Goal: Information Seeking & Learning: Learn about a topic

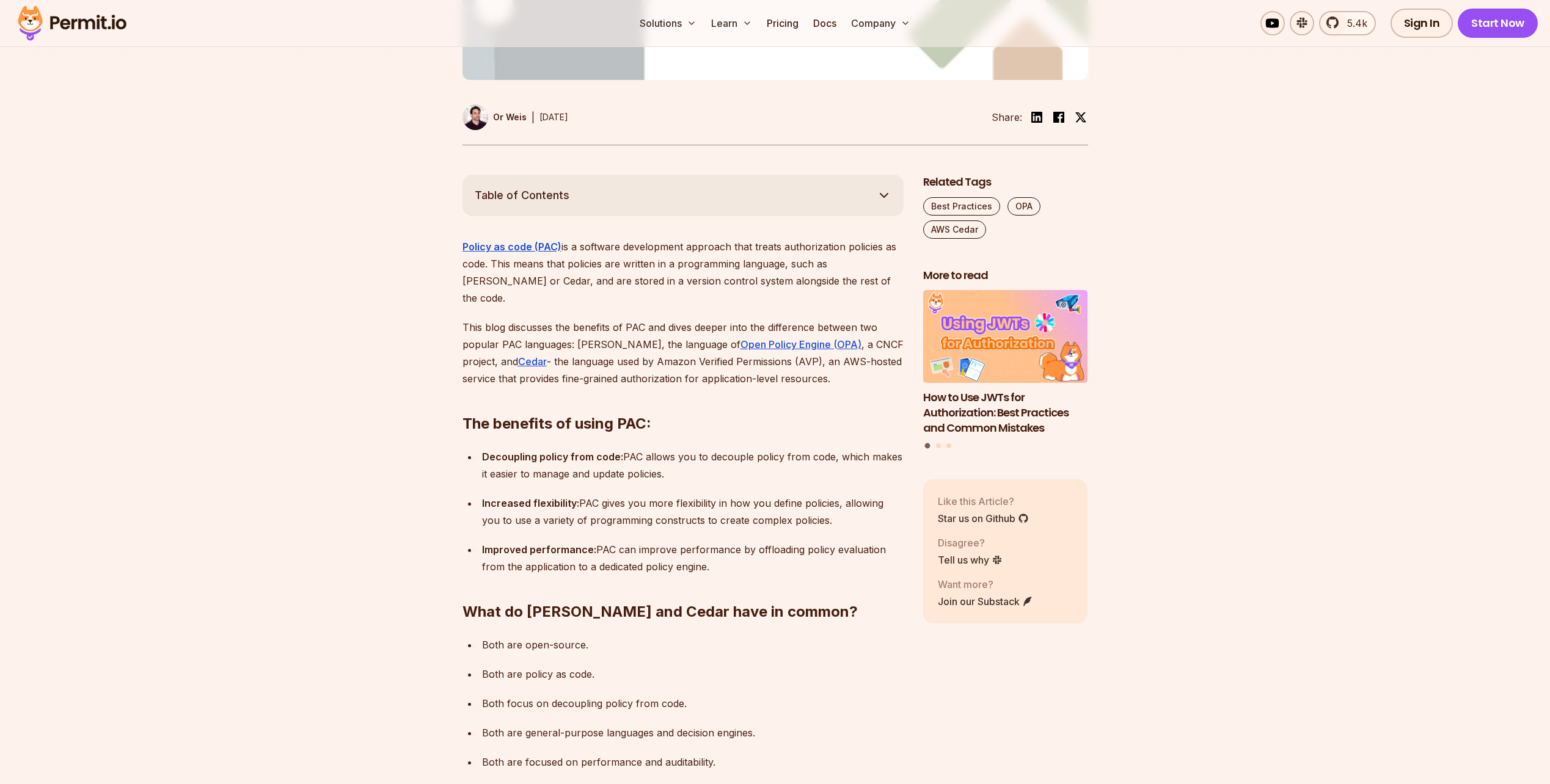
scroll to position [550, 0]
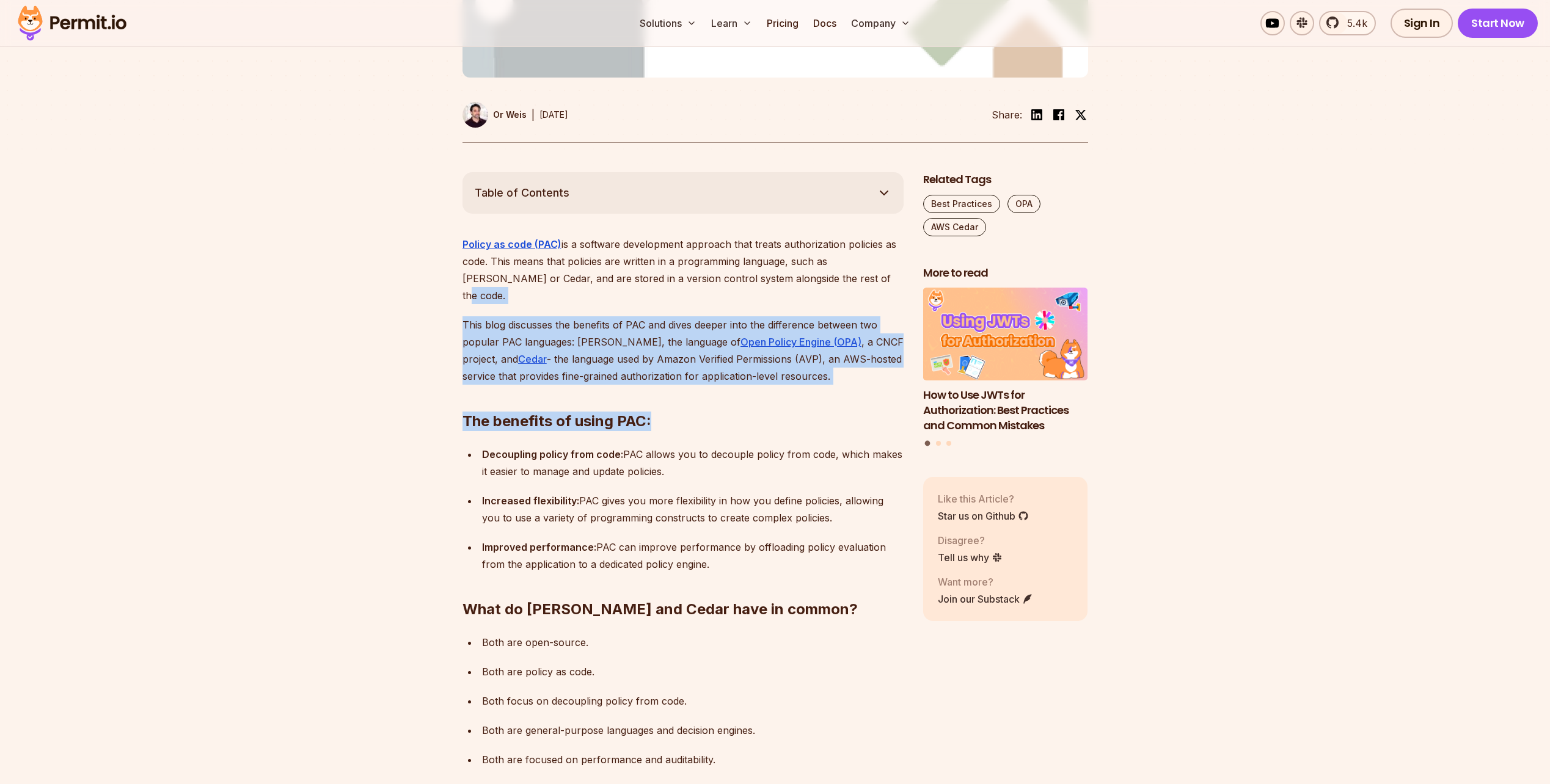
drag, startPoint x: 838, startPoint y: 250, endPoint x: 829, endPoint y: 335, distance: 85.5
click at [829, 363] on h2 "The benefits of using PAC:" at bounding box center [683, 397] width 441 height 69
drag, startPoint x: 843, startPoint y: 325, endPoint x: 854, endPoint y: 257, distance: 68.9
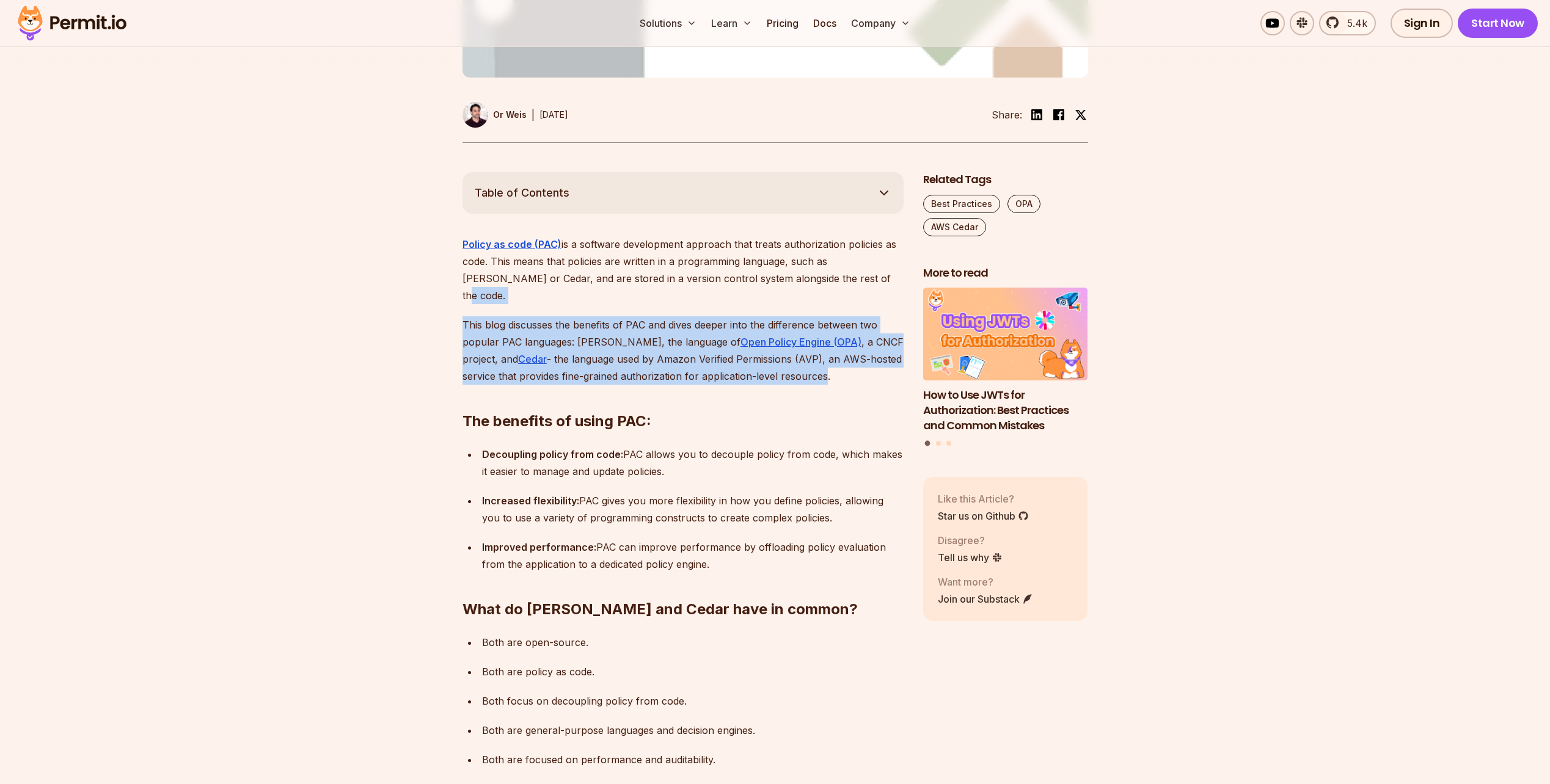
drag, startPoint x: 858, startPoint y: 252, endPoint x: 782, endPoint y: 325, distance: 105.4
click at [782, 325] on p "This blog discusses the benefits of PAC and dives deeper into the difference be…" at bounding box center [683, 350] width 441 height 69
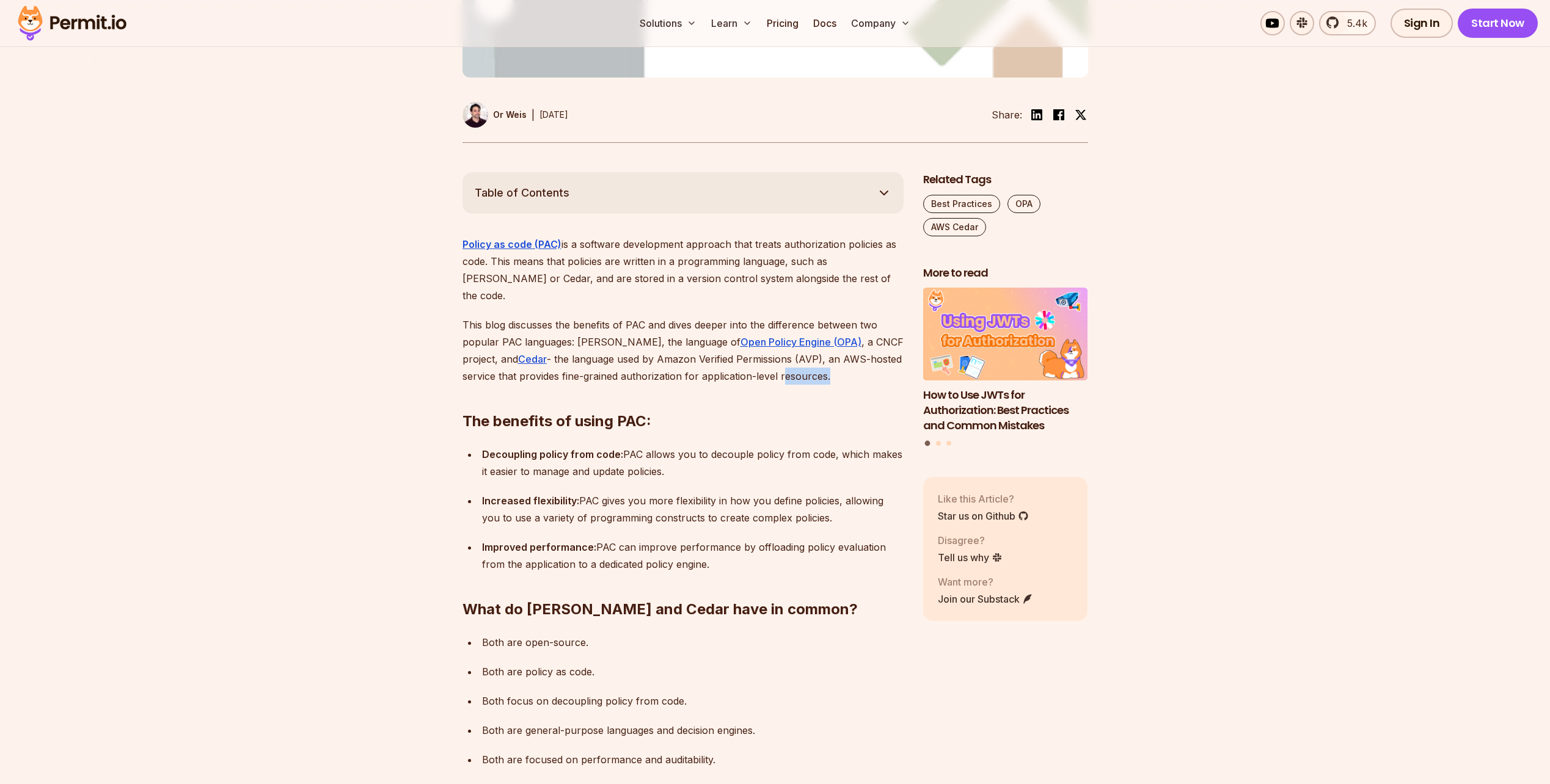
click at [782, 325] on p "This blog discusses the benefits of PAC and dives deeper into the difference be…" at bounding box center [683, 350] width 441 height 69
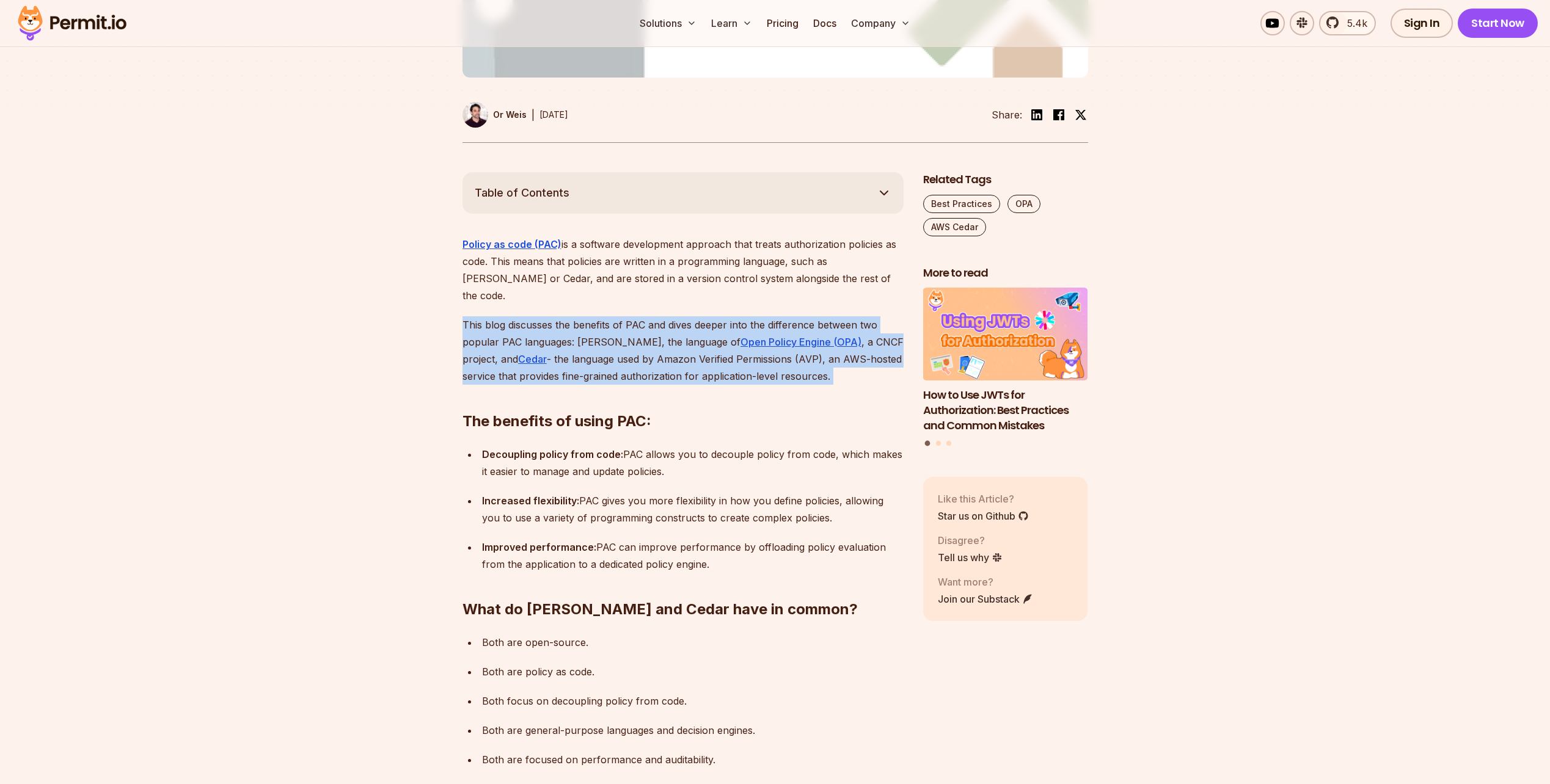
click at [782, 325] on p "This blog discusses the benefits of PAC and dives deeper into the difference be…" at bounding box center [683, 350] width 441 height 69
click at [733, 322] on p "This blog discusses the benefits of PAC and dives deeper into the difference be…" at bounding box center [683, 350] width 441 height 69
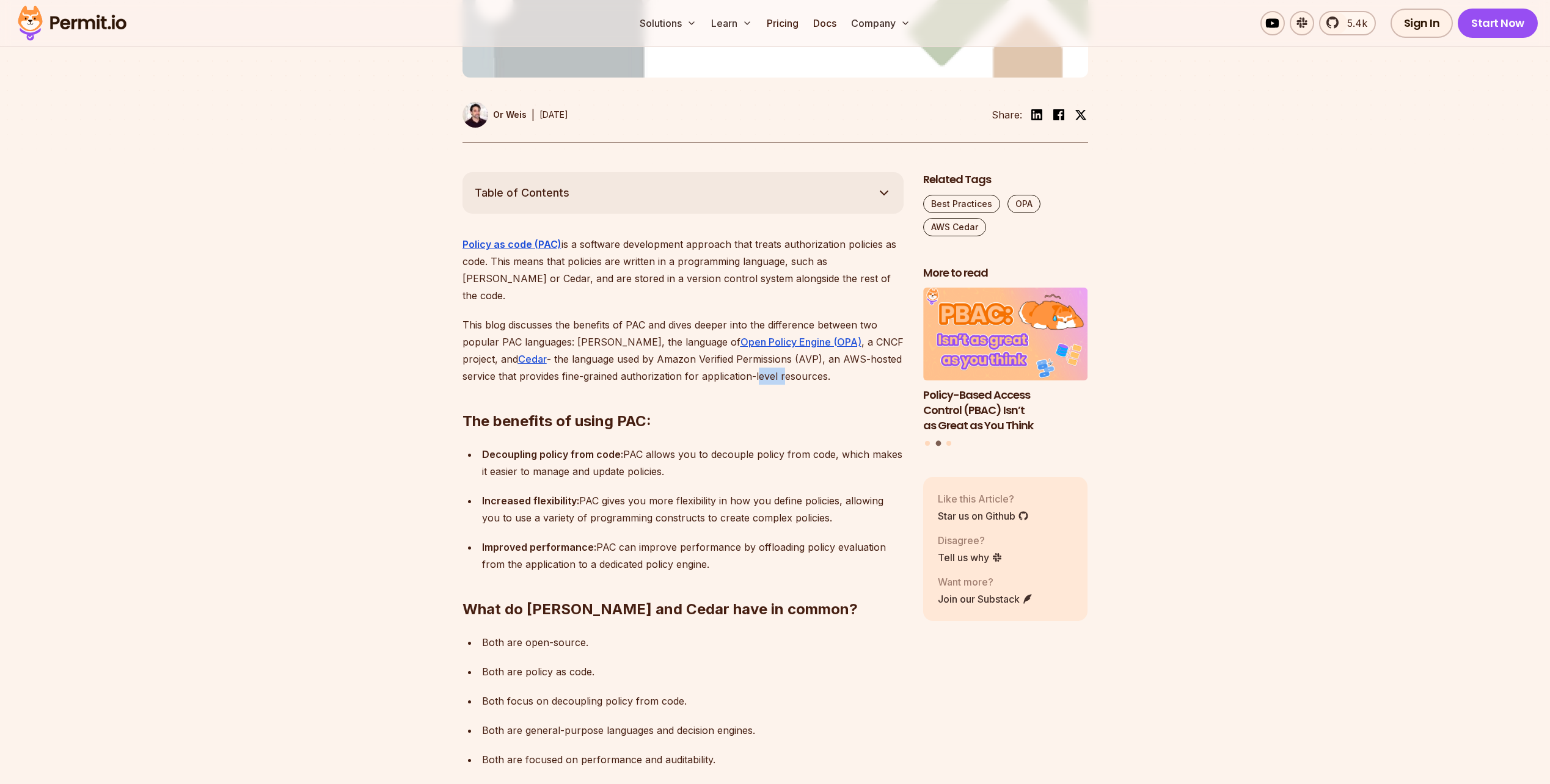
click at [733, 322] on p "This blog discusses the benefits of PAC and dives deeper into the difference be…" at bounding box center [683, 350] width 441 height 69
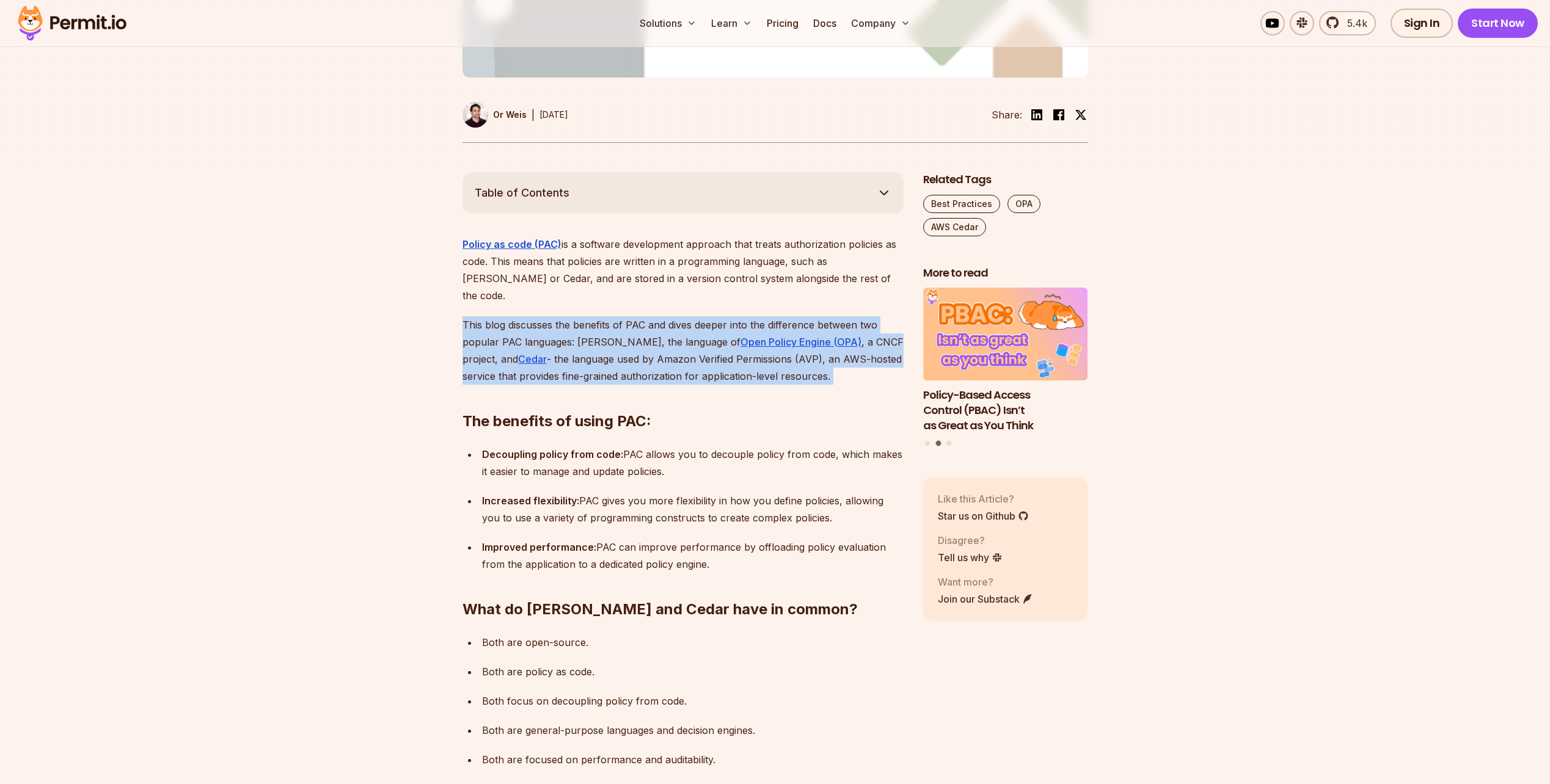
click at [733, 322] on p "This blog discusses the benefits of PAC and dives deeper into the difference be…" at bounding box center [683, 350] width 441 height 69
click at [648, 322] on p "This blog discusses the benefits of PAC and dives deeper into the difference be…" at bounding box center [683, 350] width 441 height 69
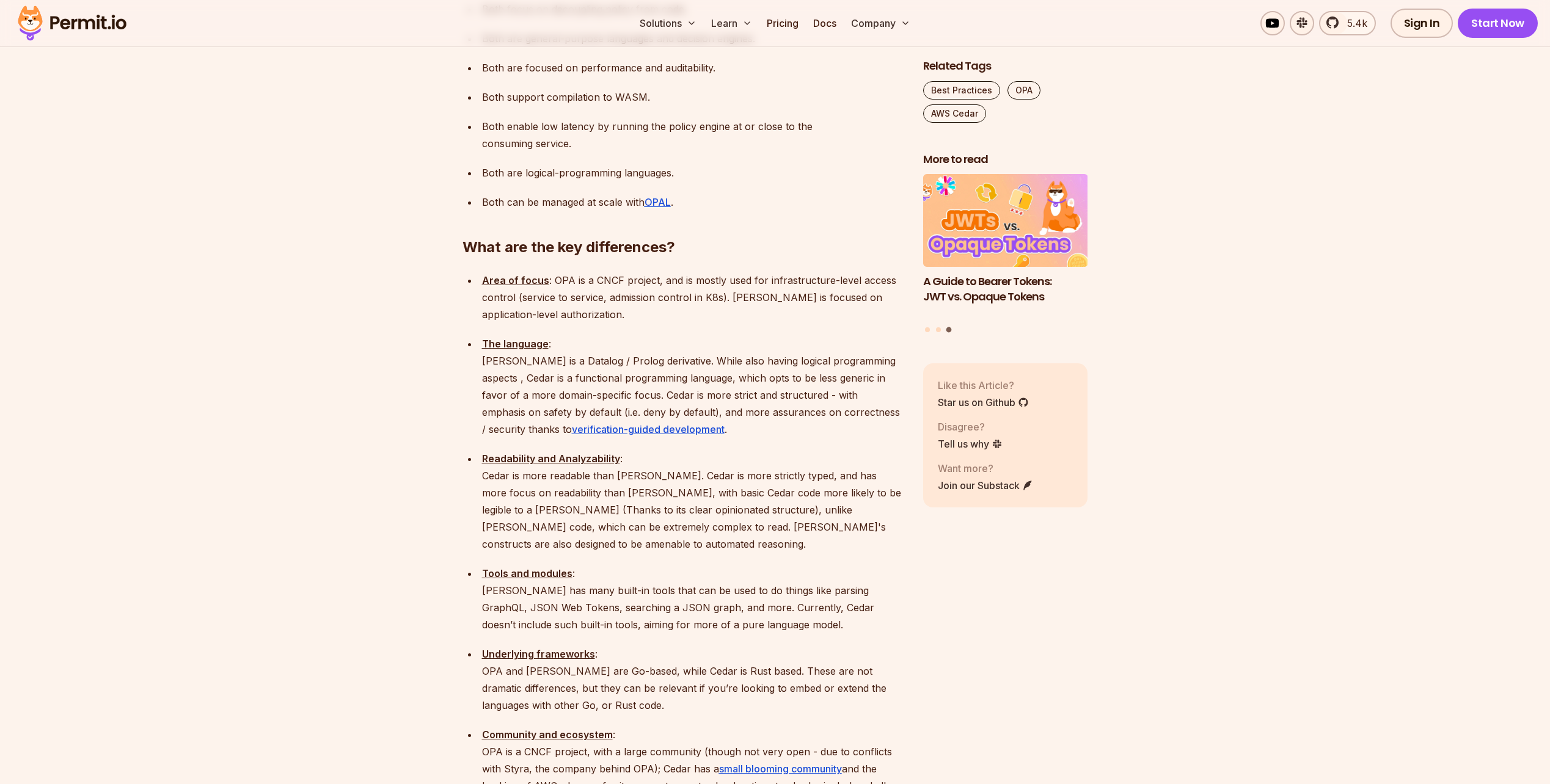
scroll to position [1221, 0]
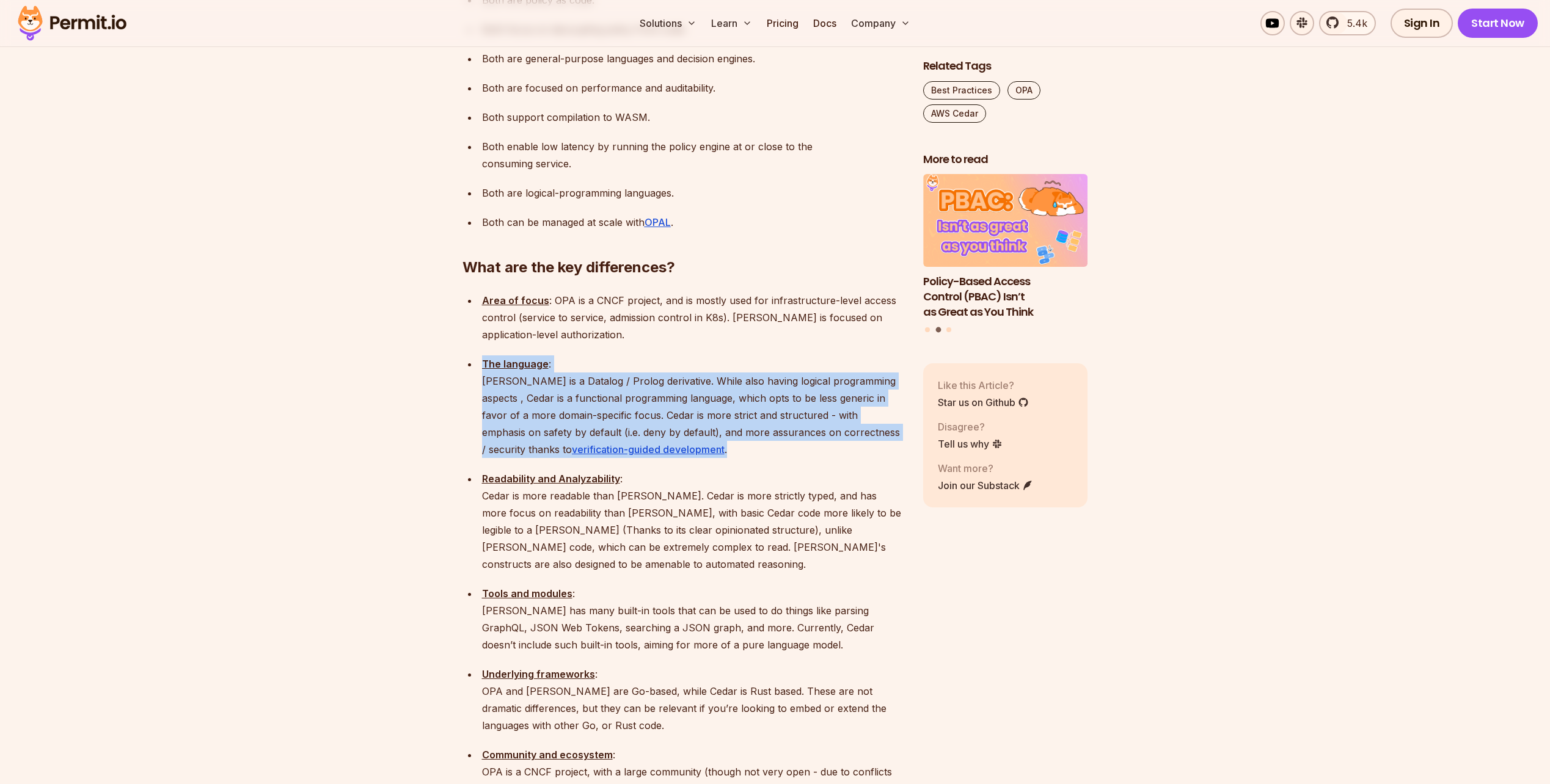
drag, startPoint x: 698, startPoint y: 279, endPoint x: 700, endPoint y: 391, distance: 112.0
click at [700, 391] on ul "Area of focus : OPA is a CNCF project, and is mostly used for infrastructure-le…" at bounding box center [683, 711] width 441 height 838
click at [700, 391] on p "The language : Rego is a Datalog / Prolog derivative. While also having logical…" at bounding box center [693, 406] width 421 height 103
drag, startPoint x: 703, startPoint y: 389, endPoint x: 698, endPoint y: 294, distance: 95.1
click at [698, 355] on p "The language : Rego is a Datalog / Prolog derivative. While also having logical…" at bounding box center [693, 406] width 421 height 103
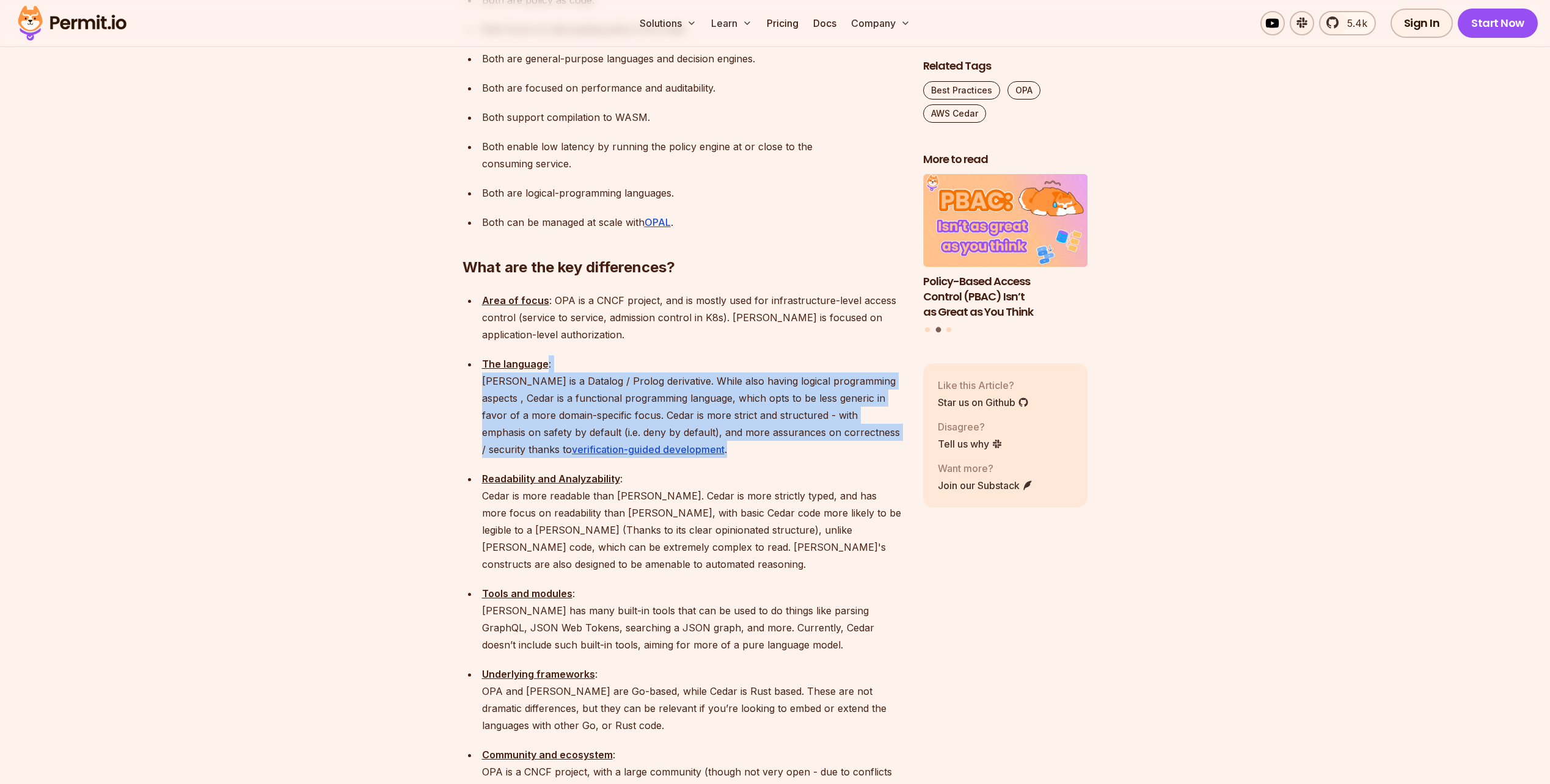
click at [698, 355] on p "The language : Rego is a Datalog / Prolog derivative. While also having logical…" at bounding box center [693, 406] width 421 height 103
drag, startPoint x: 748, startPoint y: 292, endPoint x: 747, endPoint y: 378, distance: 86.0
click at [747, 378] on p "The language : Rego is a Datalog / Prolog derivative. While also having logical…" at bounding box center [693, 406] width 421 height 103
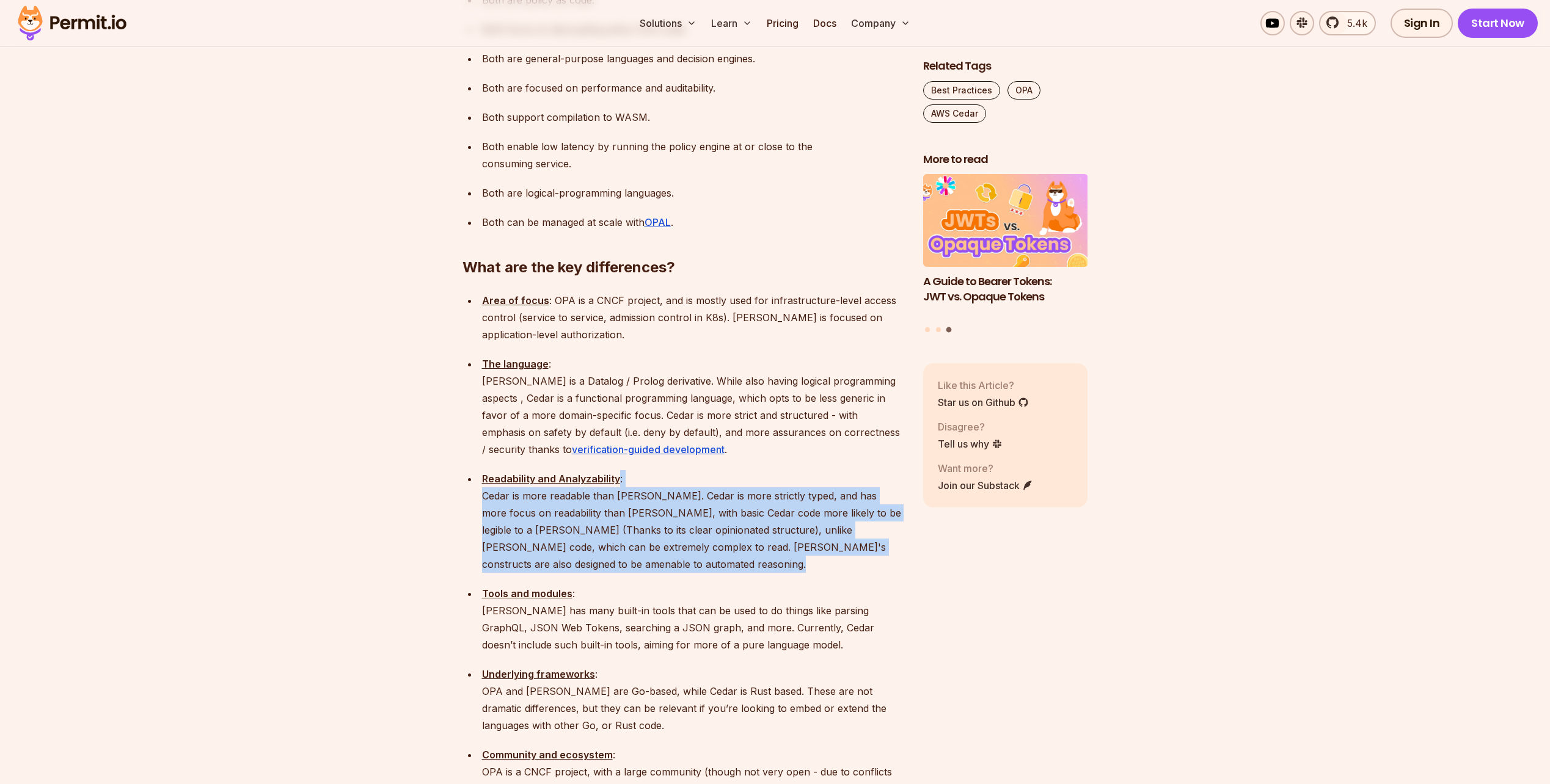
drag, startPoint x: 696, startPoint y: 409, endPoint x: 887, endPoint y: 492, distance: 208.3
click at [887, 492] on ul "Area of focus : OPA is a CNCF project, and is mostly used for infrastructure-le…" at bounding box center [683, 711] width 441 height 838
drag, startPoint x: 887, startPoint y: 492, endPoint x: 854, endPoint y: 415, distance: 83.8
click at [854, 415] on ul "Area of focus : OPA is a CNCF project, and is mostly used for infrastructure-le…" at bounding box center [683, 711] width 441 height 838
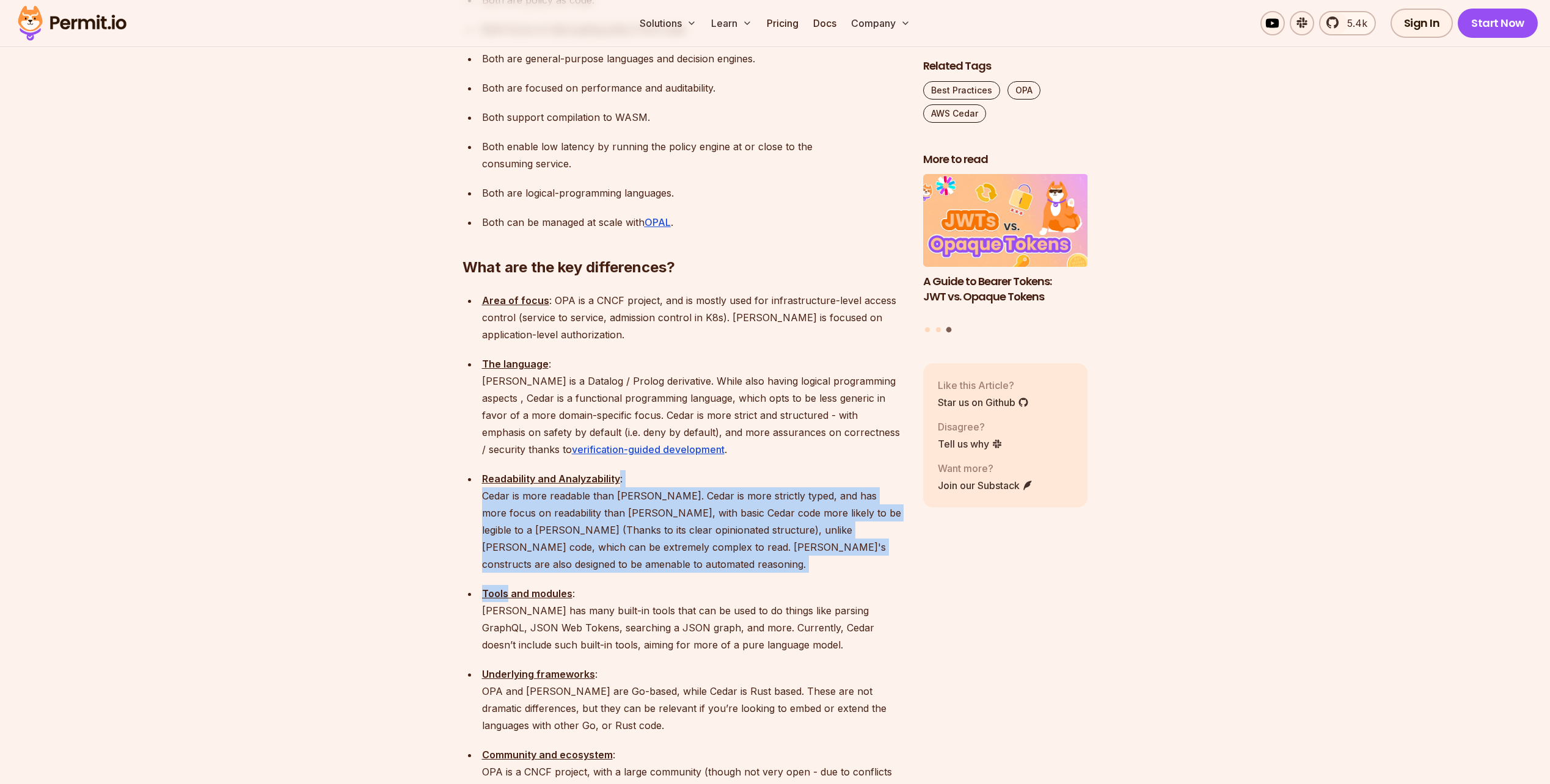
click at [854, 470] on p "Readability and Analyzability : Cedar is more readable than Rego. Cedar is more…" at bounding box center [693, 521] width 421 height 103
drag, startPoint x: 870, startPoint y: 412, endPoint x: 893, endPoint y: 483, distance: 74.6
click at [893, 483] on p "Readability and Analyzability : Cedar is more readable than Rego. Cedar is more…" at bounding box center [693, 521] width 421 height 103
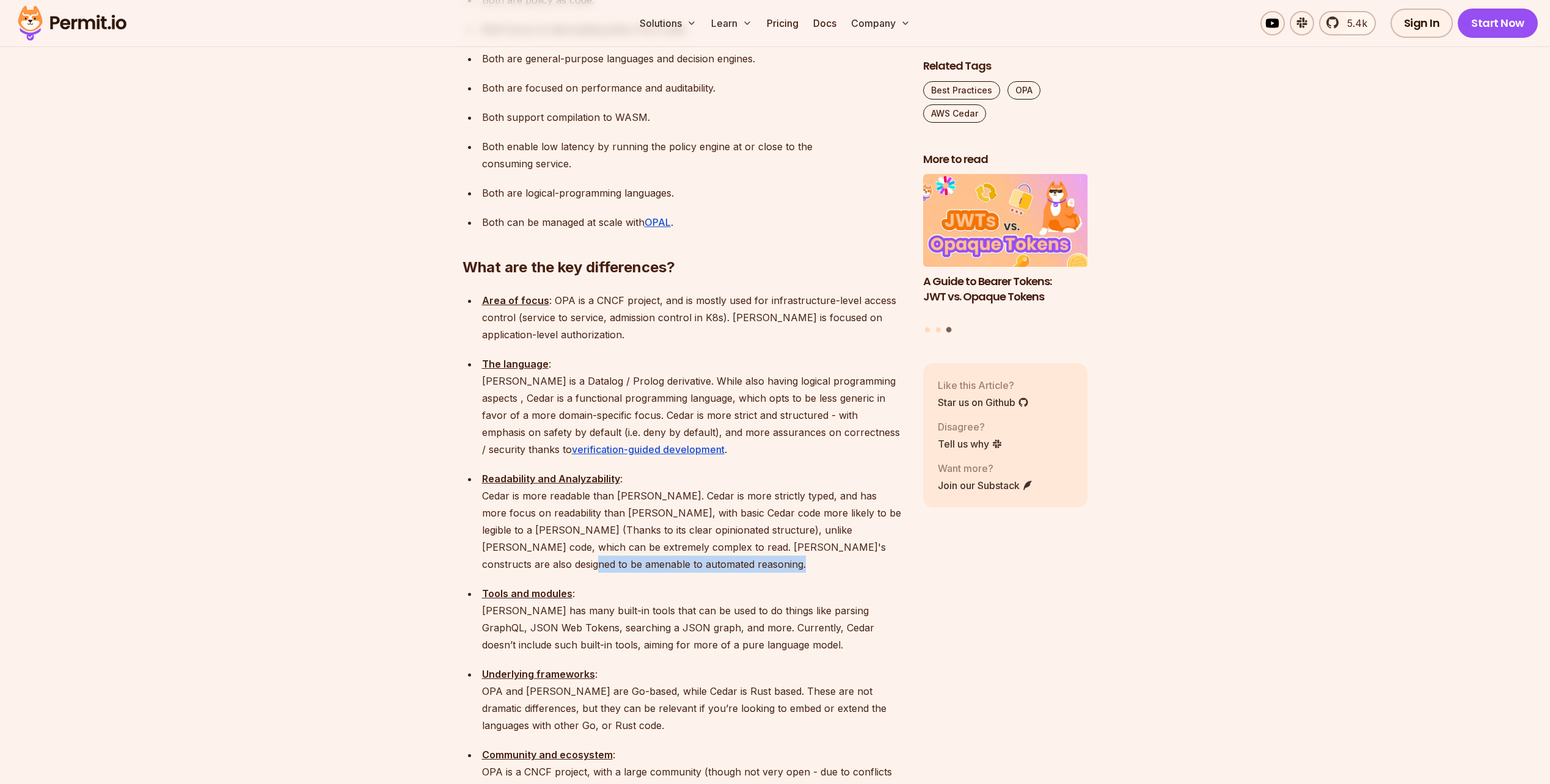
click at [893, 483] on p "Readability and Analyzability : Cedar is more readable than Rego. Cedar is more…" at bounding box center [693, 521] width 421 height 103
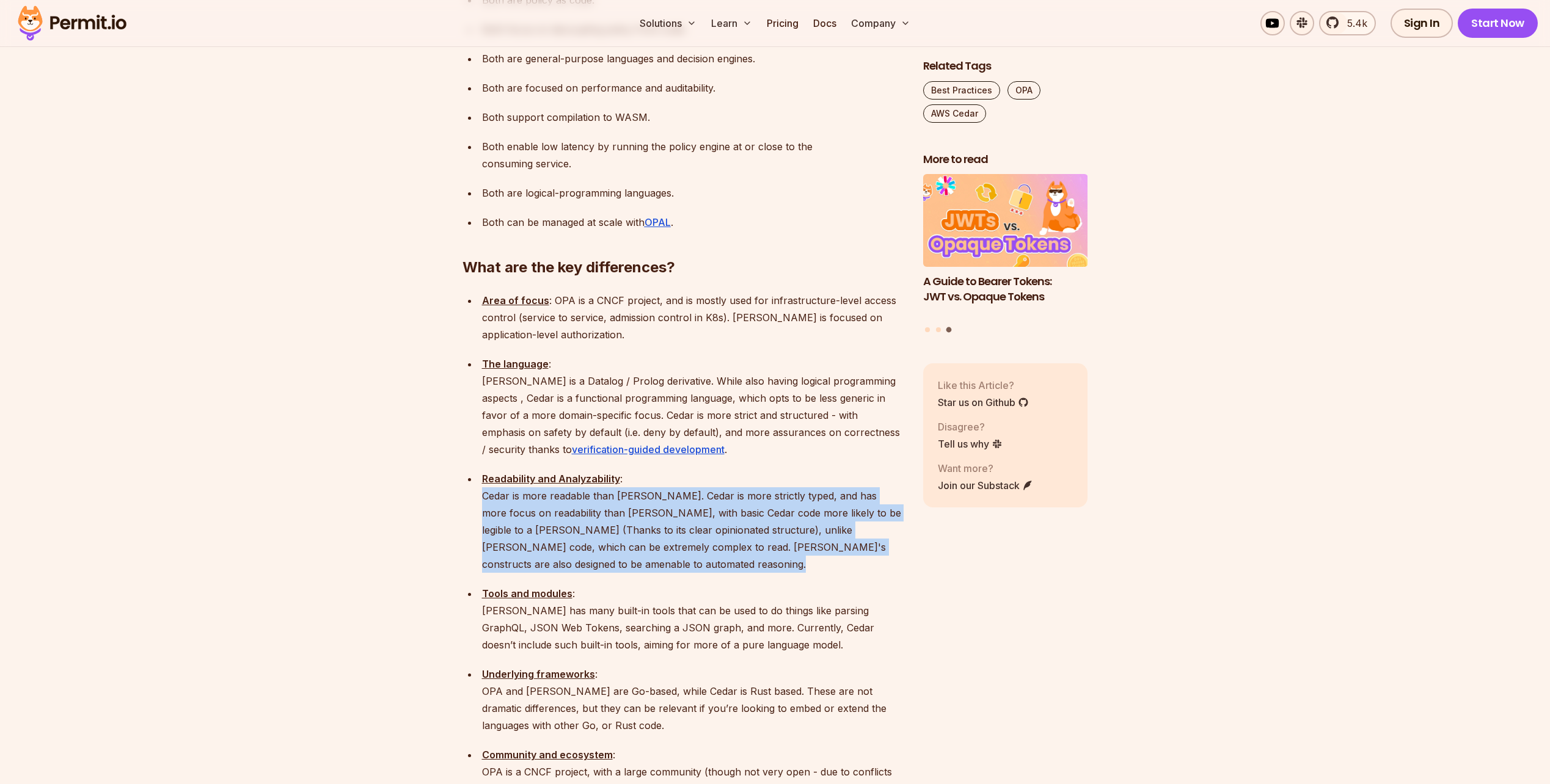
click at [893, 483] on p "Readability and Analyzability : Cedar is more readable than Rego. Cedar is more…" at bounding box center [693, 521] width 421 height 103
click at [888, 480] on p "Readability and Analyzability : Cedar is more readable than Rego. Cedar is more…" at bounding box center [693, 521] width 421 height 103
drag, startPoint x: 888, startPoint y: 480, endPoint x: 477, endPoint y: 435, distance: 413.5
click at [477, 435] on ul "Area of focus : OPA is a CNCF project, and is mostly used for infrastructure-le…" at bounding box center [683, 711] width 441 height 838
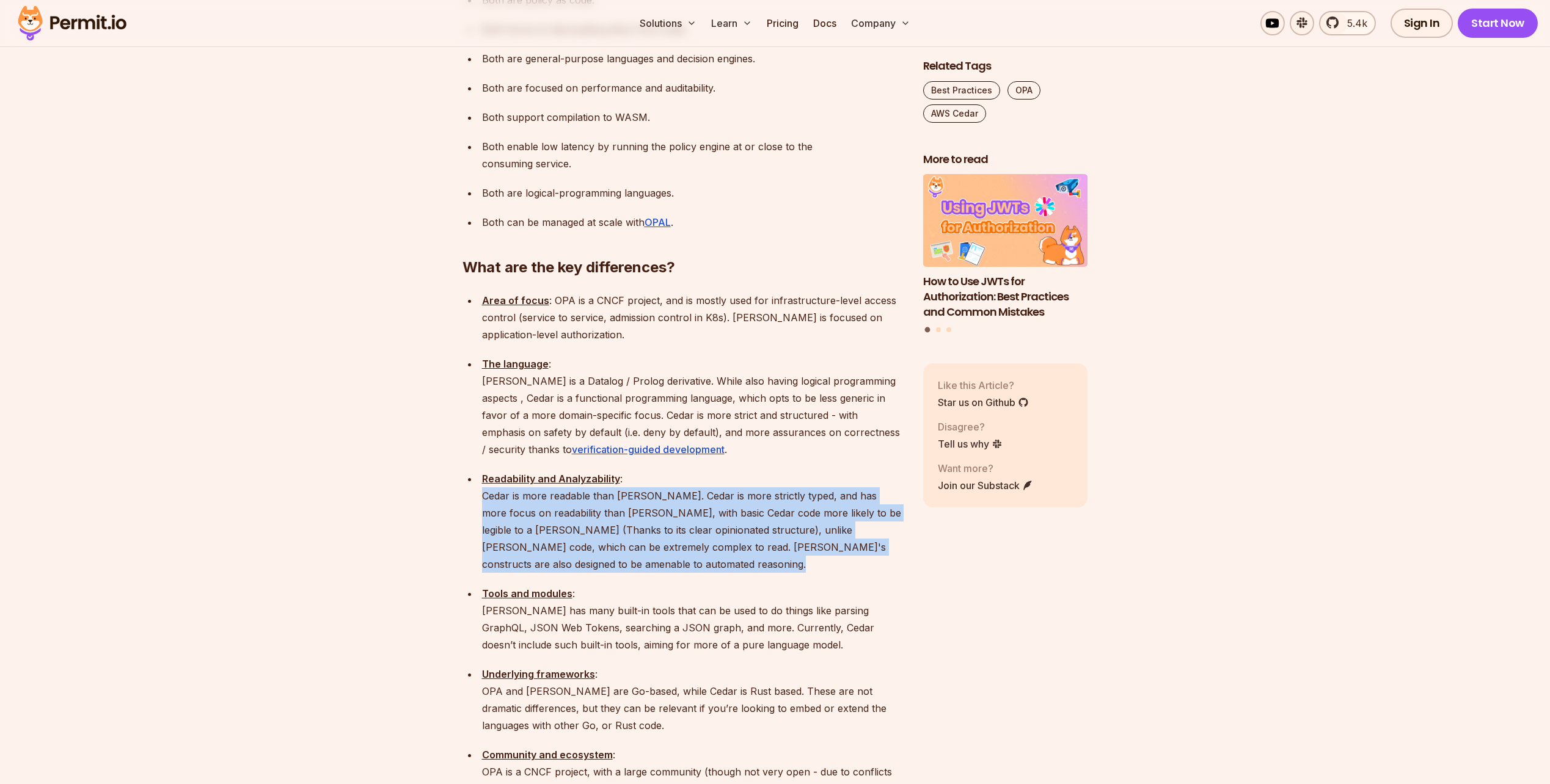
drag, startPoint x: 477, startPoint y: 435, endPoint x: 875, endPoint y: 478, distance: 400.3
click at [875, 478] on ul "Area of focus : OPA is a CNCF project, and is mostly used for infrastructure-le…" at bounding box center [683, 711] width 441 height 838
click at [875, 478] on p "Readability and Analyzability : Cedar is more readable than Rego. Cedar is more…" at bounding box center [693, 521] width 421 height 103
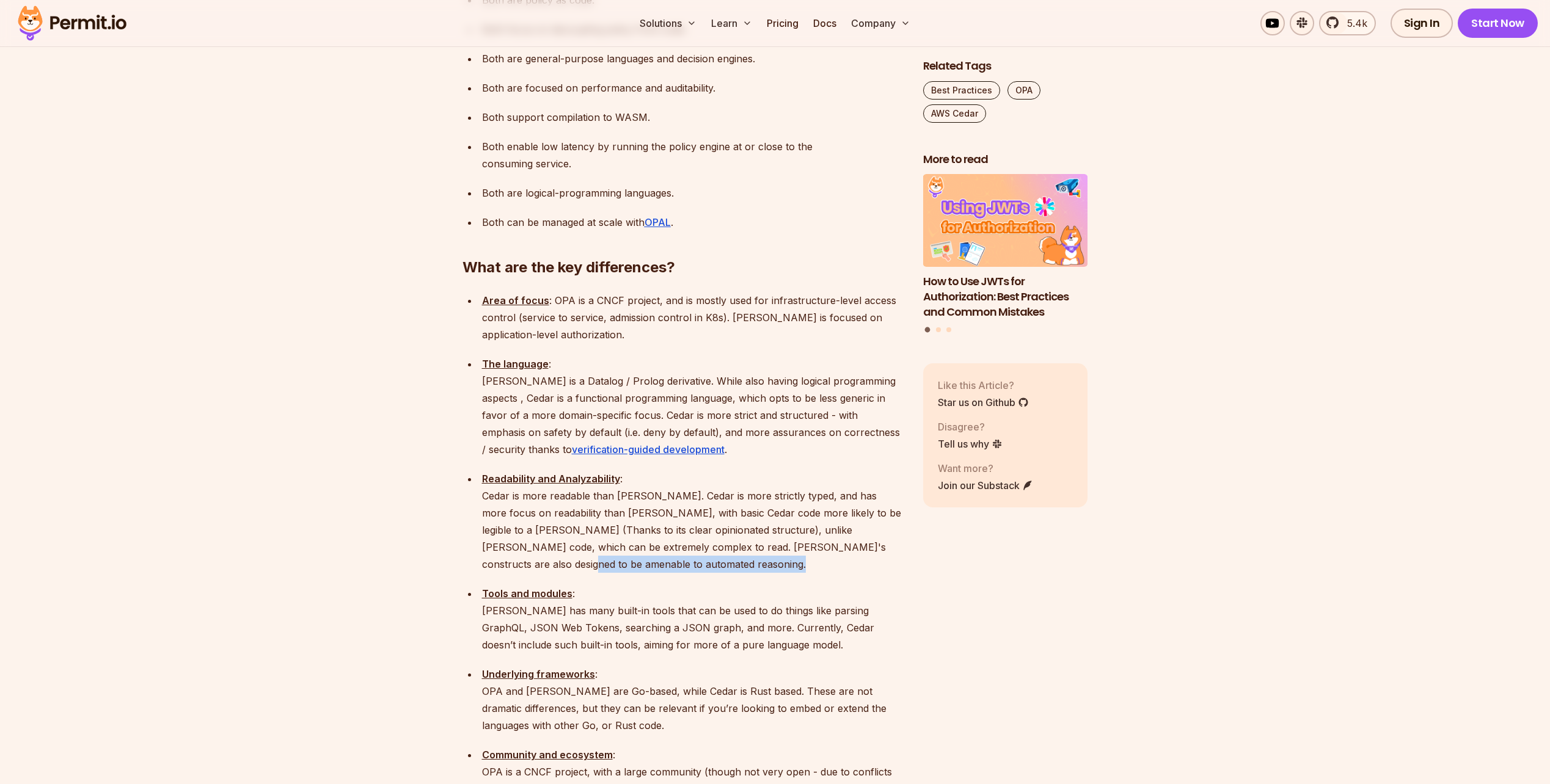
click at [875, 478] on p "Readability and Analyzability : Cedar is more readable than Rego. Cedar is more…" at bounding box center [693, 521] width 421 height 103
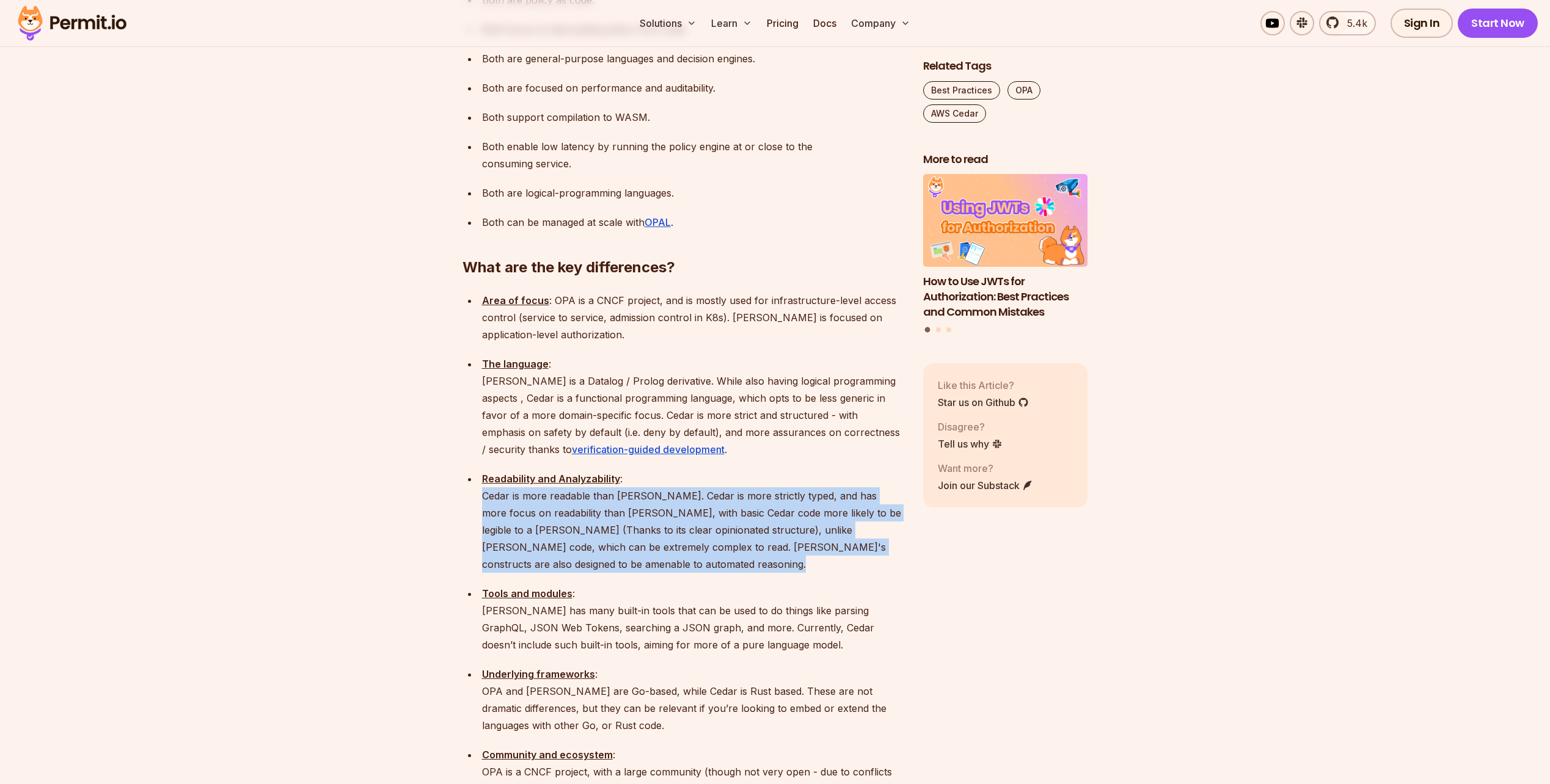
click at [875, 478] on p "Readability and Analyzability : Cedar is more readable than Rego. Cedar is more…" at bounding box center [693, 521] width 421 height 103
click at [861, 482] on p "Readability and Analyzability : Cedar is more readable than Rego. Cedar is more…" at bounding box center [693, 521] width 421 height 103
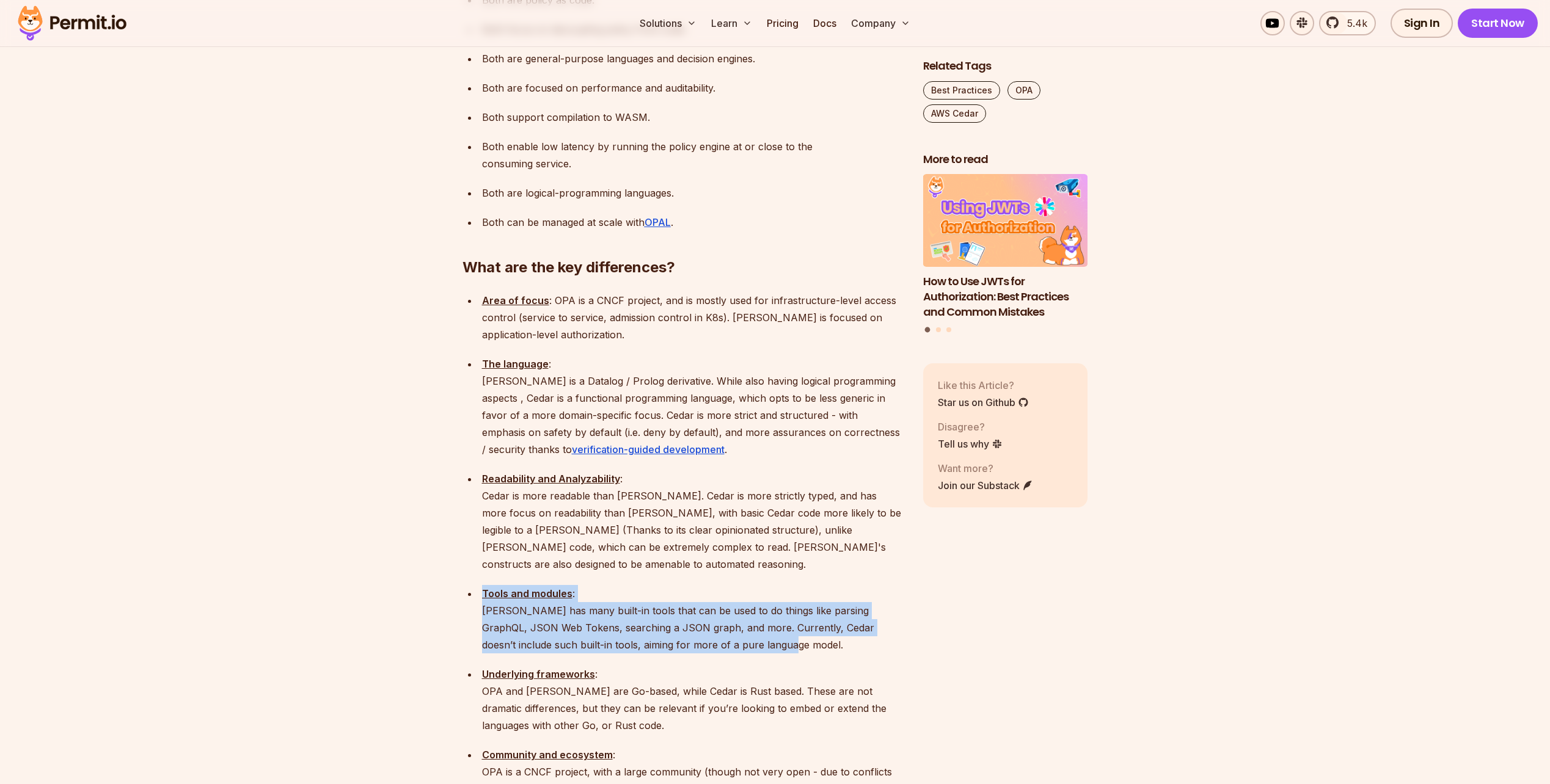
drag, startPoint x: 752, startPoint y: 502, endPoint x: 771, endPoint y: 557, distance: 58.2
click at [771, 557] on ul "Area of focus : OPA is a CNCF project, and is mostly used for infrastructure-le…" at bounding box center [683, 711] width 441 height 838
click at [771, 585] on p "Tools and modules : Rego has many built-in tools that can be used to do things …" at bounding box center [693, 619] width 421 height 69
drag, startPoint x: 771, startPoint y: 557, endPoint x: 483, endPoint y: 522, distance: 290.1
click at [483, 585] on p "Tools and modules : Rego has many built-in tools that can be used to do things …" at bounding box center [693, 619] width 421 height 69
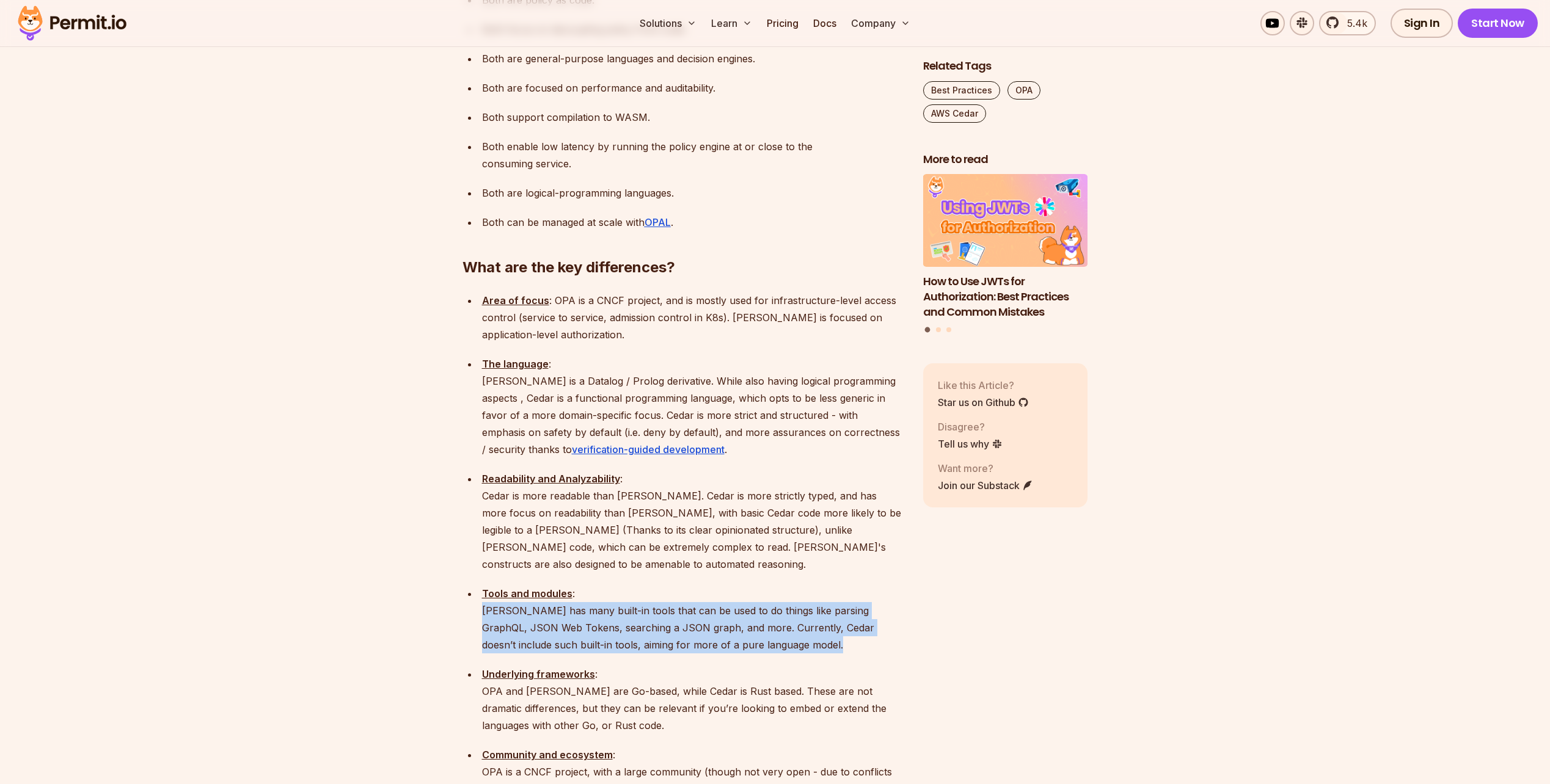
click at [483, 585] on p "Tools and modules : Rego has many built-in tools that can be used to do things …" at bounding box center [693, 619] width 421 height 69
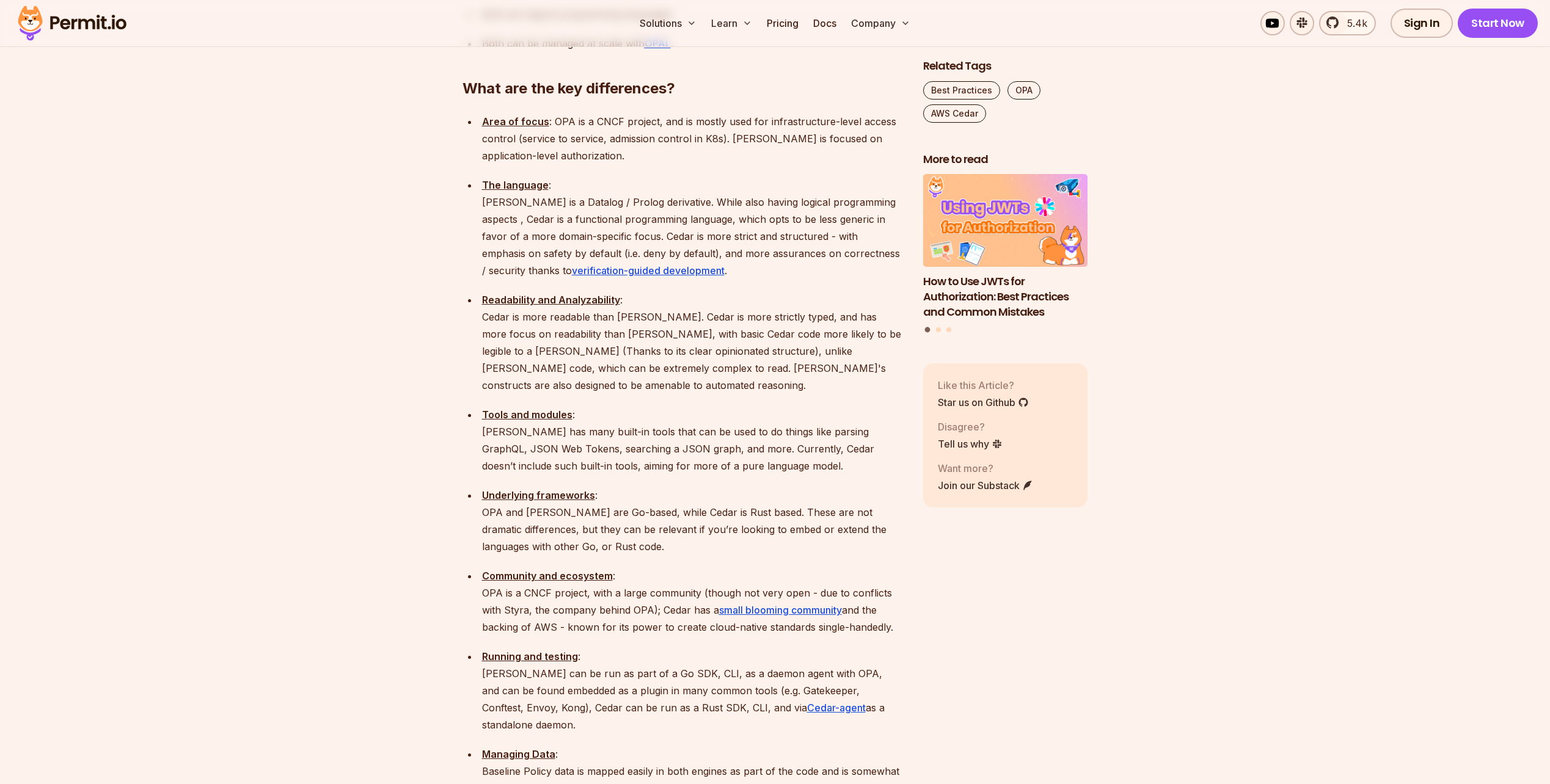
scroll to position [1404, 0]
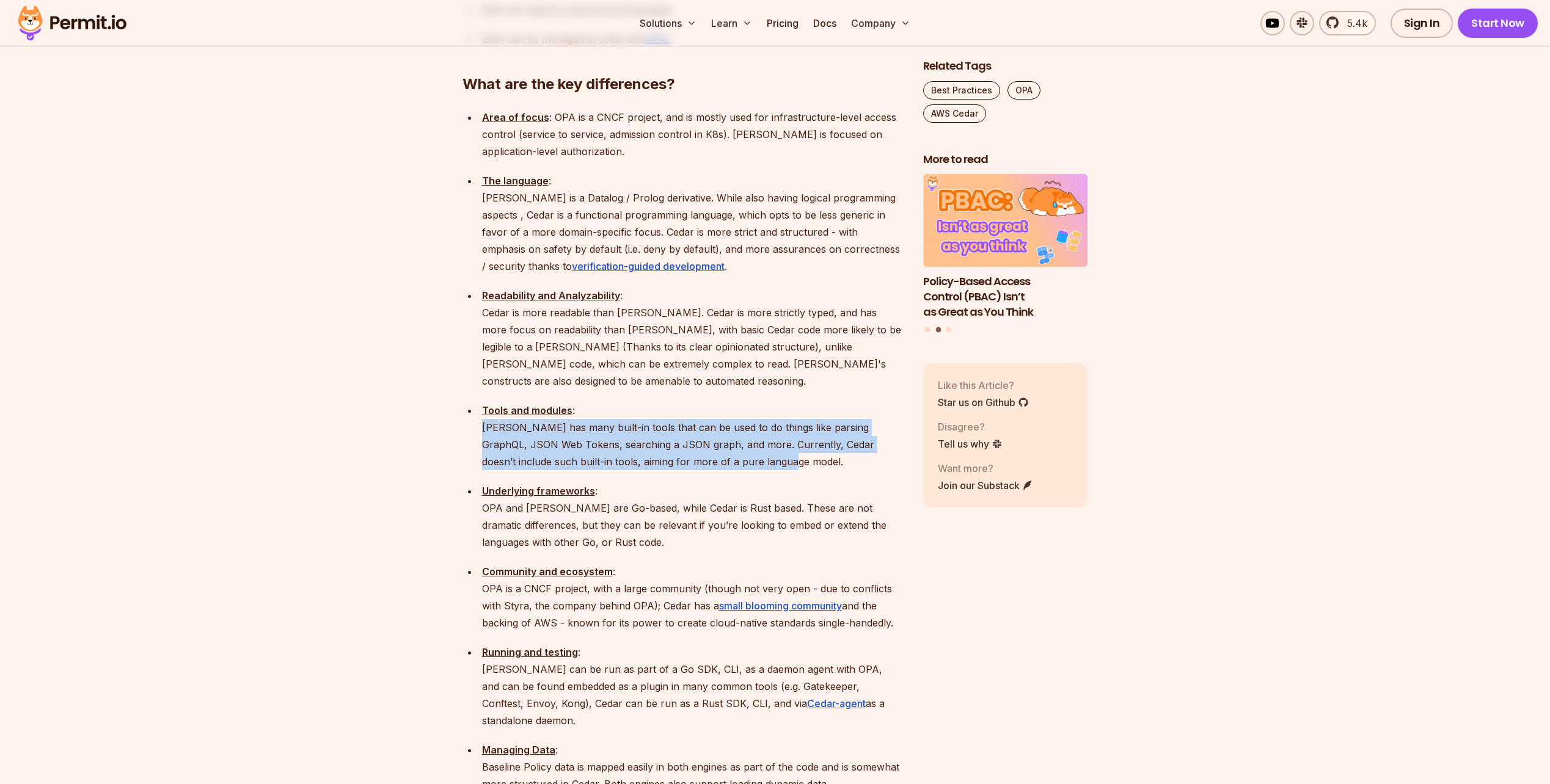
drag, startPoint x: 787, startPoint y: 381, endPoint x: 472, endPoint y: 341, distance: 317.5
click at [472, 341] on ul "Area of focus : OPA is a CNCF project, and is mostly used for infrastructure-le…" at bounding box center [683, 527] width 441 height 838
drag, startPoint x: 472, startPoint y: 341, endPoint x: 812, endPoint y: 389, distance: 343.4
click at [812, 389] on ul "Area of focus : OPA is a CNCF project, and is mostly used for infrastructure-le…" at bounding box center [683, 527] width 441 height 838
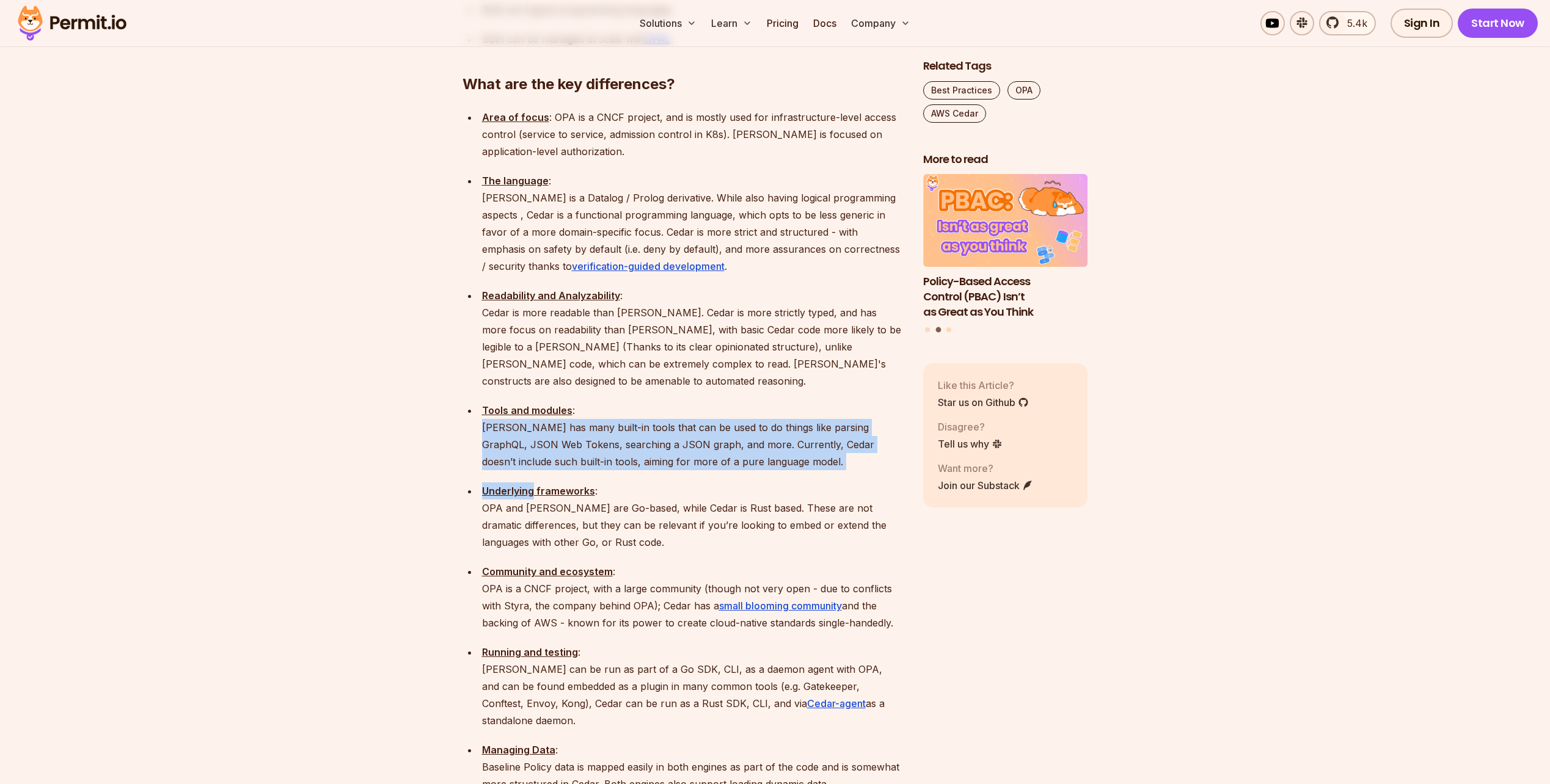
click at [812, 389] on ul "Area of focus : OPA is a CNCF project, and is mostly used for infrastructure-le…" at bounding box center [683, 527] width 441 height 838
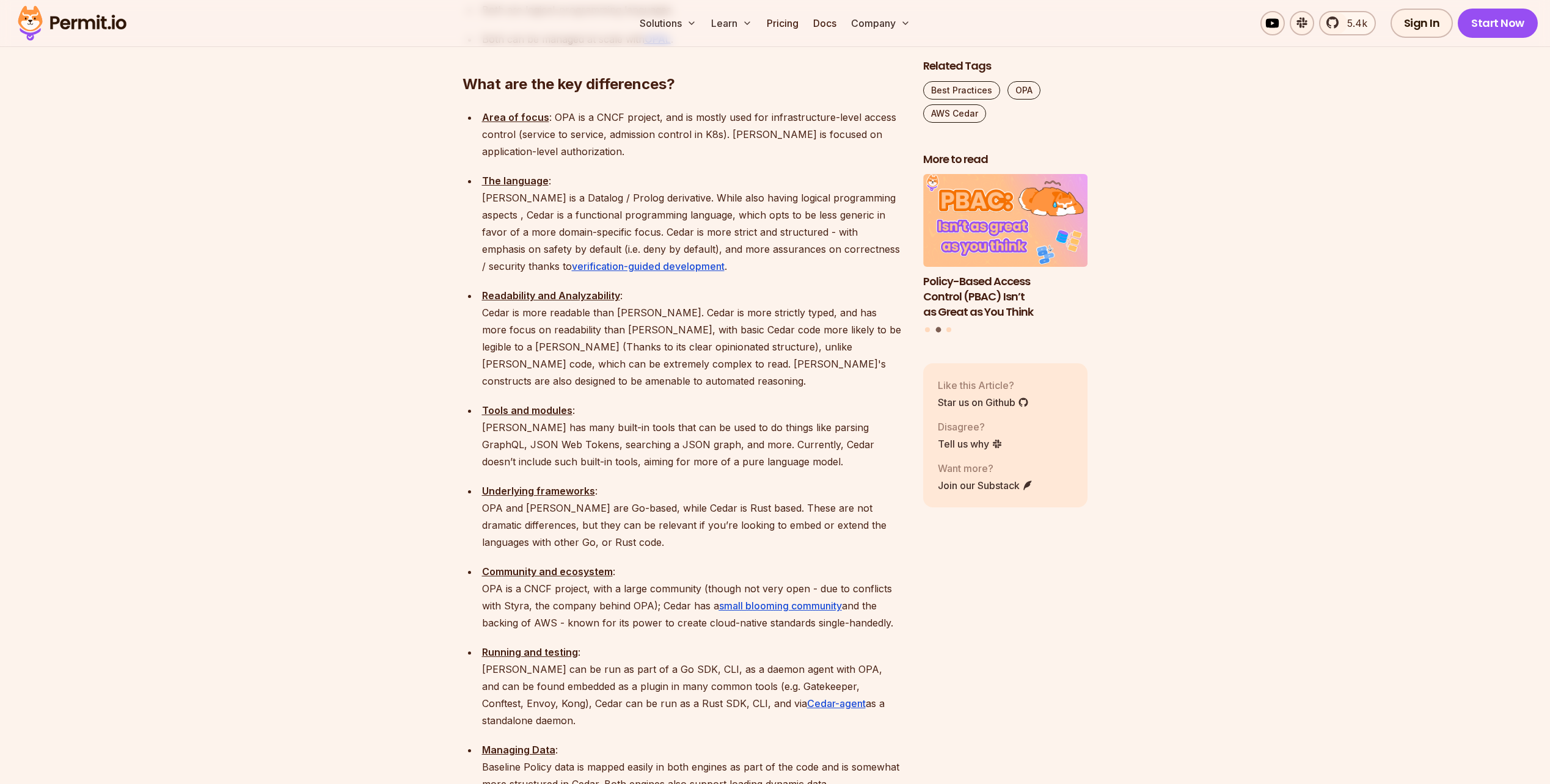
click at [799, 401] on p "Tools and modules : Rego has many built-in tools that can be used to do things …" at bounding box center [693, 436] width 421 height 69
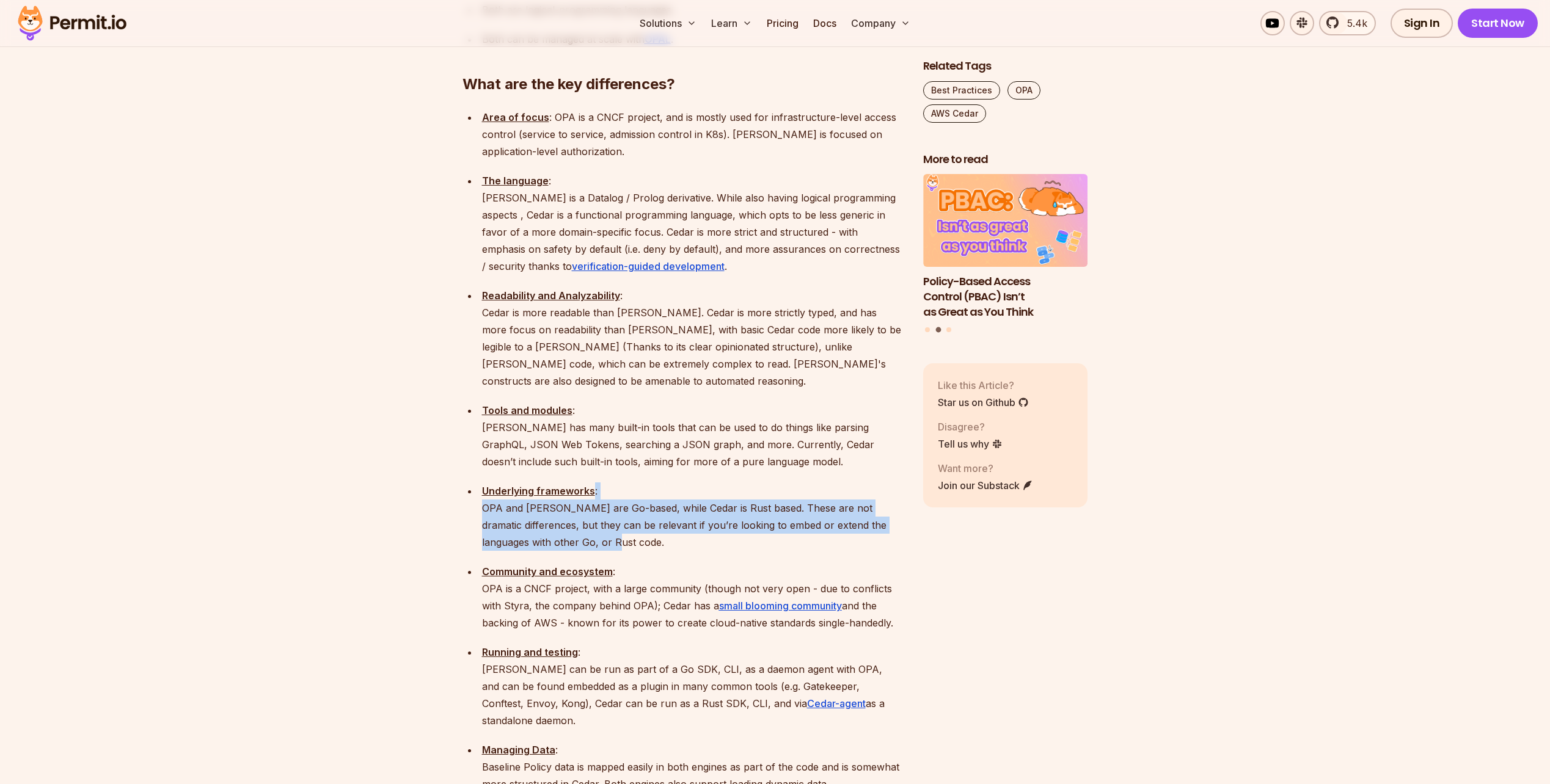
drag, startPoint x: 651, startPoint y: 407, endPoint x: 661, endPoint y: 464, distance: 57.9
click at [661, 483] on p "Underlying frameworks : OPA and Rego are Go-based, while Cedar is Rust based. T…" at bounding box center [693, 517] width 421 height 69
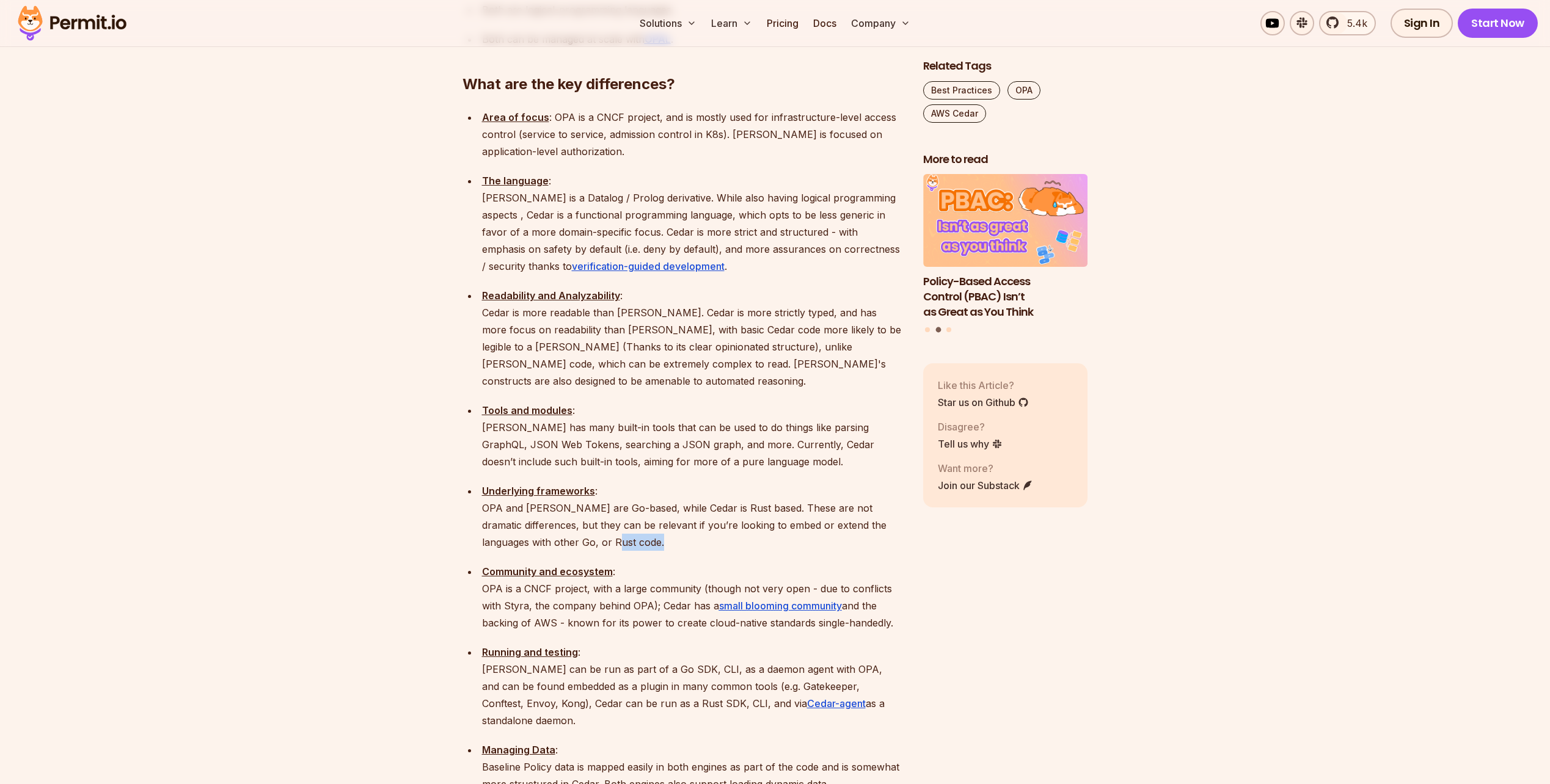
click at [661, 483] on p "Underlying frameworks : OPA and Rego are Go-based, while Cedar is Rust based. T…" at bounding box center [693, 517] width 421 height 69
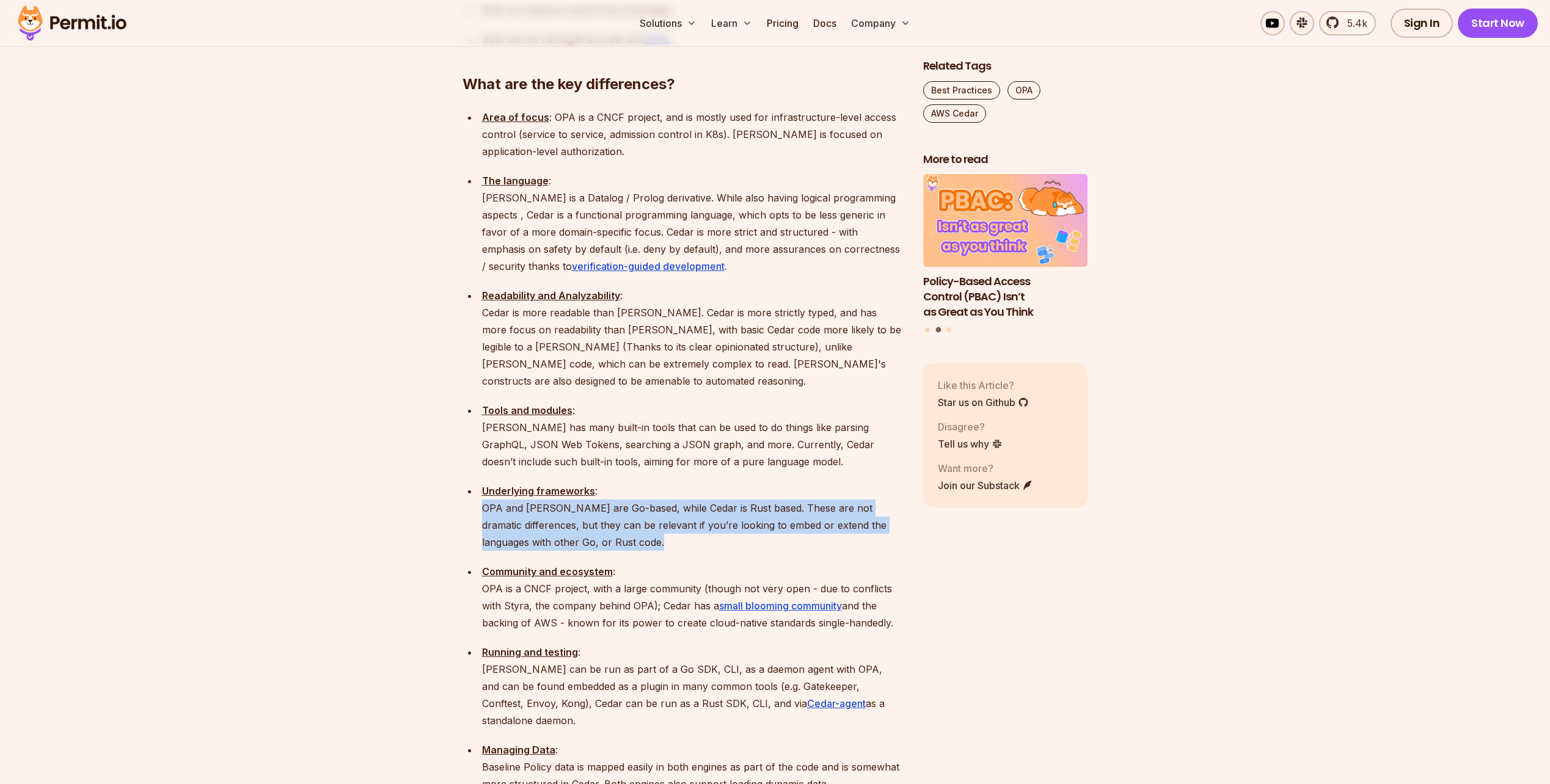
click at [661, 483] on p "Underlying frameworks : OPA and Rego are Go-based, while Cedar is Rust based. T…" at bounding box center [693, 517] width 421 height 69
click at [654, 483] on p "Underlying frameworks : OPA and Rego are Go-based, while Cedar is Rust based. T…" at bounding box center [693, 517] width 421 height 69
drag, startPoint x: 654, startPoint y: 459, endPoint x: 477, endPoint y: 422, distance: 180.8
click at [477, 422] on ul "Area of focus : OPA is a CNCF project, and is mostly used for infrastructure-le…" at bounding box center [683, 527] width 441 height 838
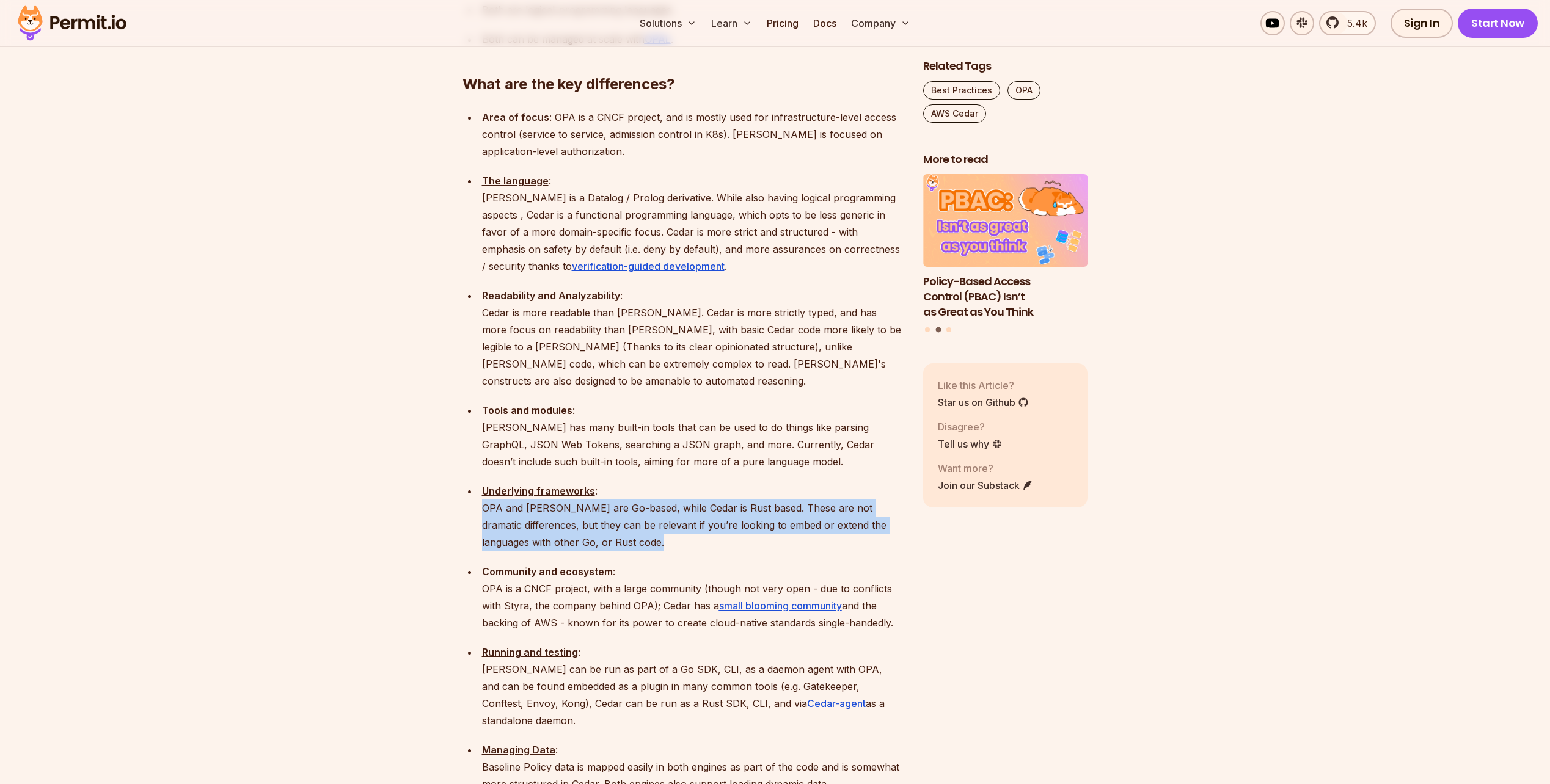
drag, startPoint x: 477, startPoint y: 422, endPoint x: 680, endPoint y: 455, distance: 205.7
click at [680, 455] on ul "Area of focus : OPA is a CNCF project, and is mostly used for infrastructure-le…" at bounding box center [683, 527] width 441 height 838
click at [680, 483] on p "Underlying frameworks : OPA and Rego are Go-based, while Cedar is Rust based. T…" at bounding box center [693, 517] width 421 height 69
drag, startPoint x: 680, startPoint y: 455, endPoint x: 498, endPoint y: 439, distance: 182.7
click at [498, 483] on p "Underlying frameworks : OPA and Rego are Go-based, while Cedar is Rust based. T…" at bounding box center [693, 517] width 421 height 69
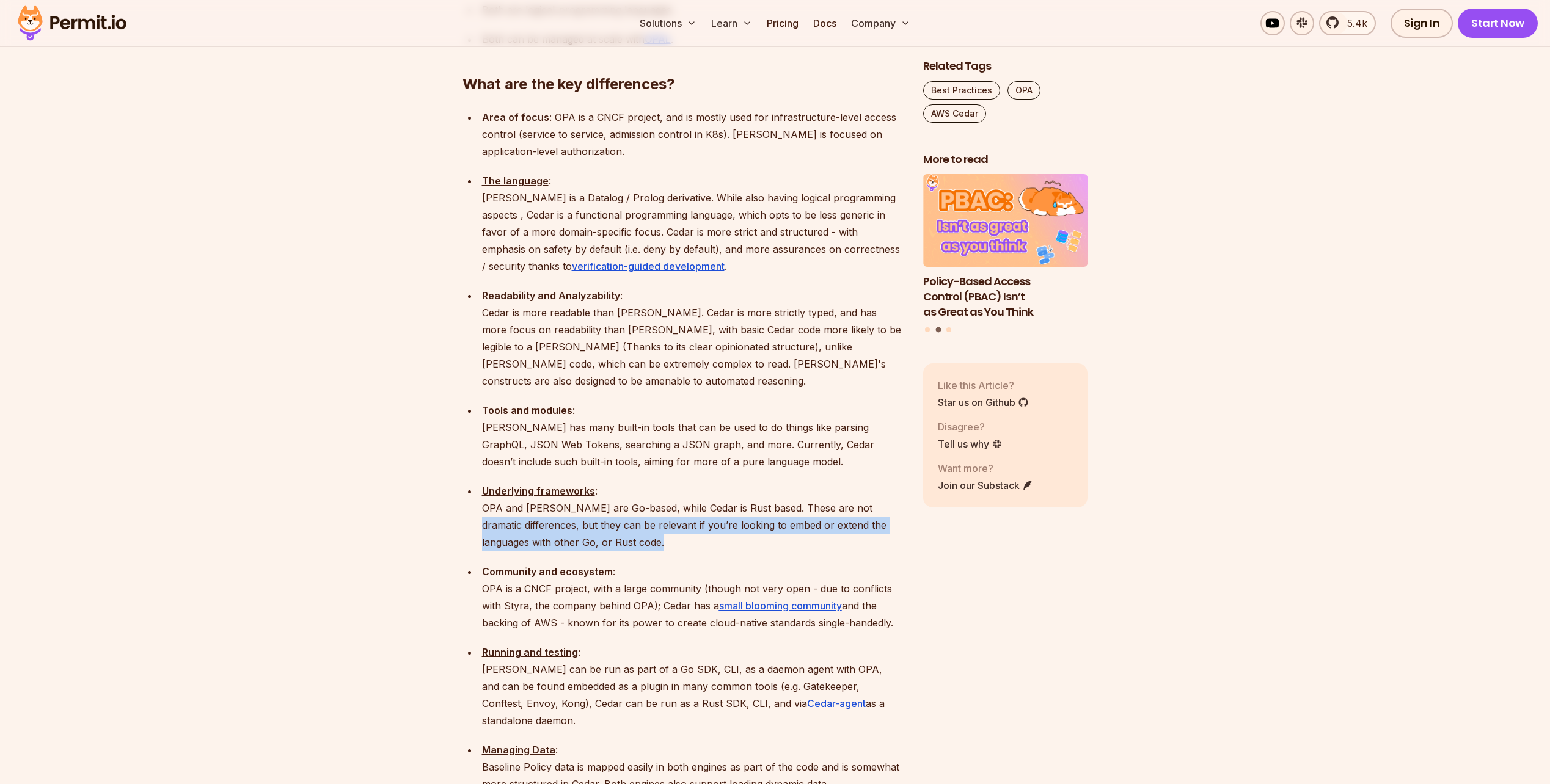
click at [498, 483] on p "Underlying frameworks : OPA and Rego are Go-based, while Cedar is Rust based. T…" at bounding box center [693, 517] width 421 height 69
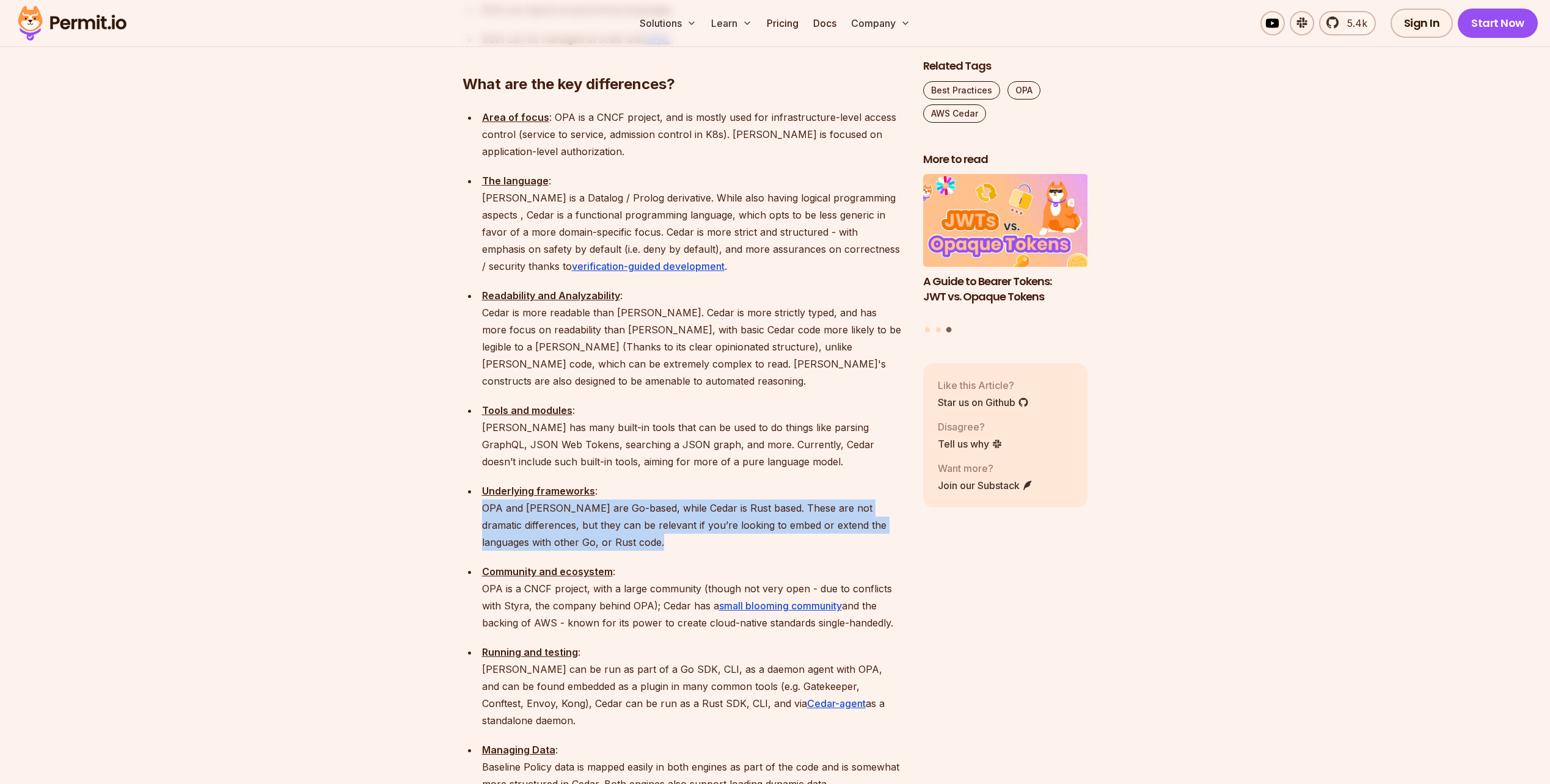
scroll to position [1526, 0]
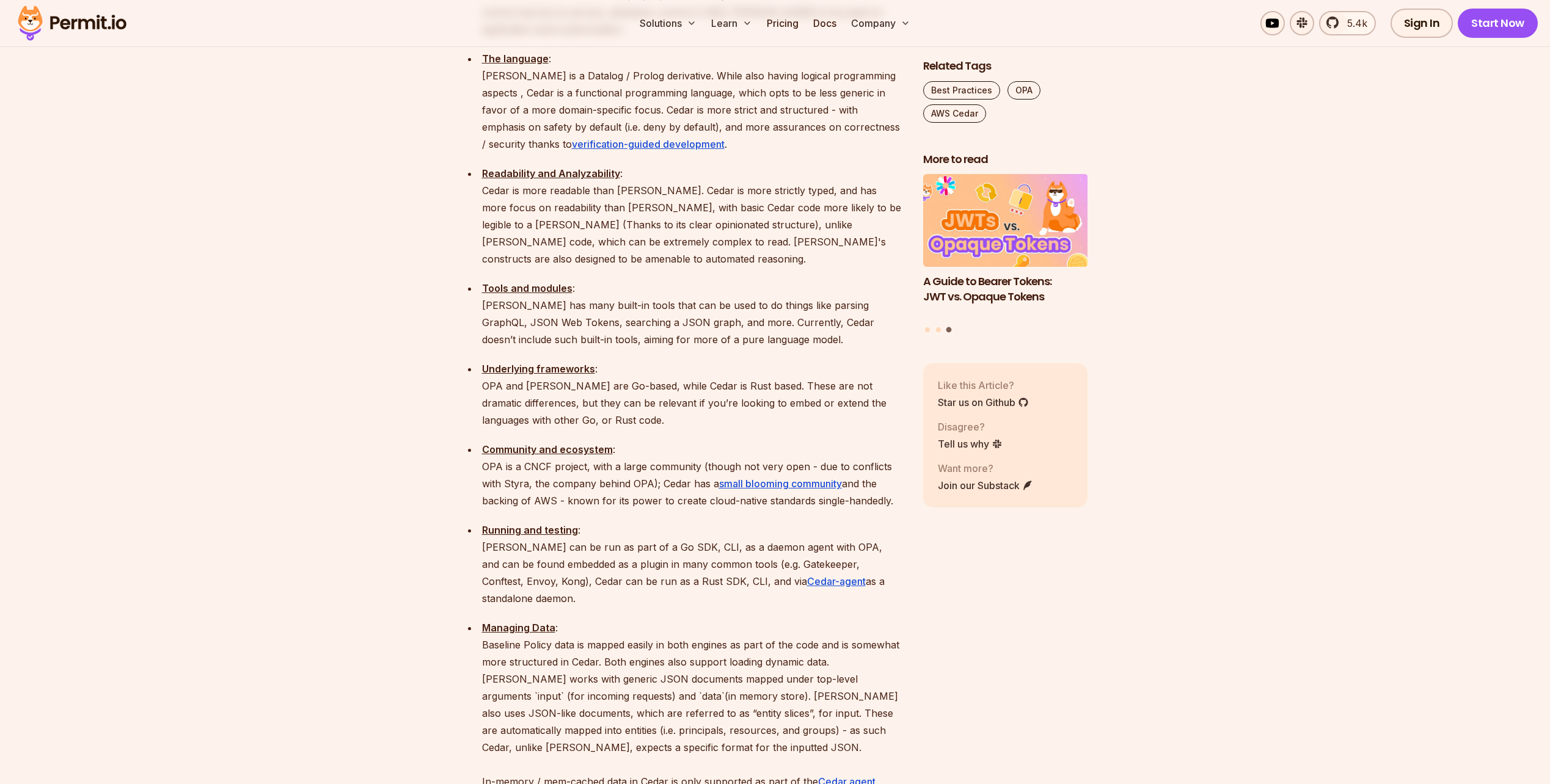
click at [640, 441] on p "Community and ecosystem : OPA is a CNCF project, with a large community (though…" at bounding box center [693, 475] width 421 height 69
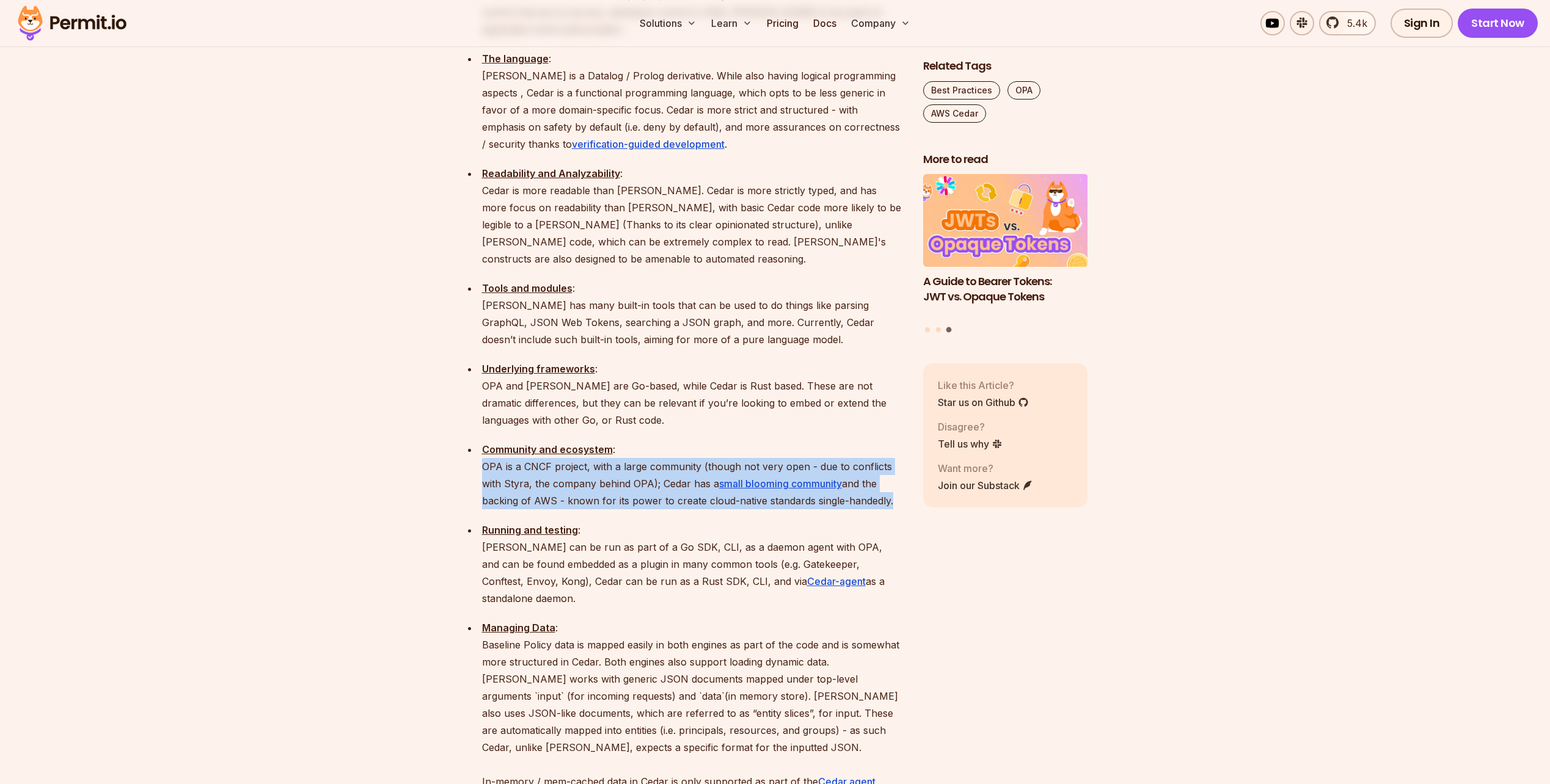
click at [640, 441] on p "Community and ecosystem : OPA is a CNCF project, with a large community (though…" at bounding box center [693, 475] width 421 height 69
click at [610, 441] on p "Community and ecosystem : OPA is a CNCF project, with a large community (though…" at bounding box center [693, 475] width 421 height 69
click at [696, 441] on p "Community and ecosystem : OPA is a CNCF project, with a large community (though…" at bounding box center [693, 475] width 421 height 69
drag, startPoint x: 901, startPoint y: 418, endPoint x: 535, endPoint y: 389, distance: 367.1
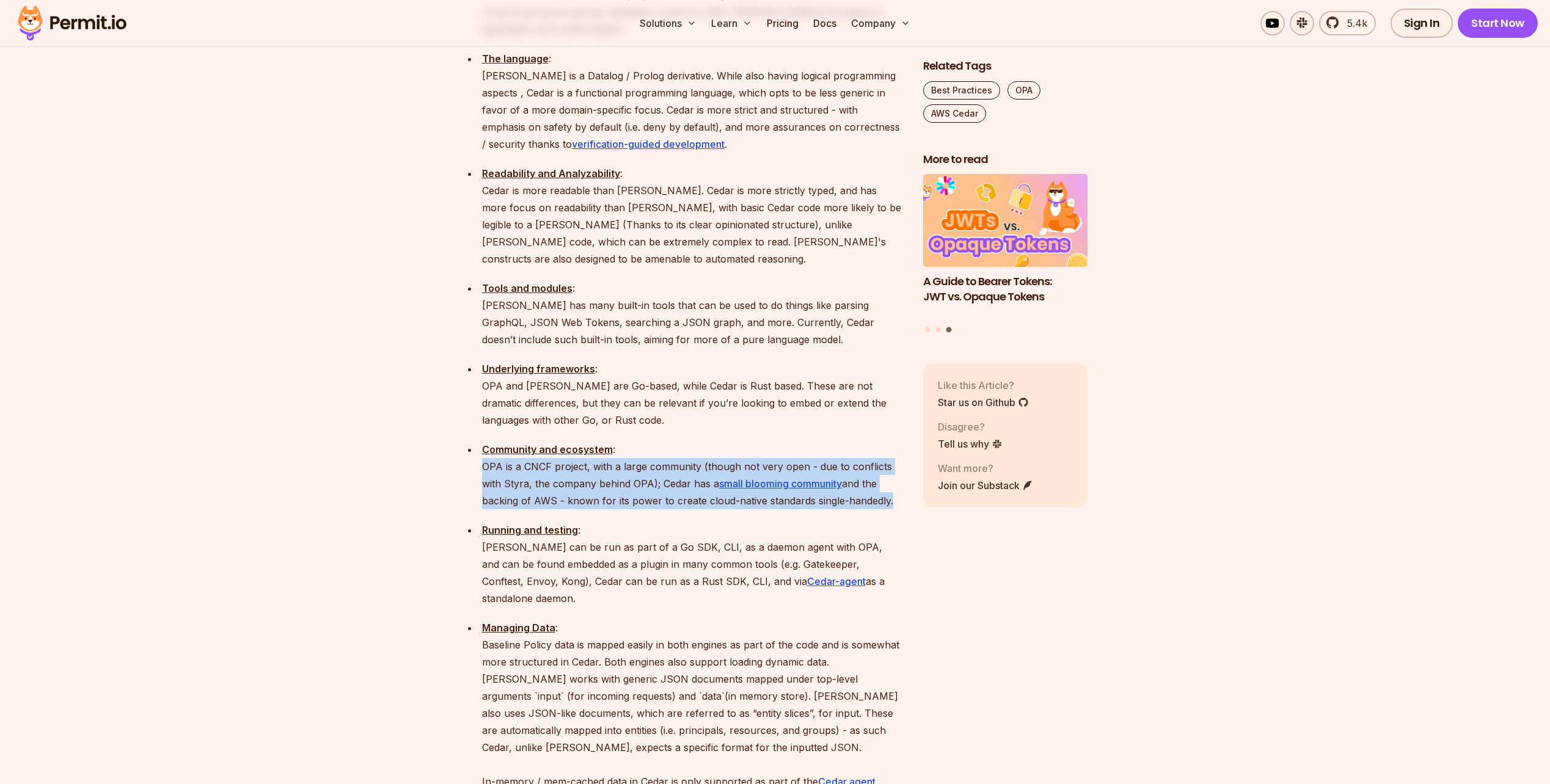
click at [535, 441] on p "Community and ecosystem : OPA is a CNCF project, with a large community (though…" at bounding box center [693, 475] width 421 height 69
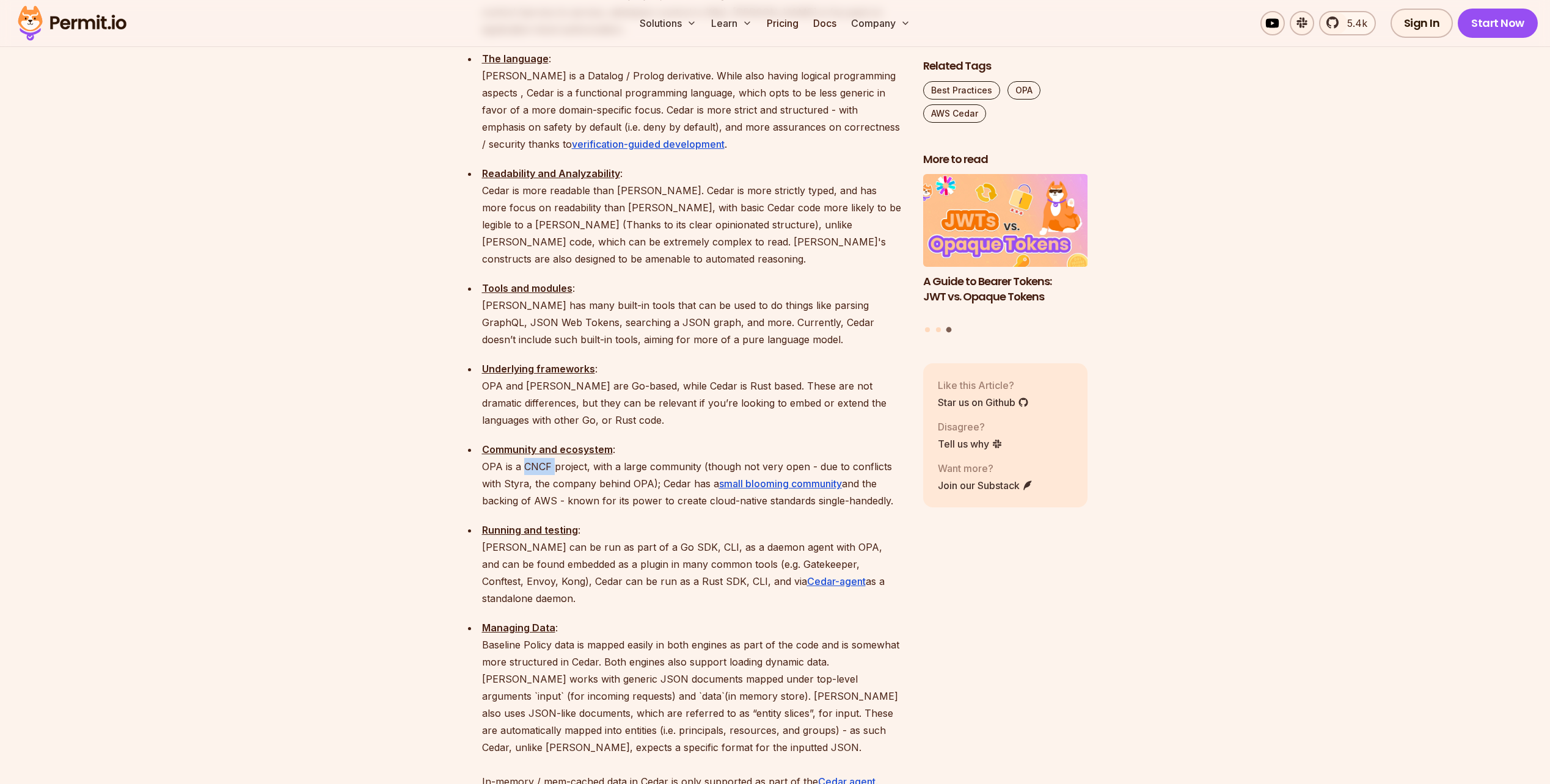
click at [535, 441] on p "Community and ecosystem : OPA is a CNCF project, with a large community (though…" at bounding box center [693, 475] width 421 height 69
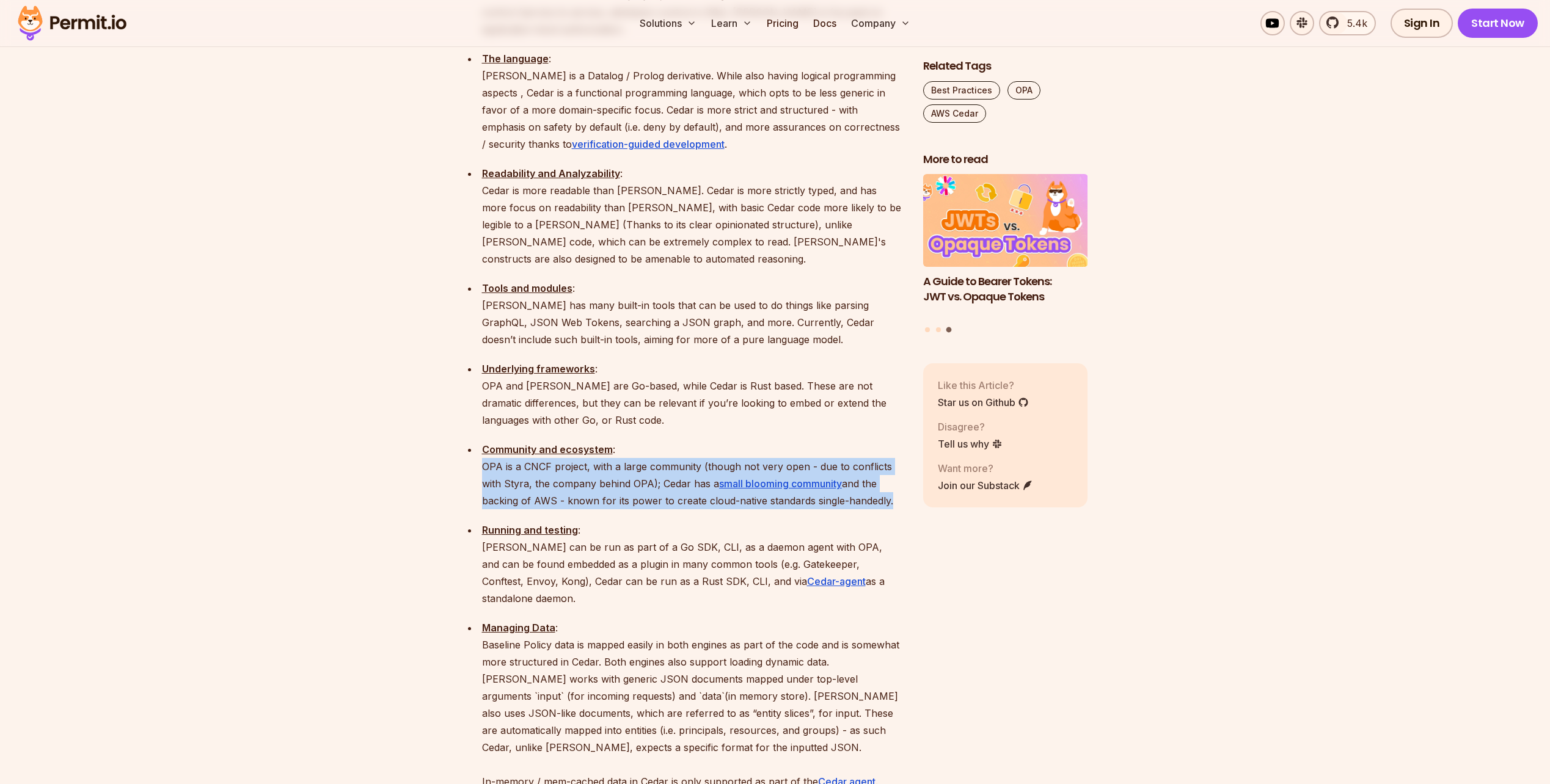
click at [535, 441] on p "Community and ecosystem : OPA is a CNCF project, with a large community (though…" at bounding box center [693, 475] width 421 height 69
click at [540, 441] on p "Community and ecosystem : OPA is a CNCF project, with a large community (though…" at bounding box center [693, 475] width 421 height 69
click at [675, 441] on p "Community and ecosystem : OPA is a CNCF project, with a large community (though…" at bounding box center [693, 475] width 421 height 69
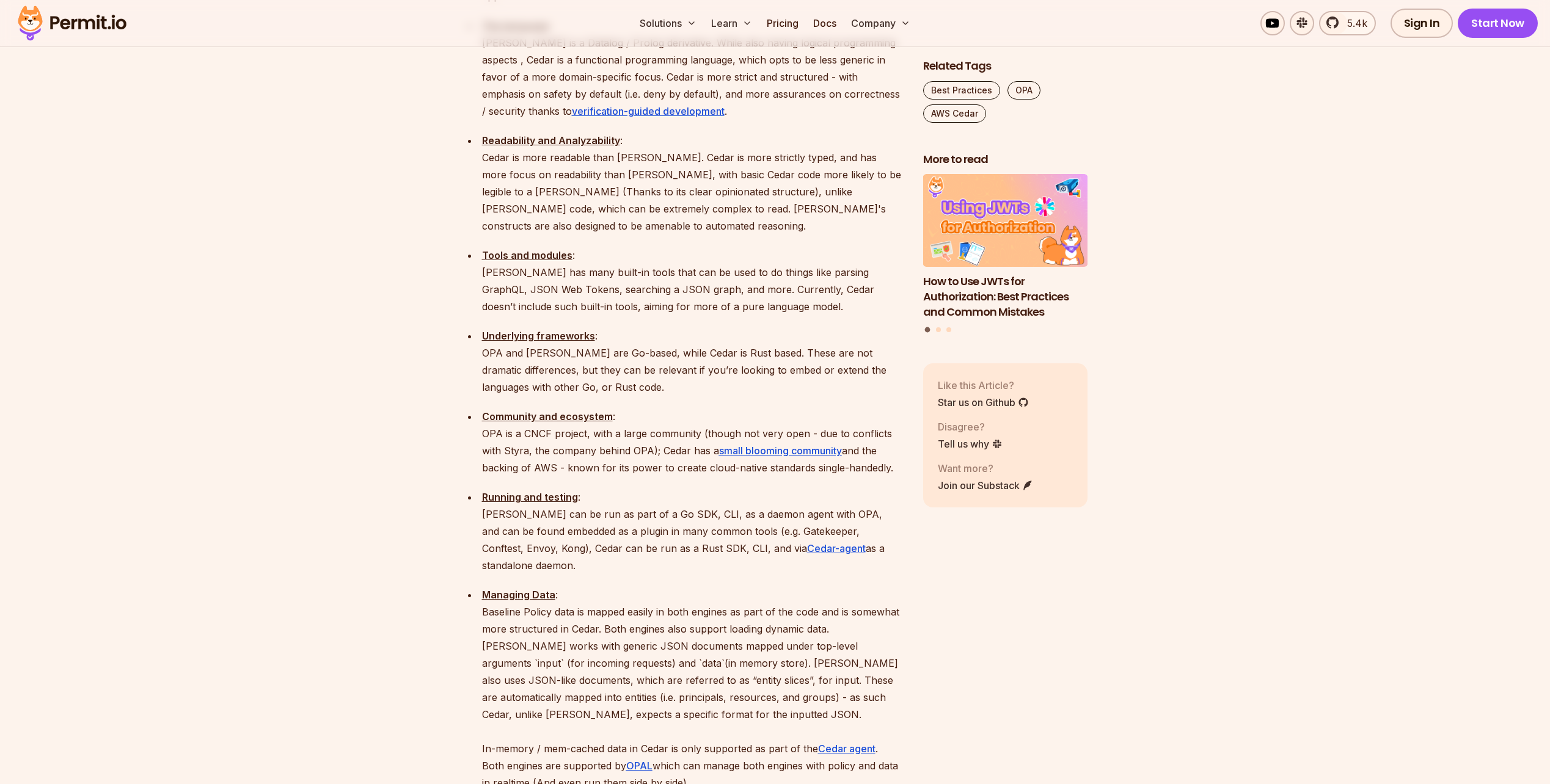
scroll to position [1588, 0]
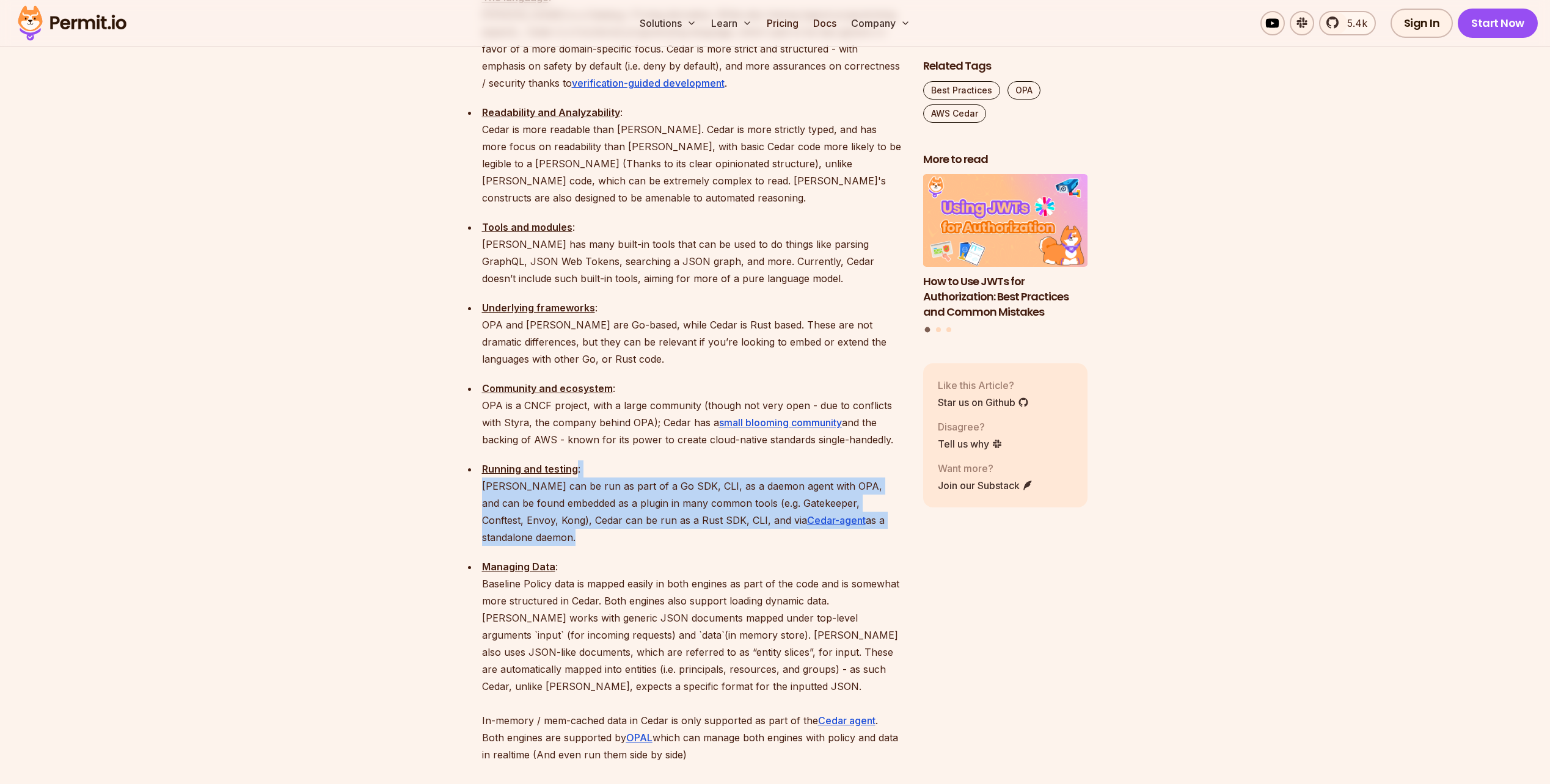
drag, startPoint x: 742, startPoint y: 383, endPoint x: 879, endPoint y: 448, distance: 151.6
click at [879, 448] on ul "Area of focus : OPA is a CNCF project, and is mostly used for infrastructure-le…" at bounding box center [683, 344] width 441 height 838
drag, startPoint x: 879, startPoint y: 448, endPoint x: 511, endPoint y: 411, distance: 369.9
click at [511, 411] on ul "Area of focus : OPA is a CNCF project, and is mostly used for infrastructure-le…" at bounding box center [683, 344] width 441 height 838
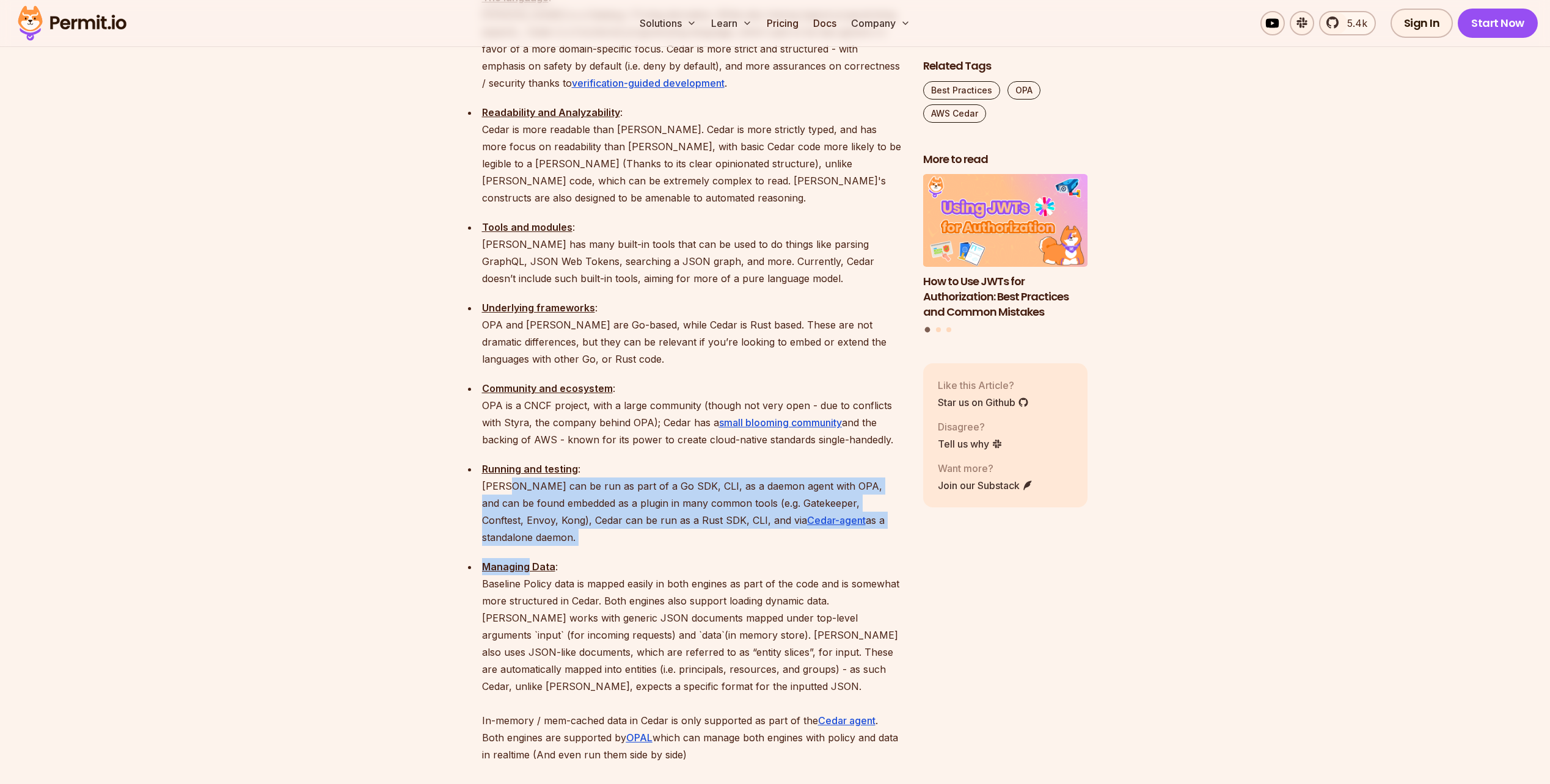
click at [511, 460] on p "Running and testing : Rego can be run as part of a Go SDK, CLI, as a daemon age…" at bounding box center [693, 503] width 421 height 85
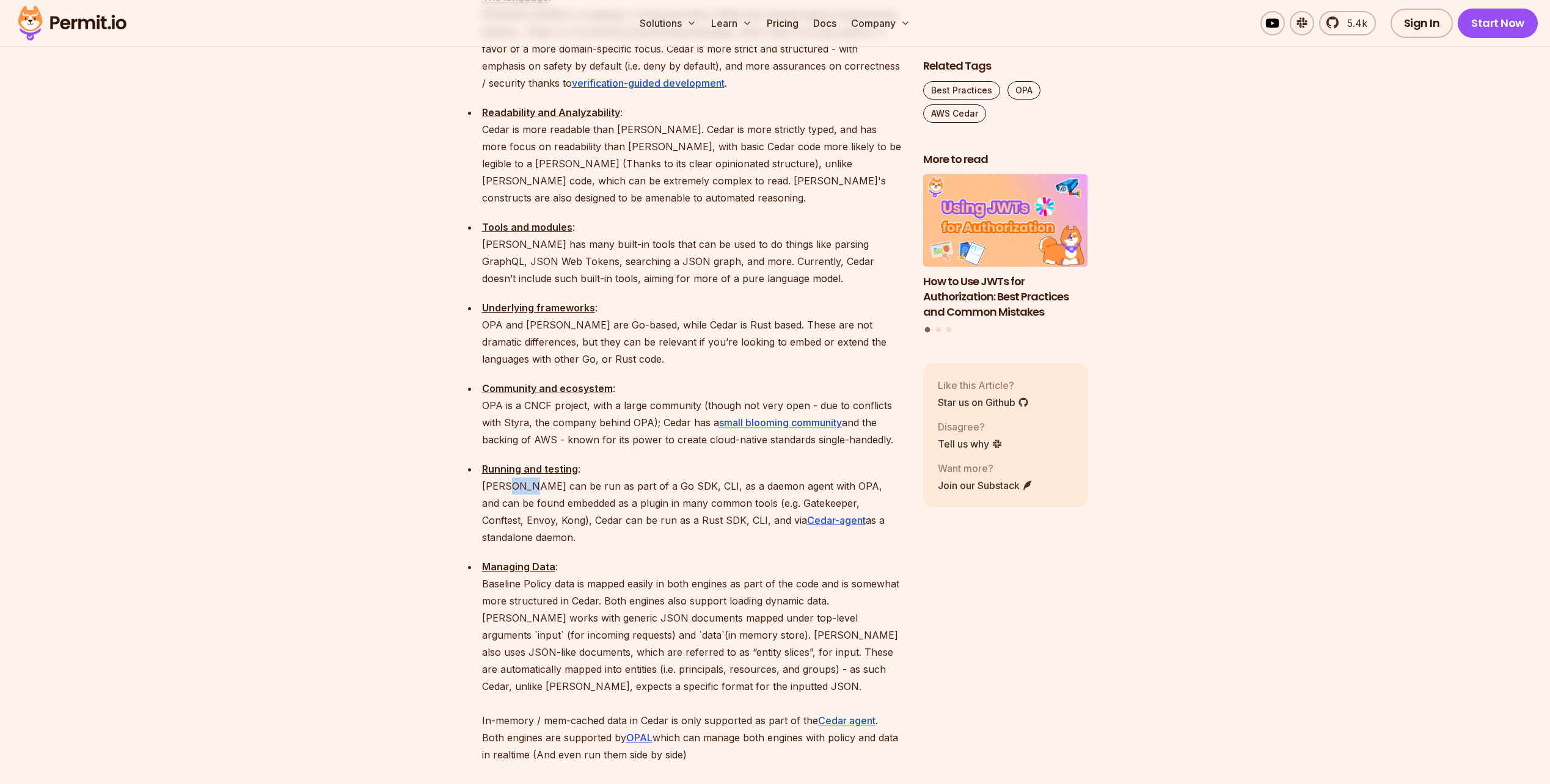
click at [511, 460] on p "Running and testing : Rego can be run as part of a Go SDK, CLI, as a daemon age…" at bounding box center [693, 503] width 421 height 85
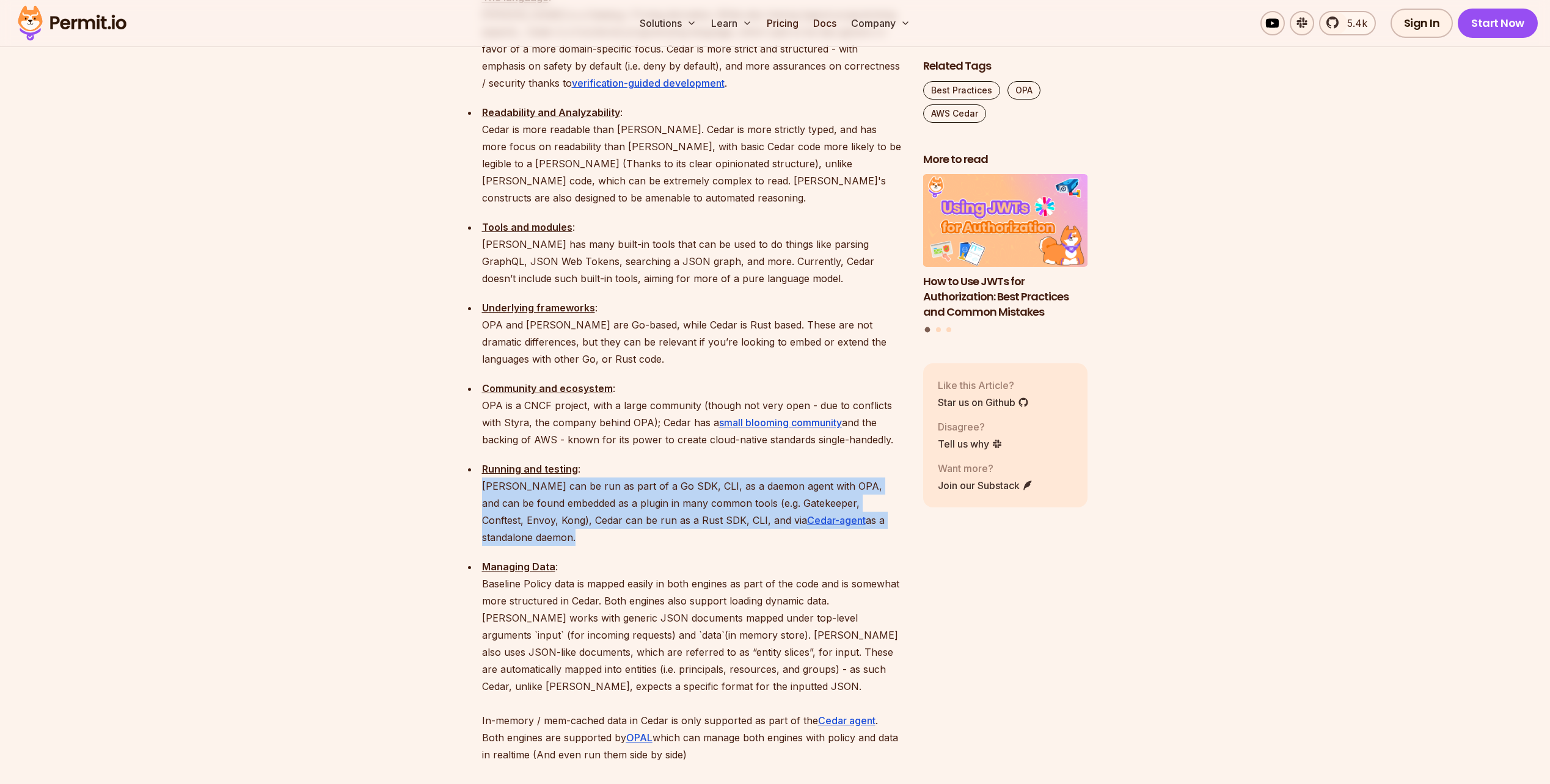
click at [511, 460] on p "Running and testing : Rego can be run as part of a Go SDK, CLI, as a daemon age…" at bounding box center [693, 503] width 421 height 85
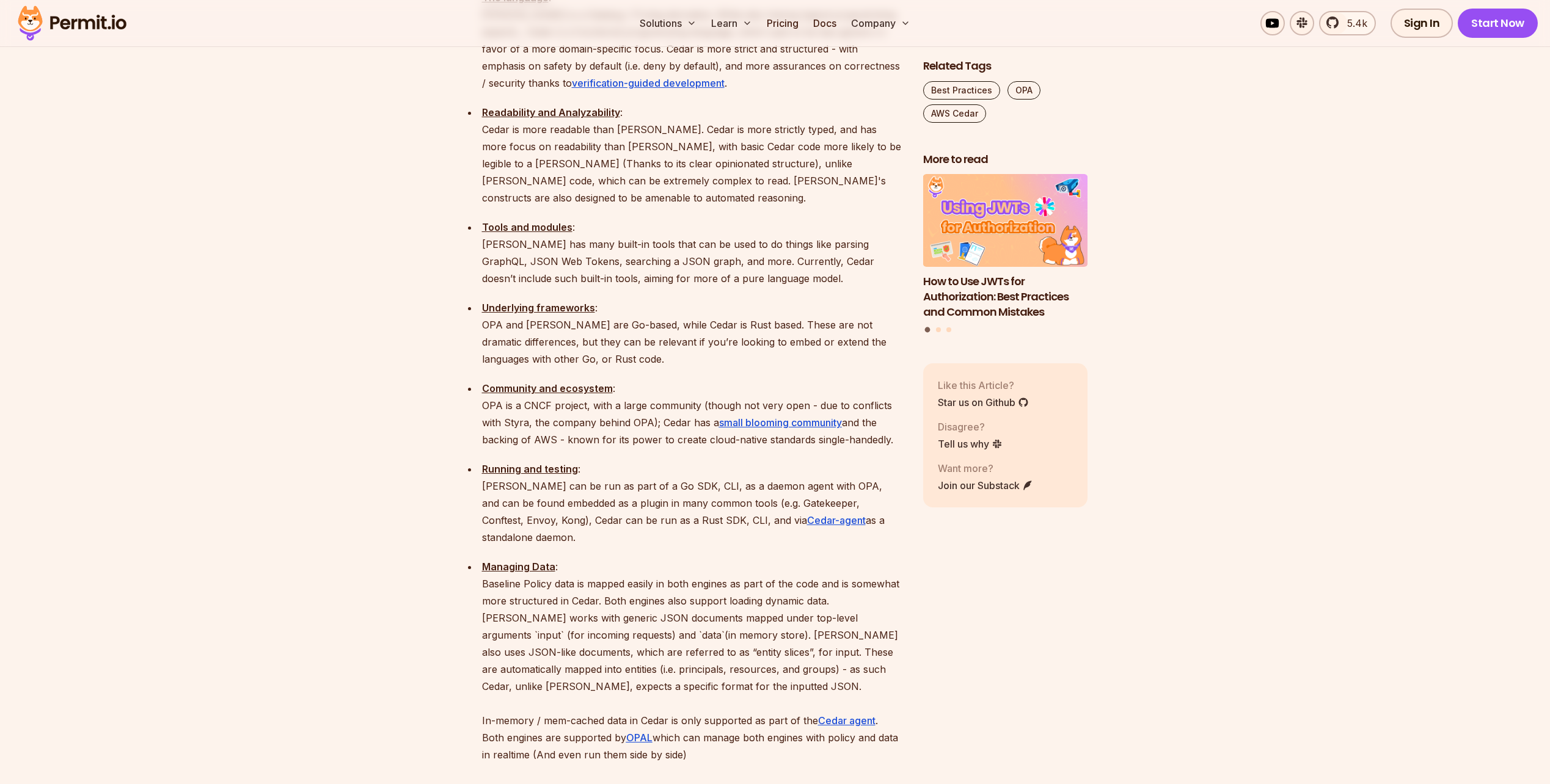
click at [498, 460] on p "Running and testing : Rego can be run as part of a Go SDK, CLI, as a daemon age…" at bounding box center [693, 503] width 421 height 85
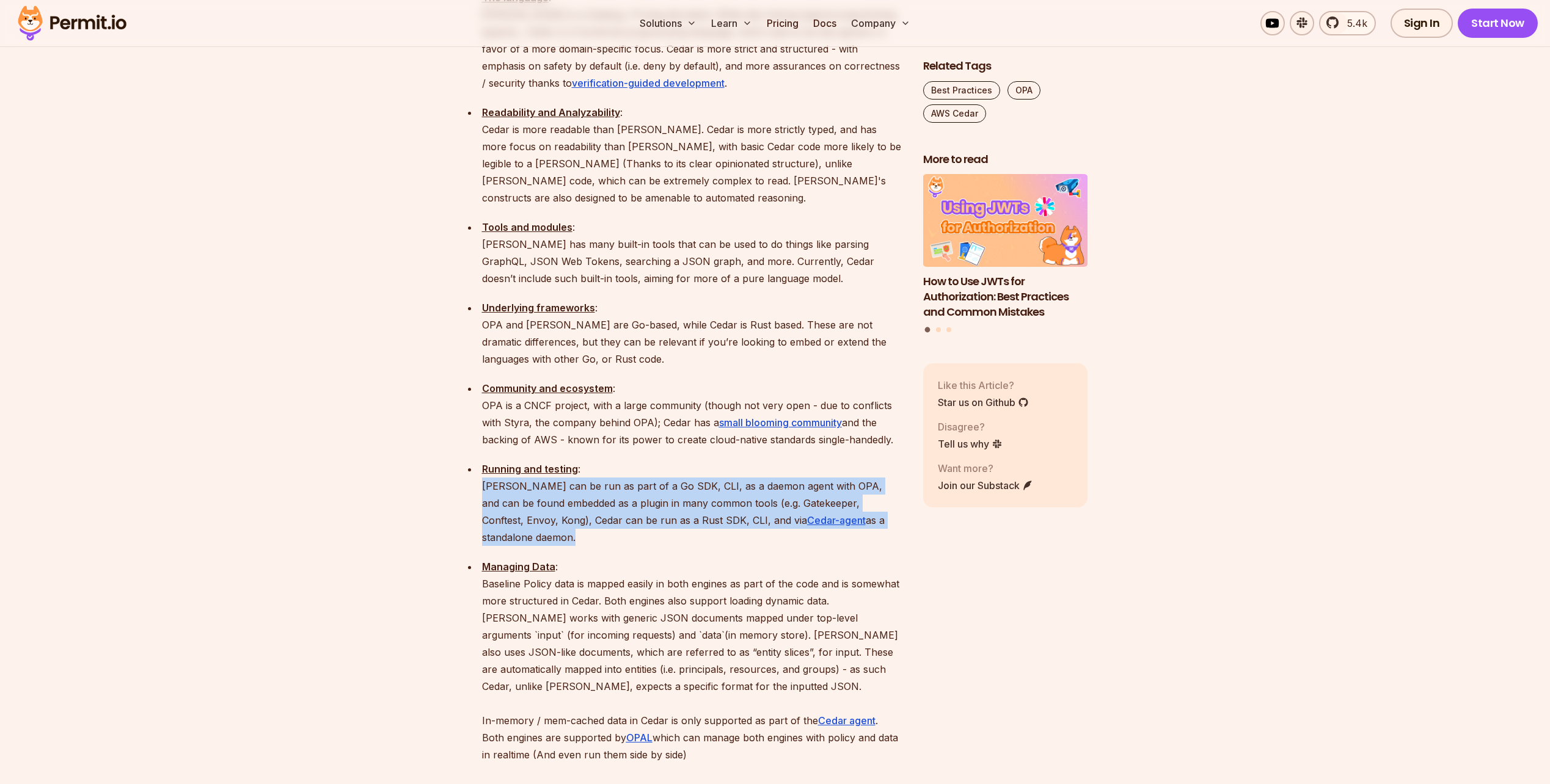
click at [498, 460] on p "Running and testing : Rego can be run as part of a Go SDK, CLI, as a daemon age…" at bounding box center [693, 503] width 421 height 85
click at [500, 460] on p "Running and testing : Rego can be run as part of a Go SDK, CLI, as a daemon age…" at bounding box center [693, 503] width 421 height 85
click at [509, 460] on p "Running and testing : Rego can be run as part of a Go SDK, CLI, as a daemon age…" at bounding box center [693, 503] width 421 height 85
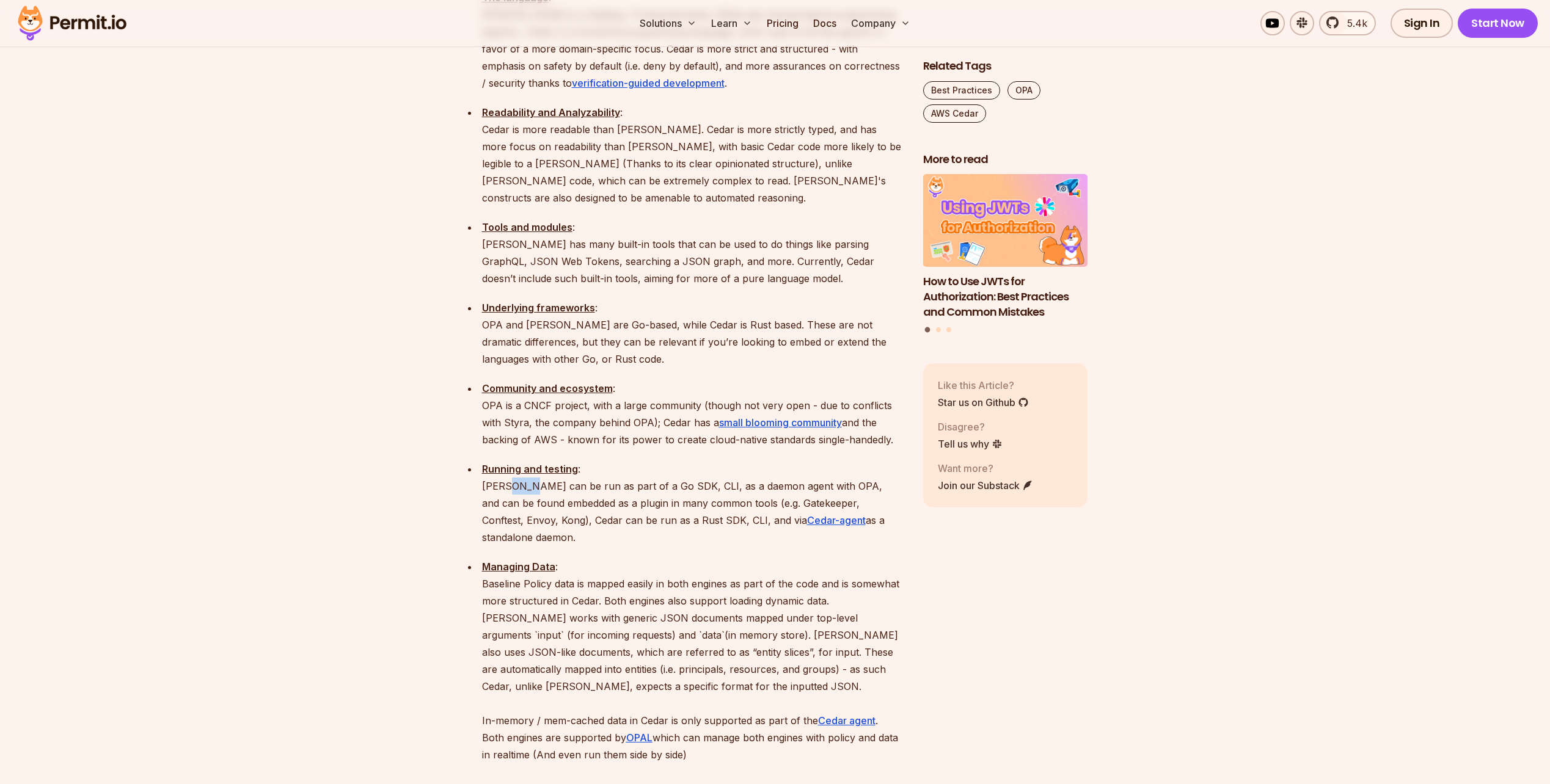
click at [509, 460] on p "Running and testing : Rego can be run as part of a Go SDK, CLI, as a daemon age…" at bounding box center [693, 503] width 421 height 85
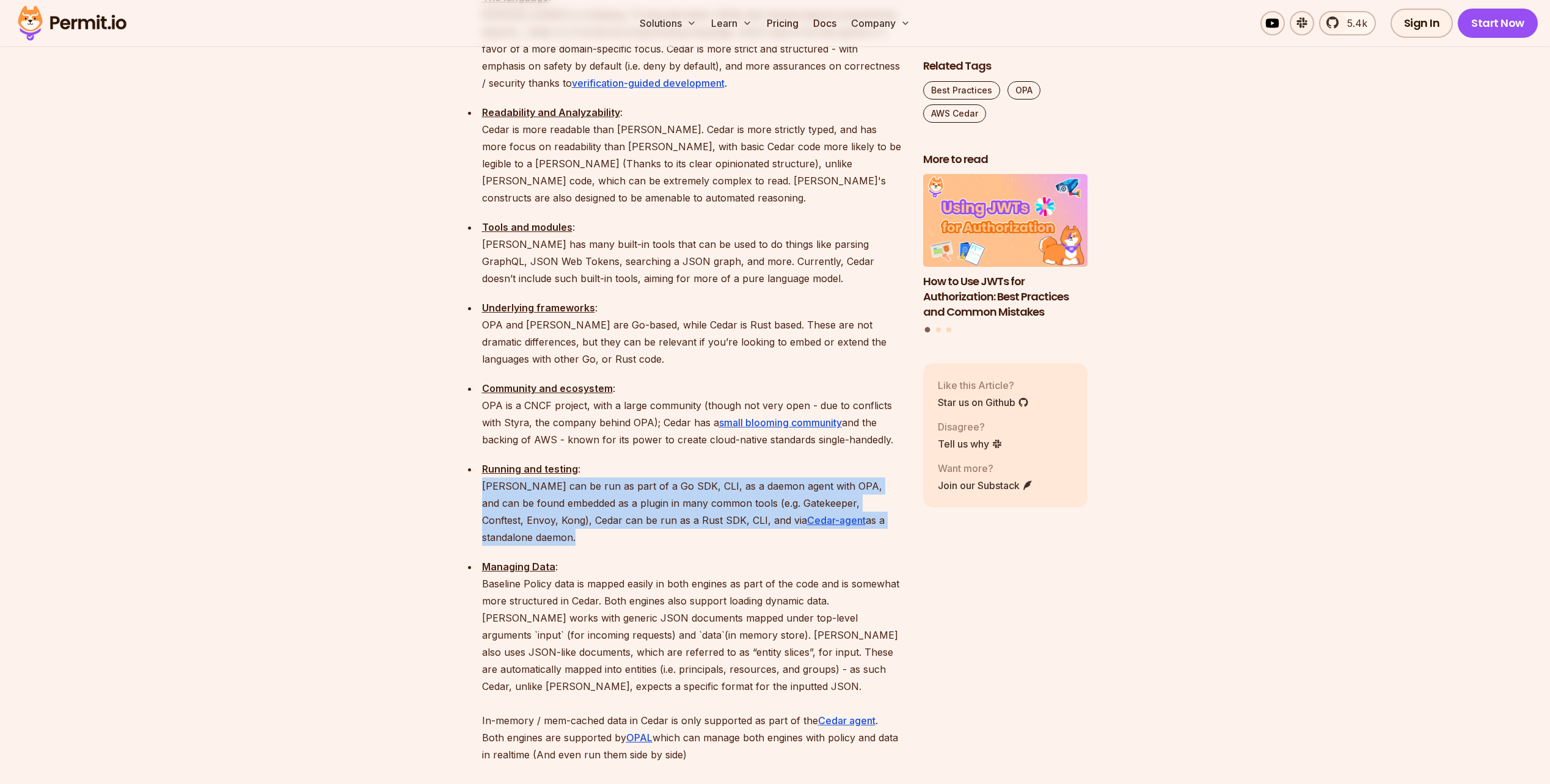
click at [509, 460] on p "Running and testing : Rego can be run as part of a Go SDK, CLI, as a daemon age…" at bounding box center [693, 503] width 421 height 85
click at [500, 460] on p "Running and testing : Rego can be run as part of a Go SDK, CLI, as a daemon age…" at bounding box center [693, 503] width 421 height 85
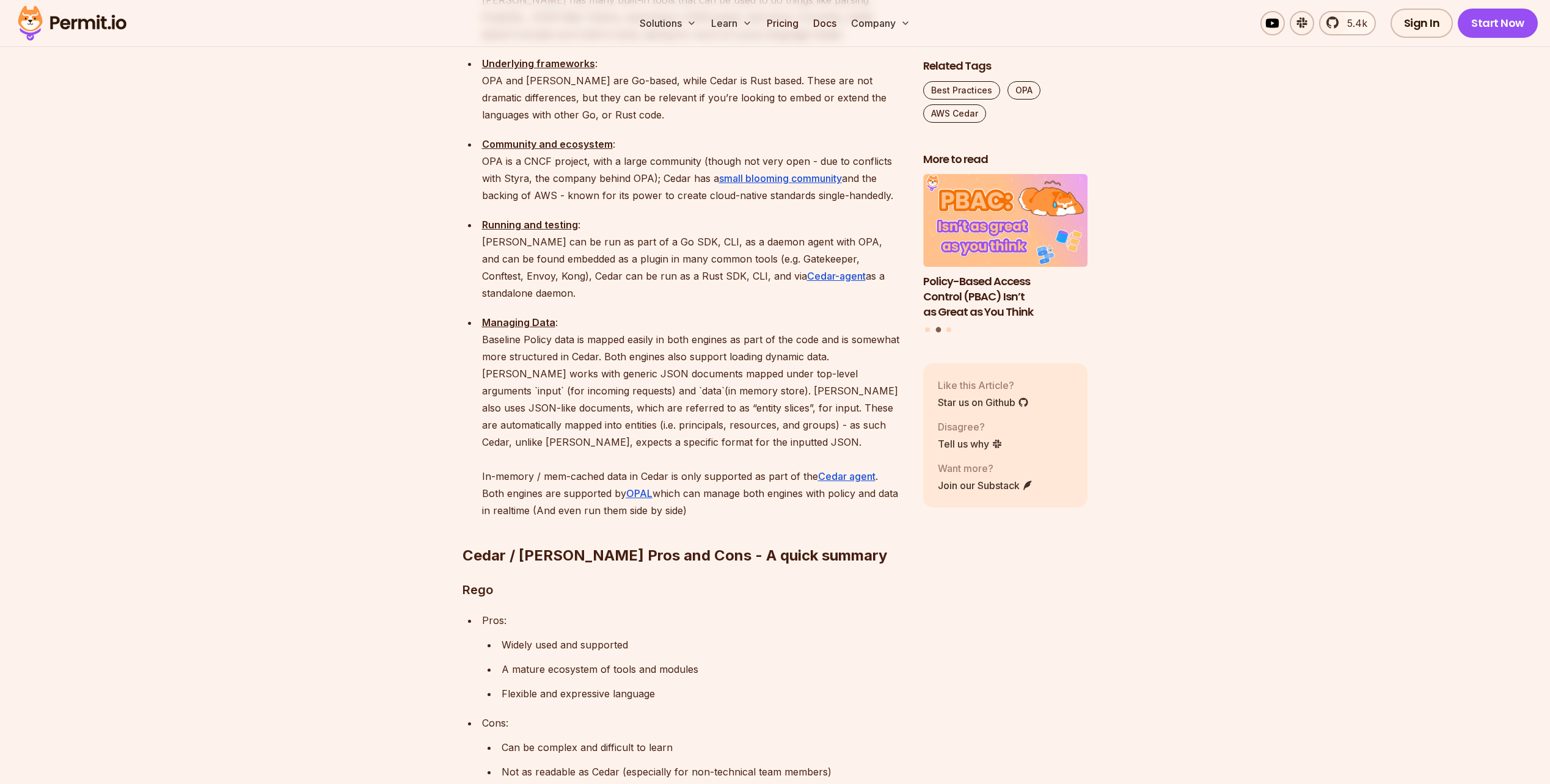
scroll to position [2076, 0]
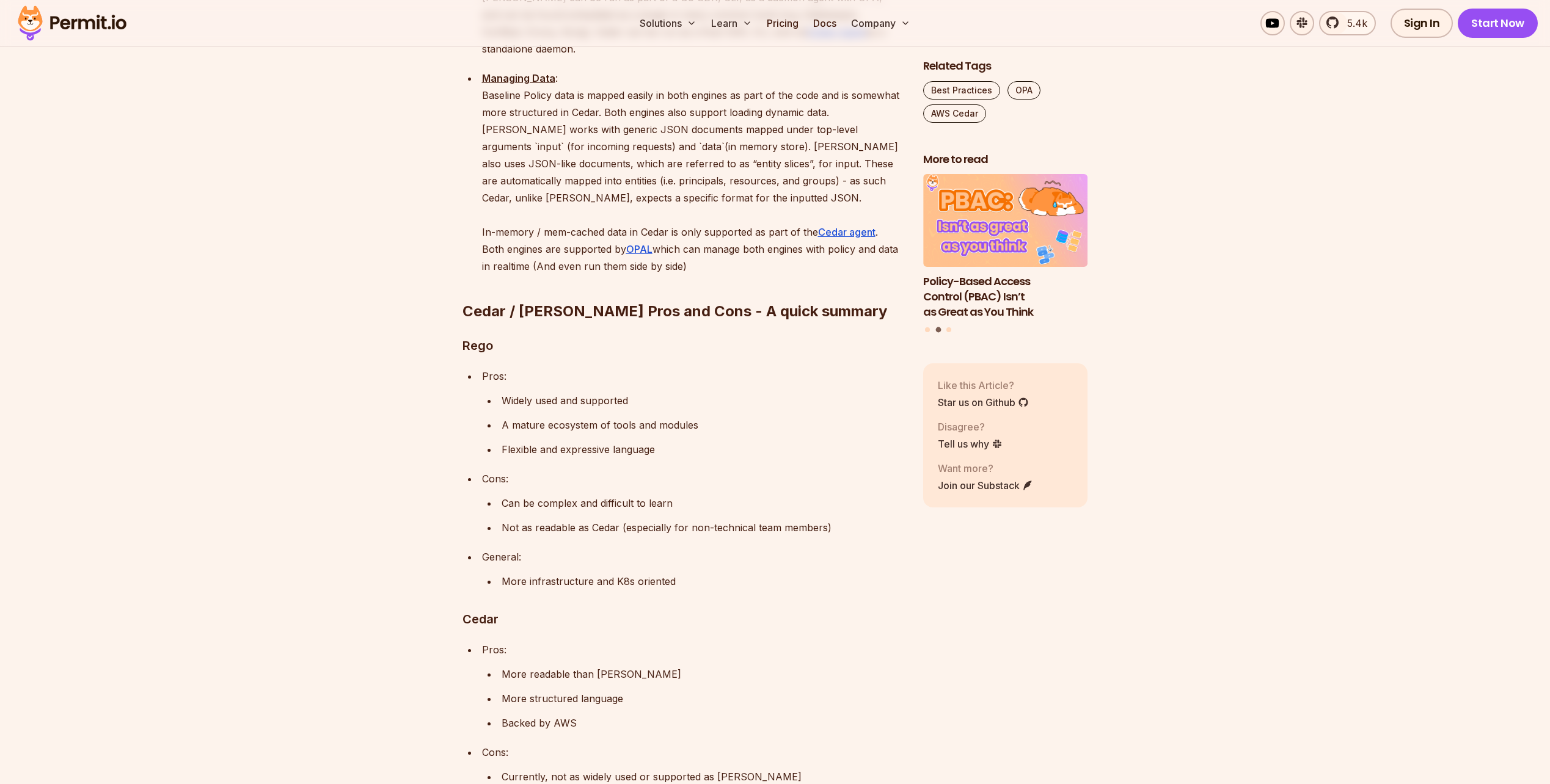
drag, startPoint x: 509, startPoint y: 401, endPoint x: 845, endPoint y: 433, distance: 337.5
click at [845, 494] on ul "Can be complex and difficult to learn Not as readable as Cedar (especially for …" at bounding box center [693, 515] width 421 height 41
click at [845, 519] on p "Not as readable as Cedar (especially for non-technical team members)" at bounding box center [703, 527] width 402 height 17
drag, startPoint x: 845, startPoint y: 433, endPoint x: 823, endPoint y: 376, distance: 61.1
click at [823, 470] on li "Cons: Can be complex and difficult to learn Not as readable as Cedar (especiall…" at bounding box center [691, 503] width 425 height 66
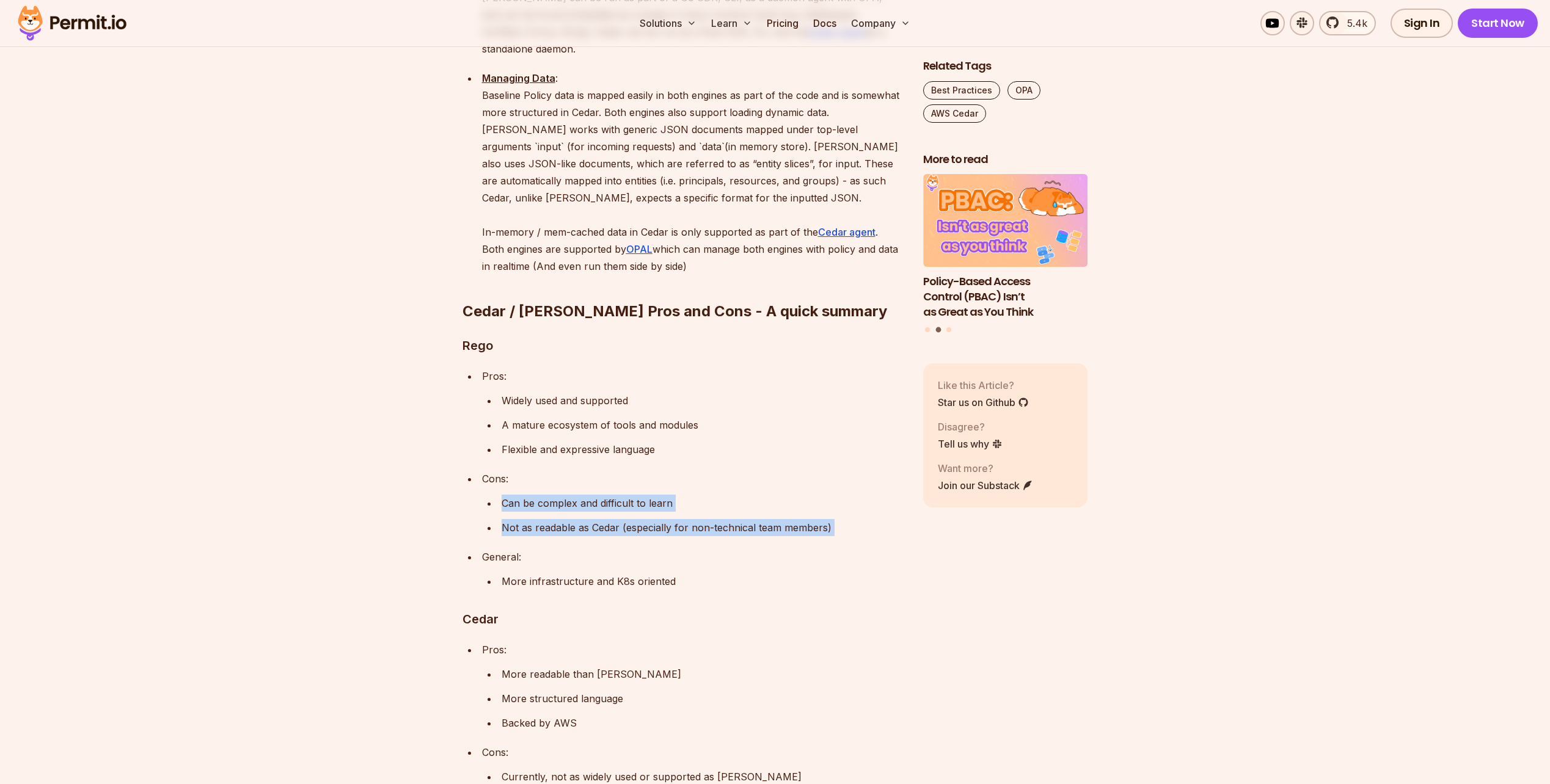
click at [823, 470] on p "Cons:" at bounding box center [693, 478] width 421 height 17
drag, startPoint x: 823, startPoint y: 376, endPoint x: 839, endPoint y: 437, distance: 63.1
click at [839, 470] on li "Cons: Can be complex and difficult to learn Not as readable as Cedar (especiall…" at bounding box center [691, 503] width 425 height 66
click at [839, 519] on p "Not as readable as Cedar (especially for non-technical team members)" at bounding box center [703, 527] width 402 height 17
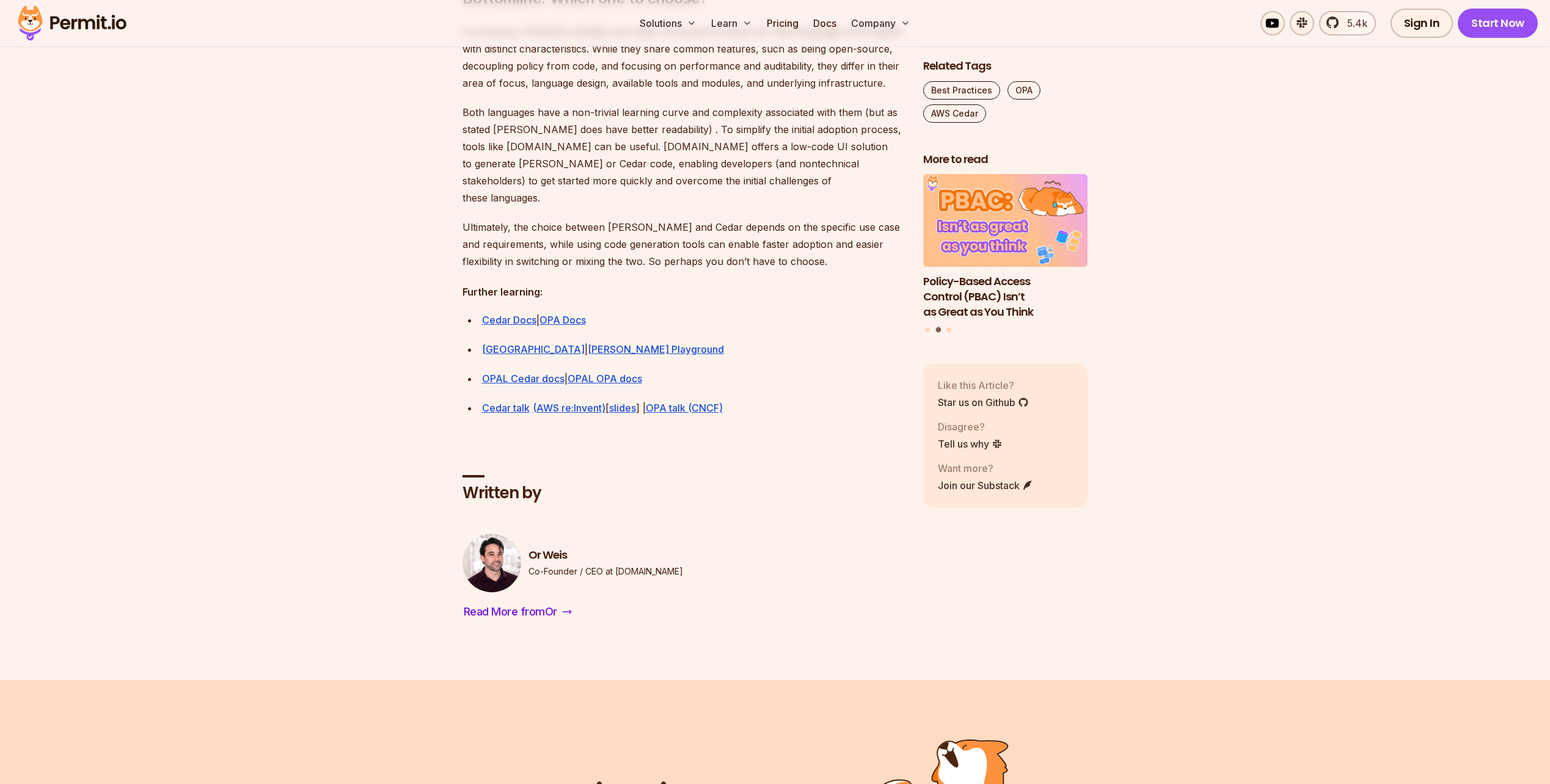
scroll to position [3053, 0]
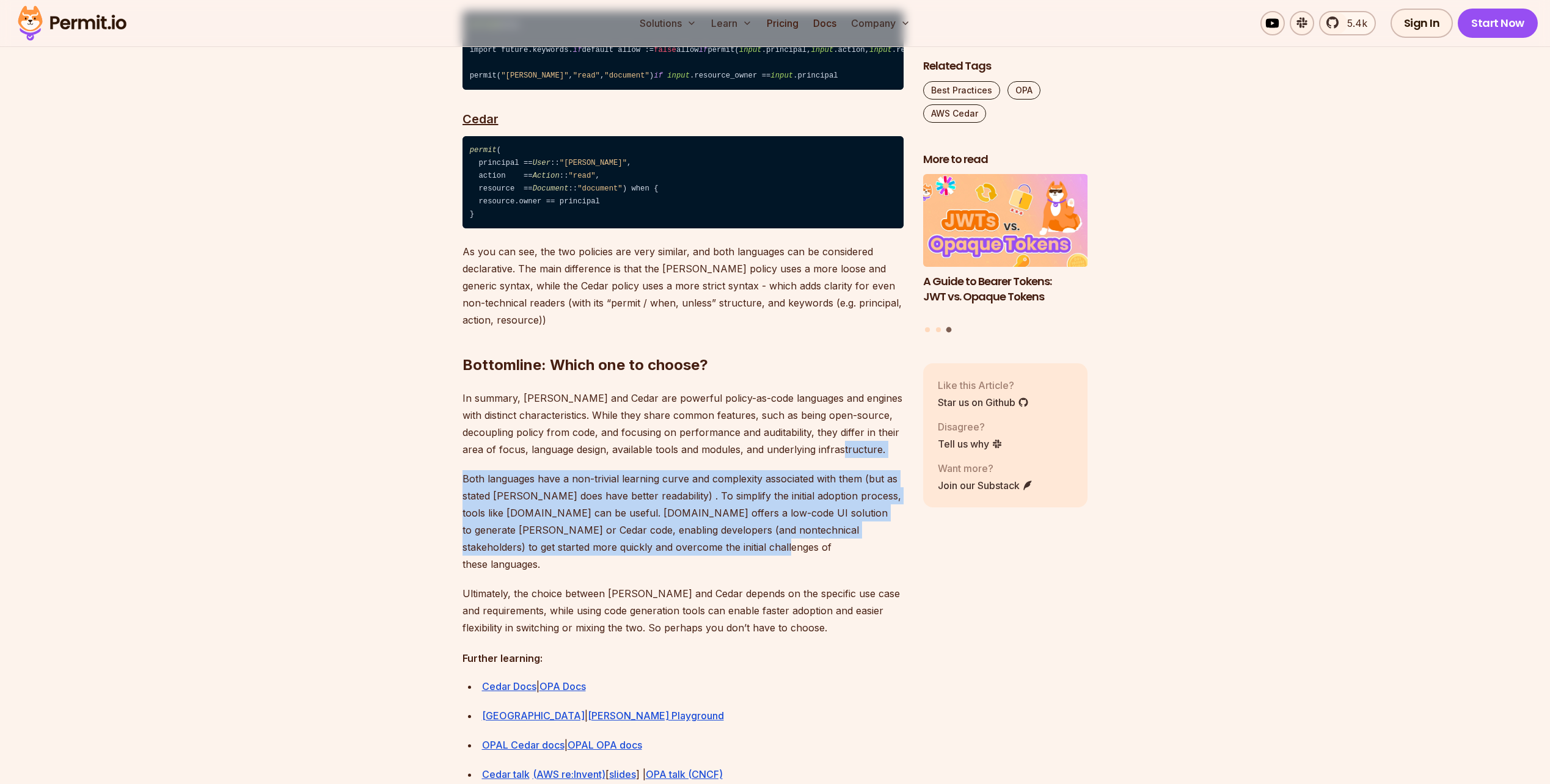
drag, startPoint x: 860, startPoint y: 429, endPoint x: 826, endPoint y: 525, distance: 101.8
click at [826, 525] on p "Both languages have a non-trivial learning curve and complexity associated with…" at bounding box center [683, 521] width 441 height 103
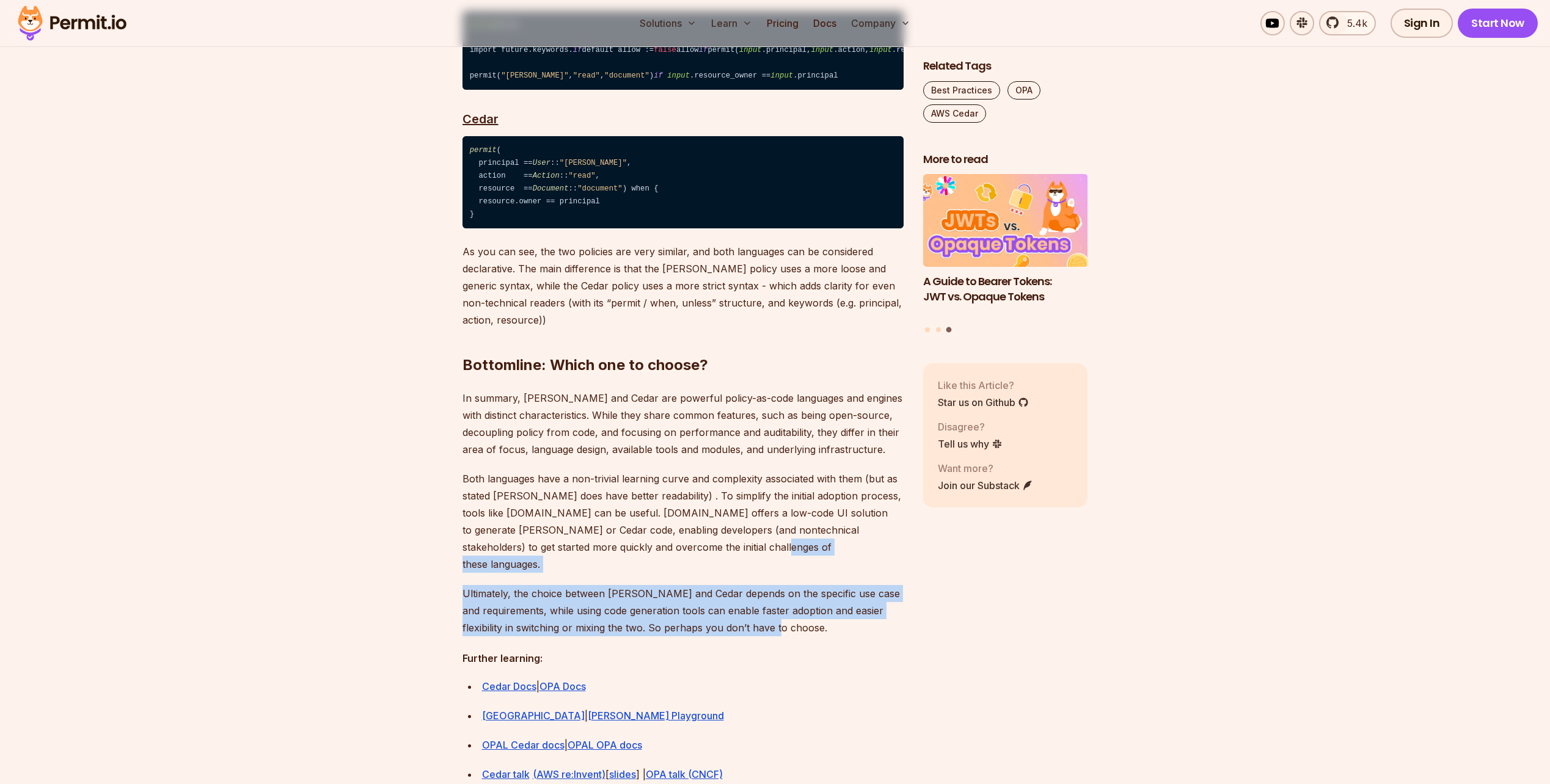
drag, startPoint x: 833, startPoint y: 525, endPoint x: 857, endPoint y: 585, distance: 64.6
click at [857, 585] on p "Ultimately, the choice between Rego and Cedar depends on the specific use case …" at bounding box center [683, 610] width 441 height 51
click at [856, 586] on p "Ultimately, the choice between Rego and Cedar depends on the specific use case …" at bounding box center [683, 610] width 441 height 51
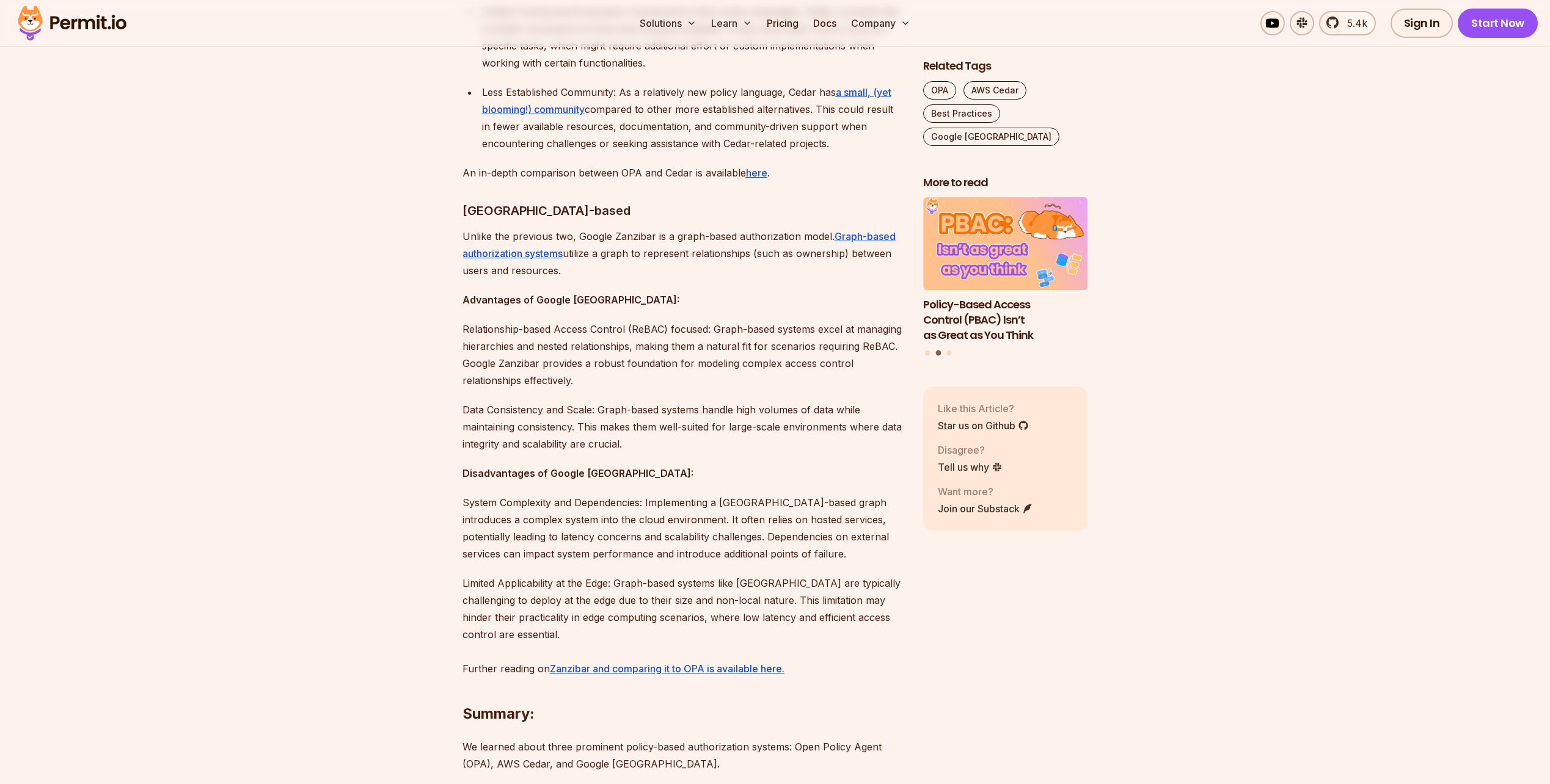
scroll to position [2320, 0]
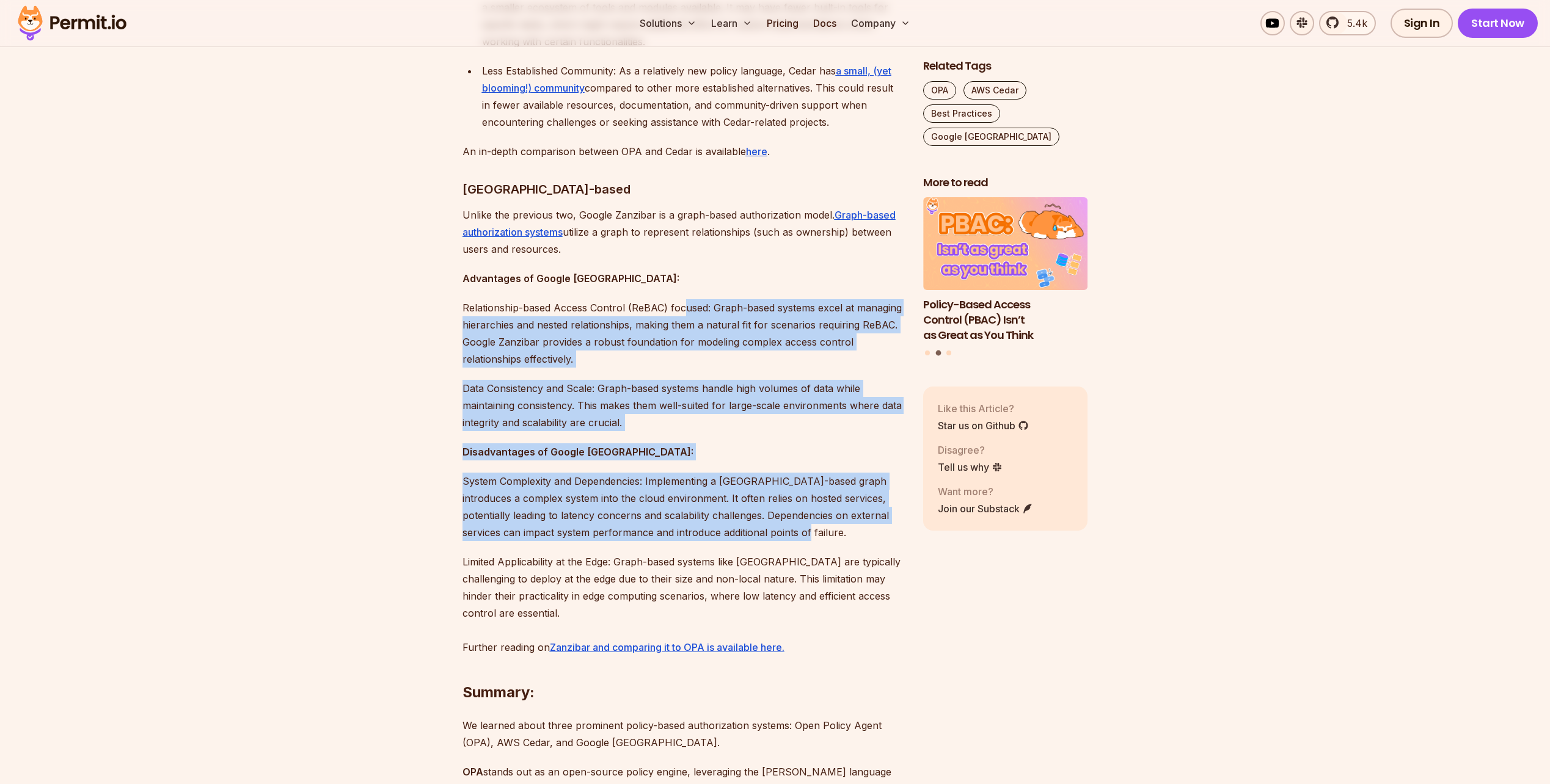
drag, startPoint x: 685, startPoint y: 254, endPoint x: 797, endPoint y: 502, distance: 272.1
click at [797, 502] on p "System Complexity and Dependencies: Implementing a Zanzibar-based graph introdu…" at bounding box center [683, 507] width 441 height 69
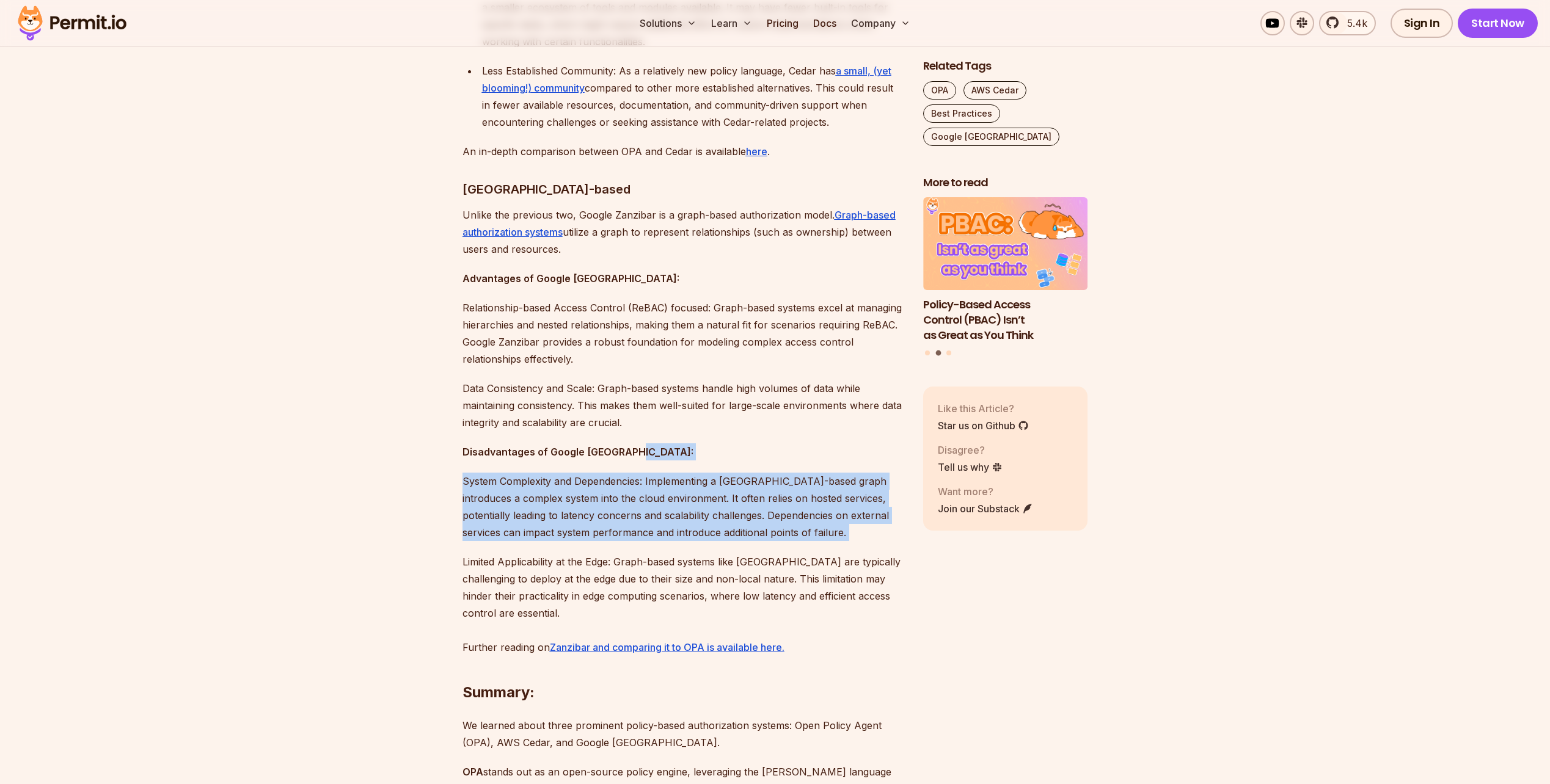
drag, startPoint x: 797, startPoint y: 502, endPoint x: 793, endPoint y: 420, distance: 82.1
click at [793, 443] on p "Disadvantages of Google Zanzibar:" at bounding box center [683, 452] width 441 height 17
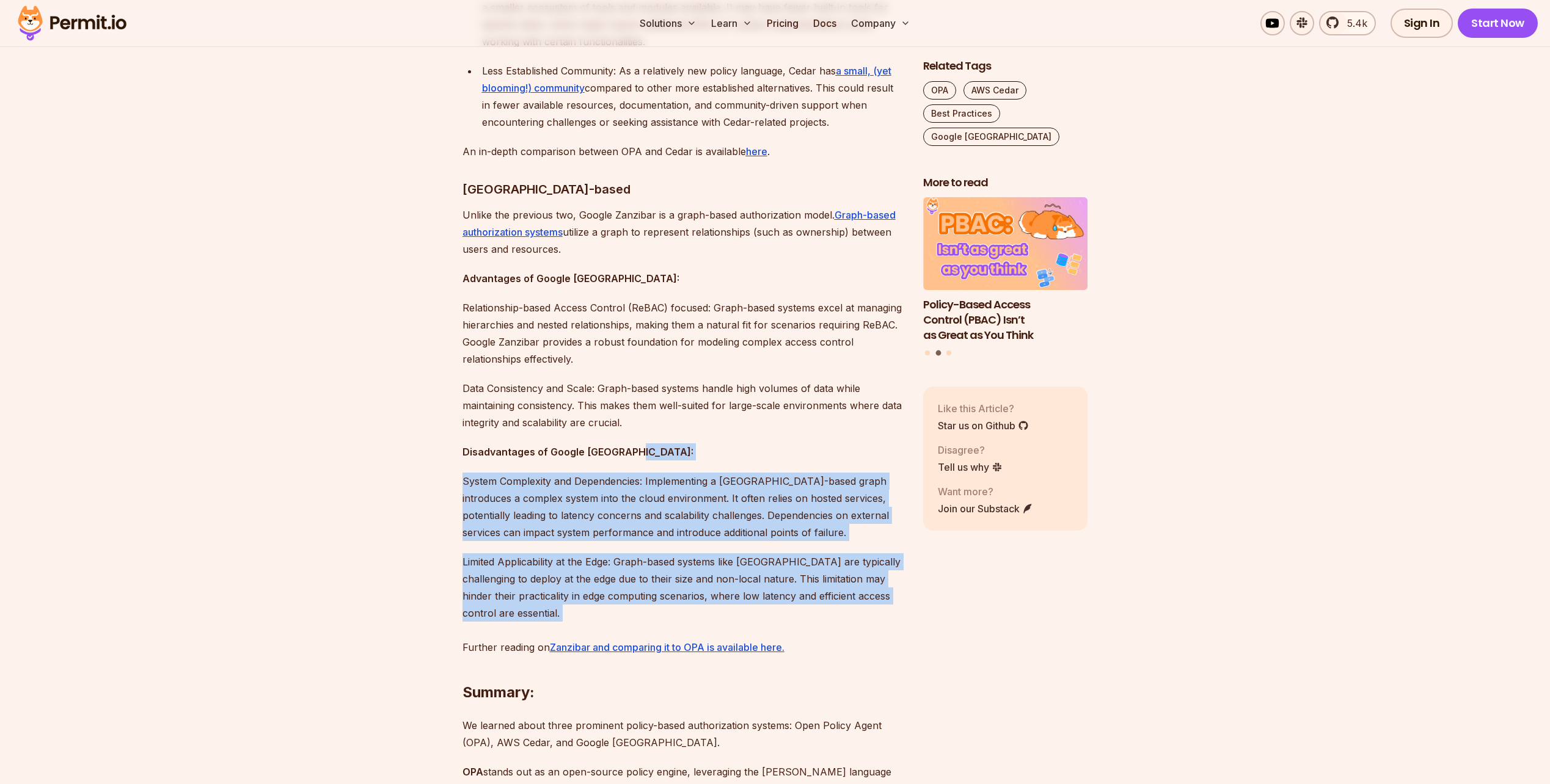
drag, startPoint x: 793, startPoint y: 420, endPoint x: 816, endPoint y: 571, distance: 152.7
click at [816, 571] on p "Limited Applicability at the Edge: Graph-based systems like Zanzibar are typica…" at bounding box center [683, 604] width 441 height 103
drag, startPoint x: 816, startPoint y: 571, endPoint x: 817, endPoint y: 412, distance: 159.0
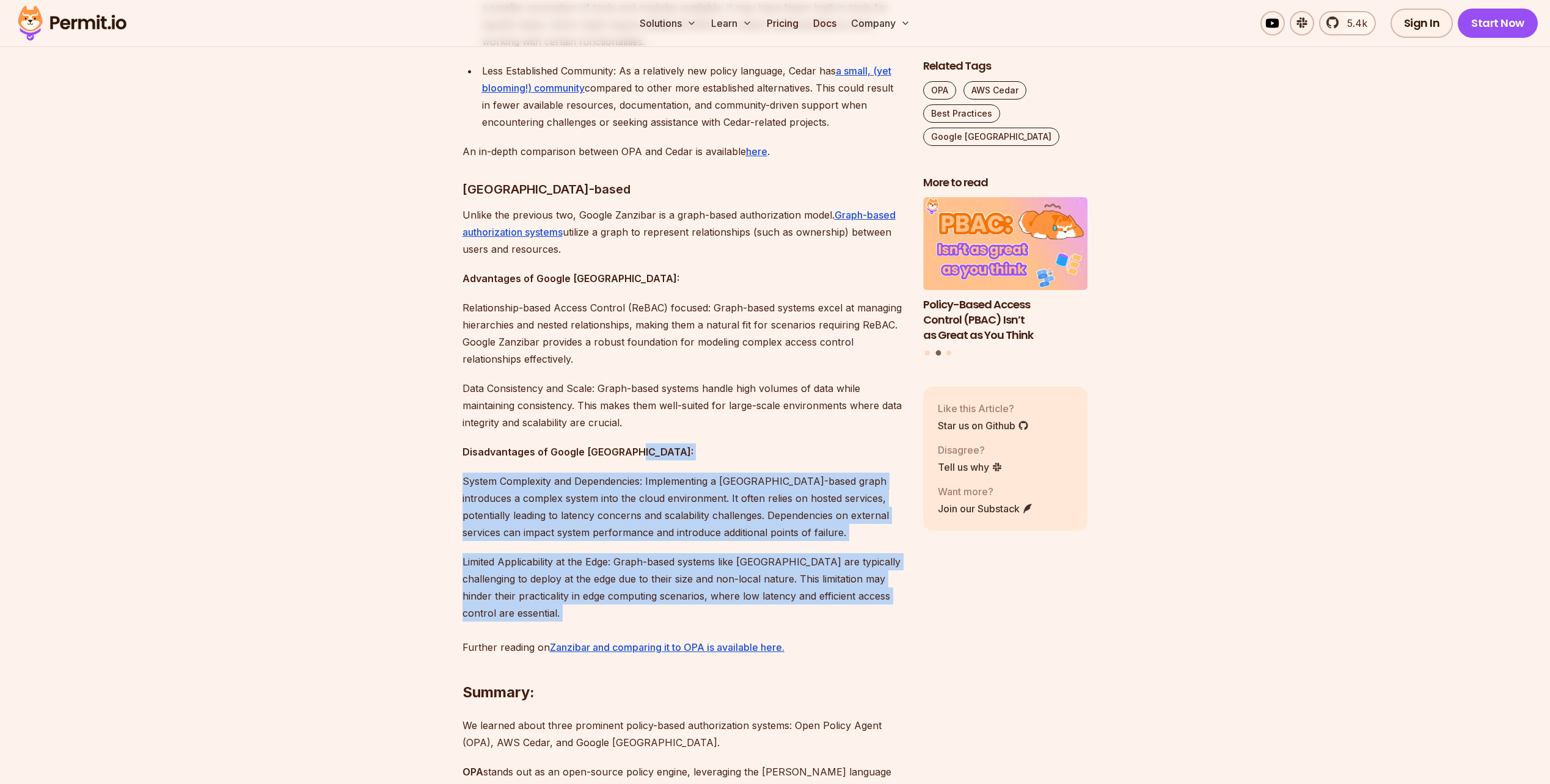
click at [817, 443] on p "Disadvantages of Google Zanzibar:" at bounding box center [683, 452] width 441 height 17
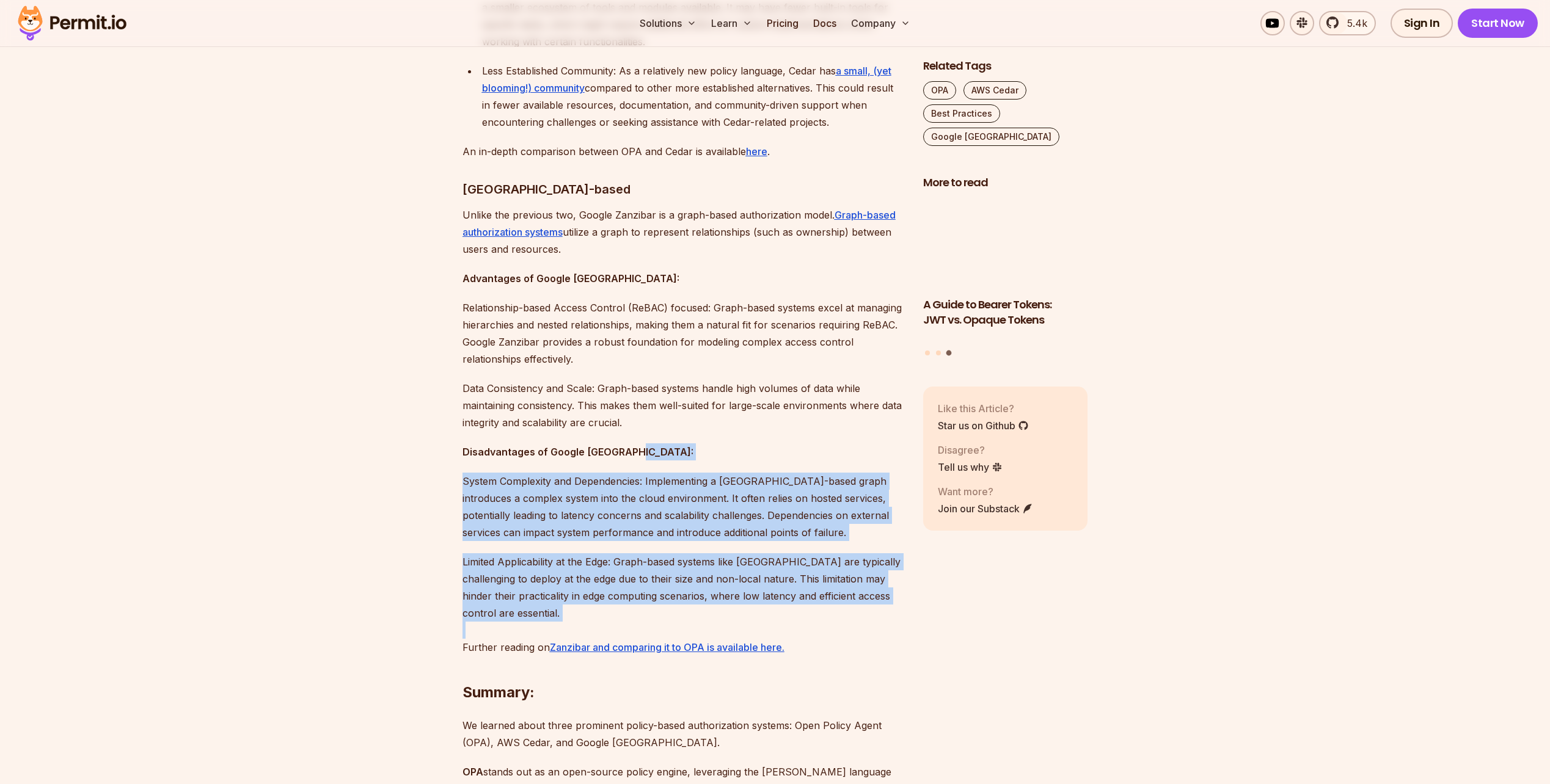
drag, startPoint x: 817, startPoint y: 412, endPoint x: 822, endPoint y: 592, distance: 180.1
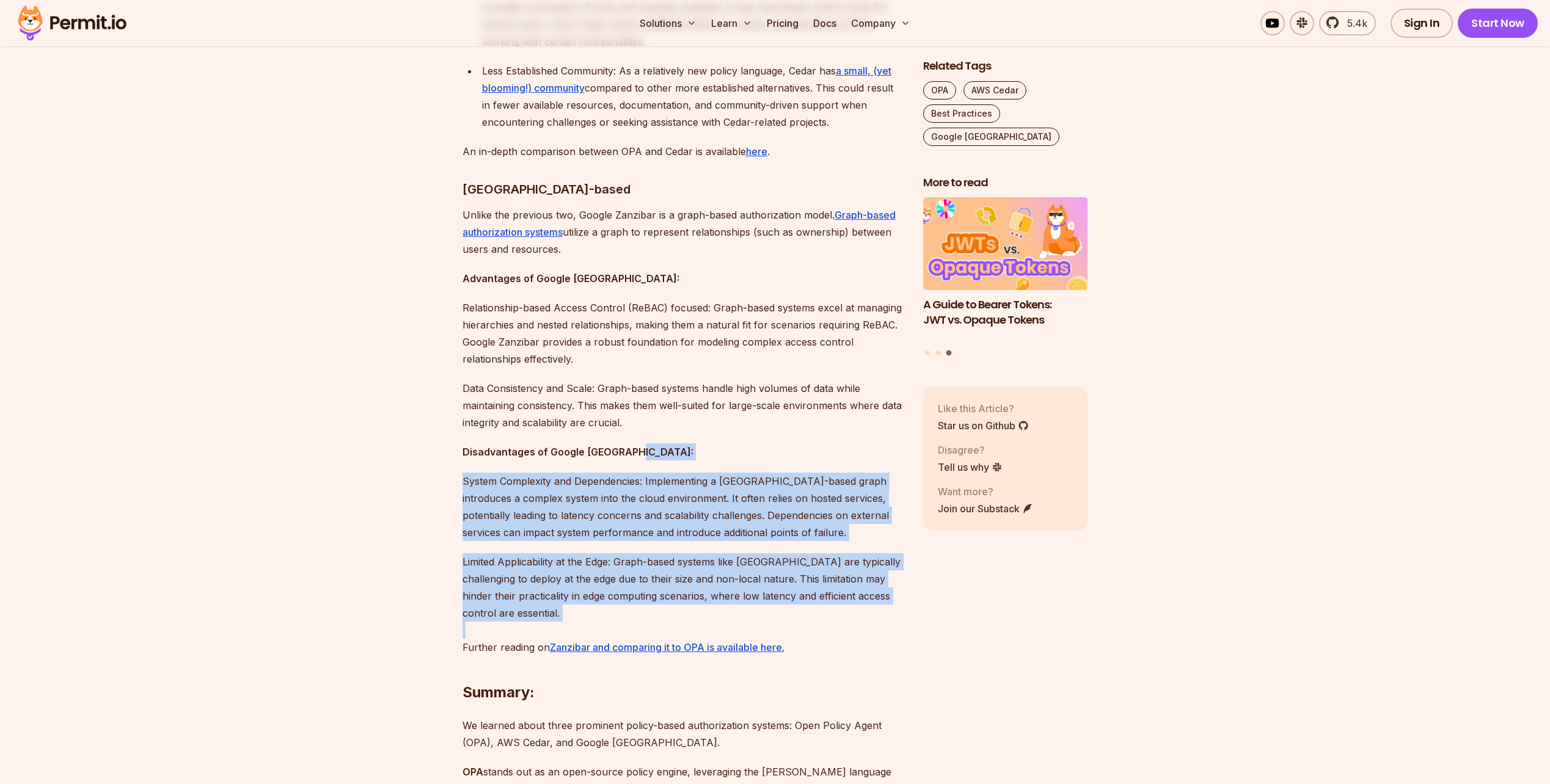
click at [822, 592] on p "Limited Applicability at the Edge: Graph-based systems like Zanzibar are typica…" at bounding box center [683, 604] width 441 height 103
drag, startPoint x: 826, startPoint y: 585, endPoint x: 826, endPoint y: 419, distance: 166.0
click at [826, 443] on p "Disadvantages of Google Zanzibar:" at bounding box center [683, 452] width 441 height 17
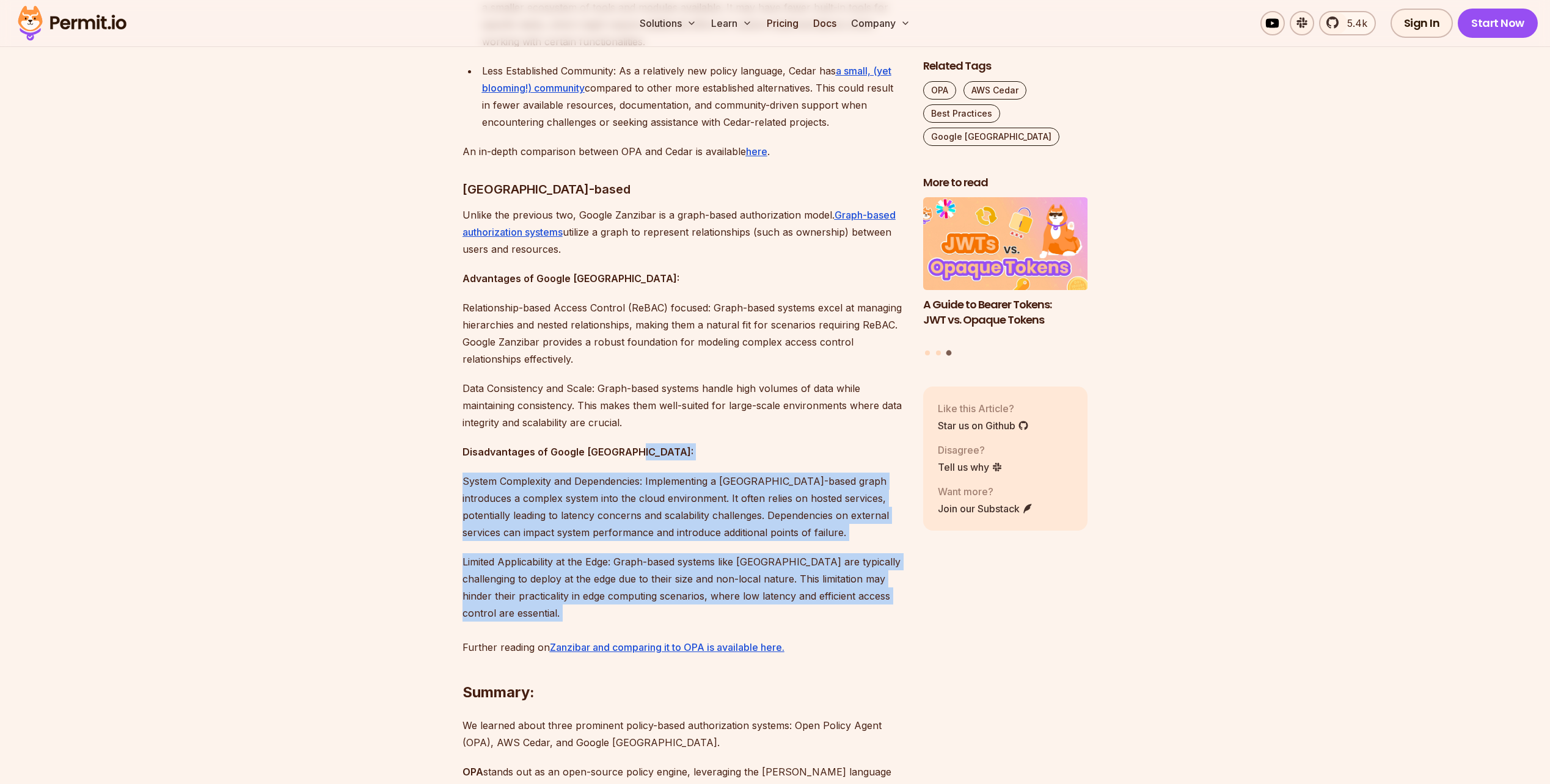
drag, startPoint x: 826, startPoint y: 419, endPoint x: 796, endPoint y: 573, distance: 156.9
click at [796, 573] on p "Limited Applicability at the Edge: Graph-based systems like Zanzibar are typica…" at bounding box center [683, 604] width 441 height 103
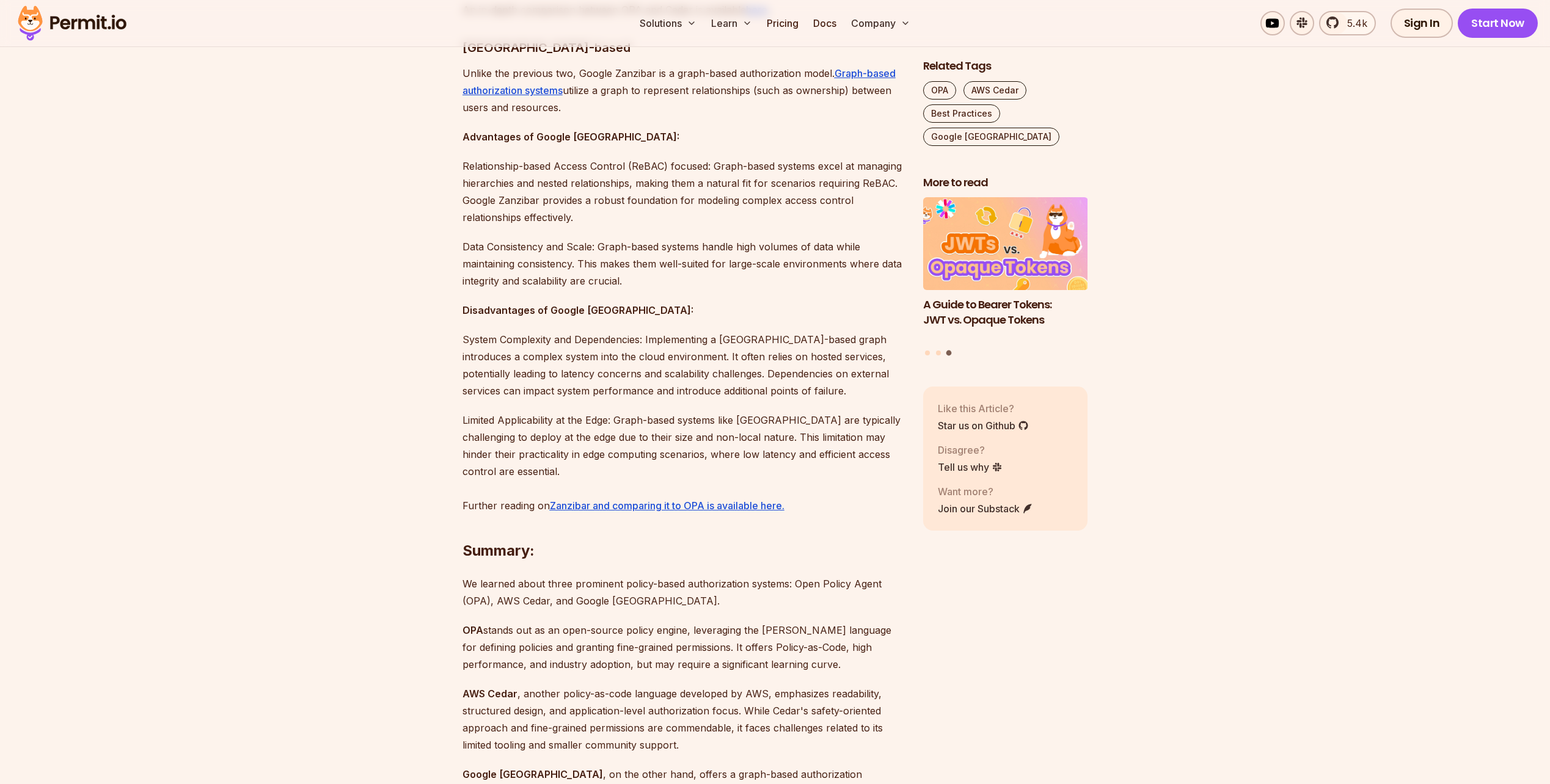
scroll to position [2625, 0]
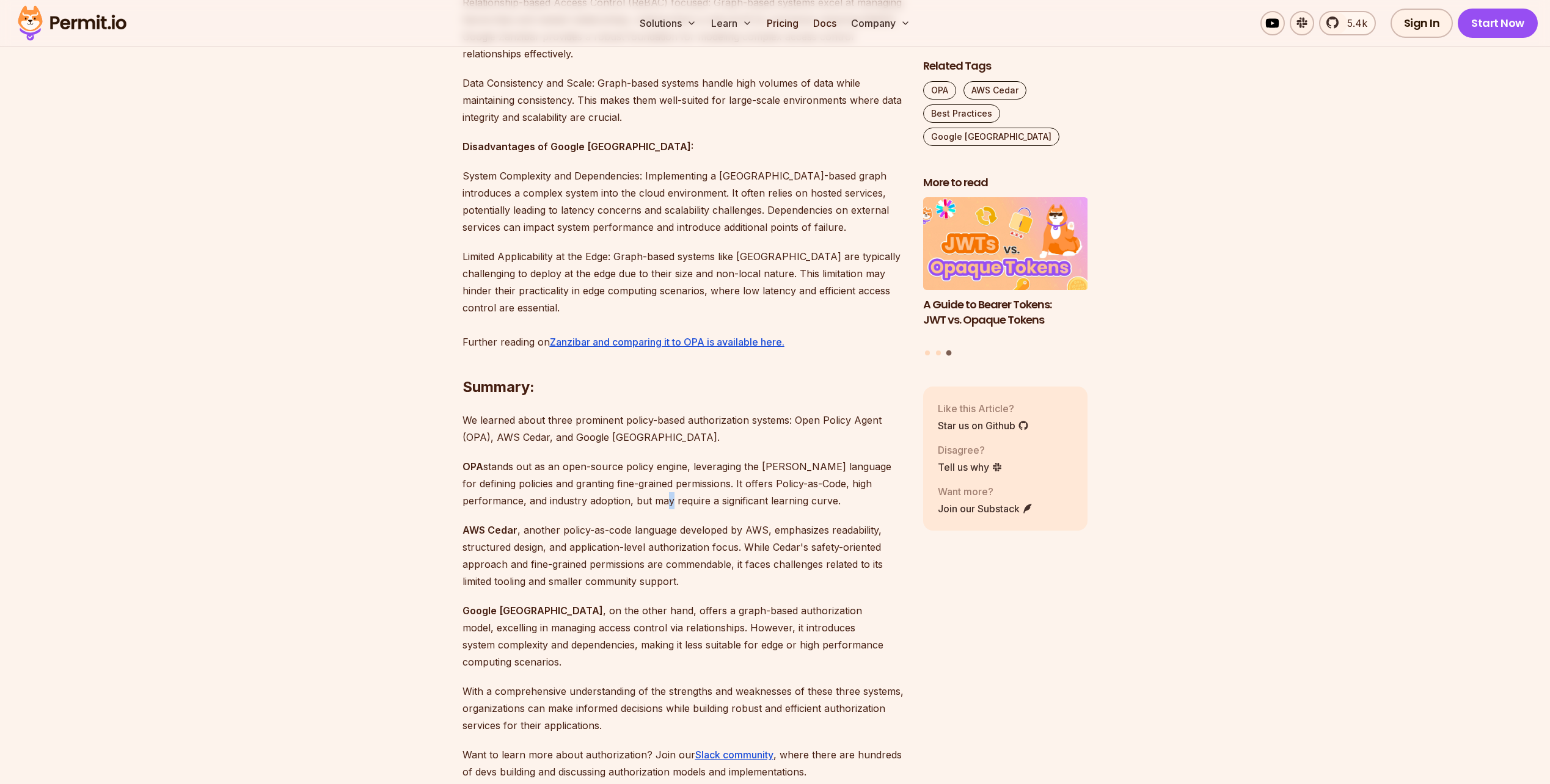
click at [621, 459] on p "OPA stands out as an open-source policy engine, leveraging the Rego language fo…" at bounding box center [683, 483] width 441 height 51
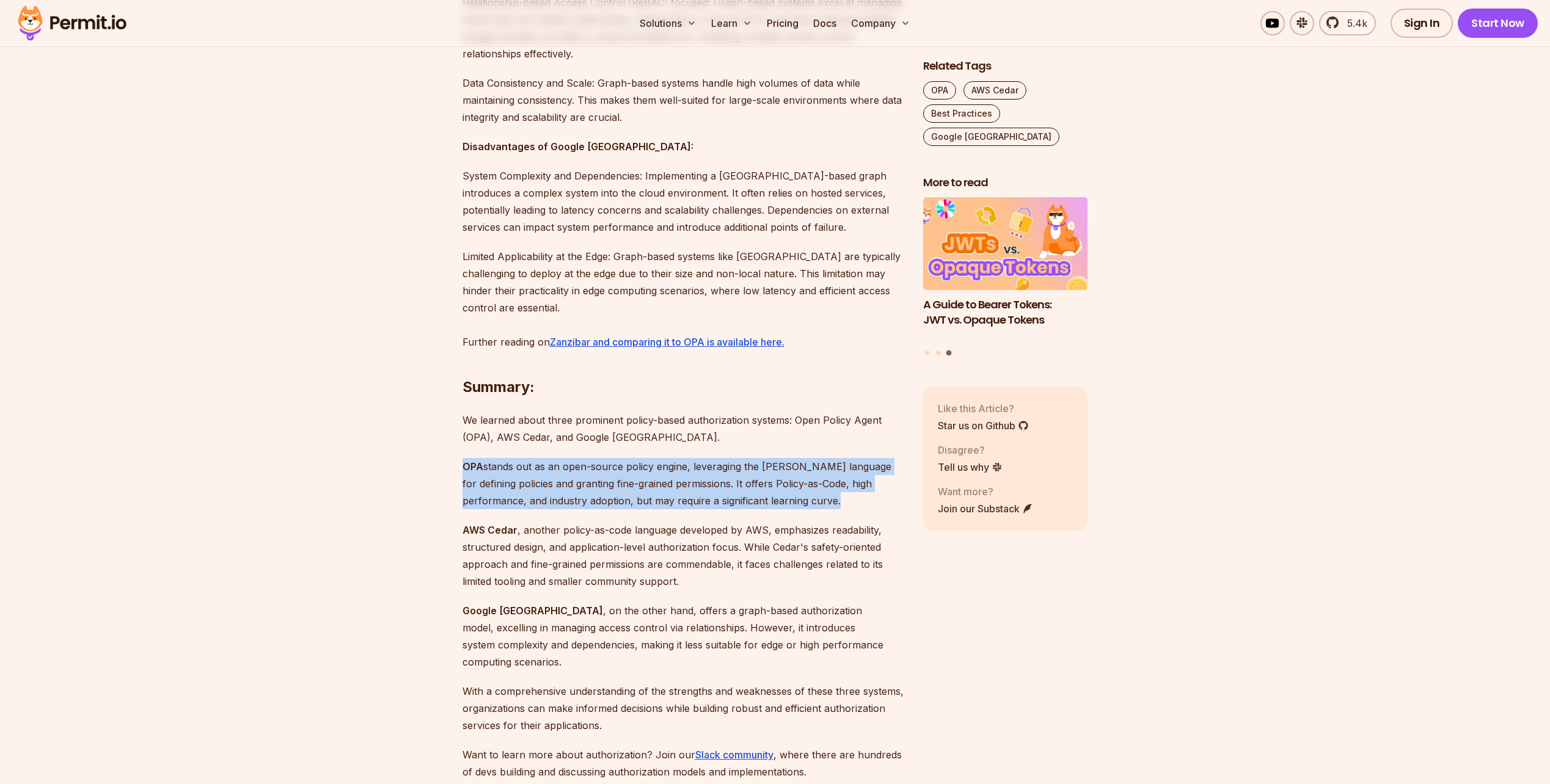
click at [621, 459] on p "OPA stands out as an open-source policy engine, leveraging the Rego language fo…" at bounding box center [683, 483] width 441 height 51
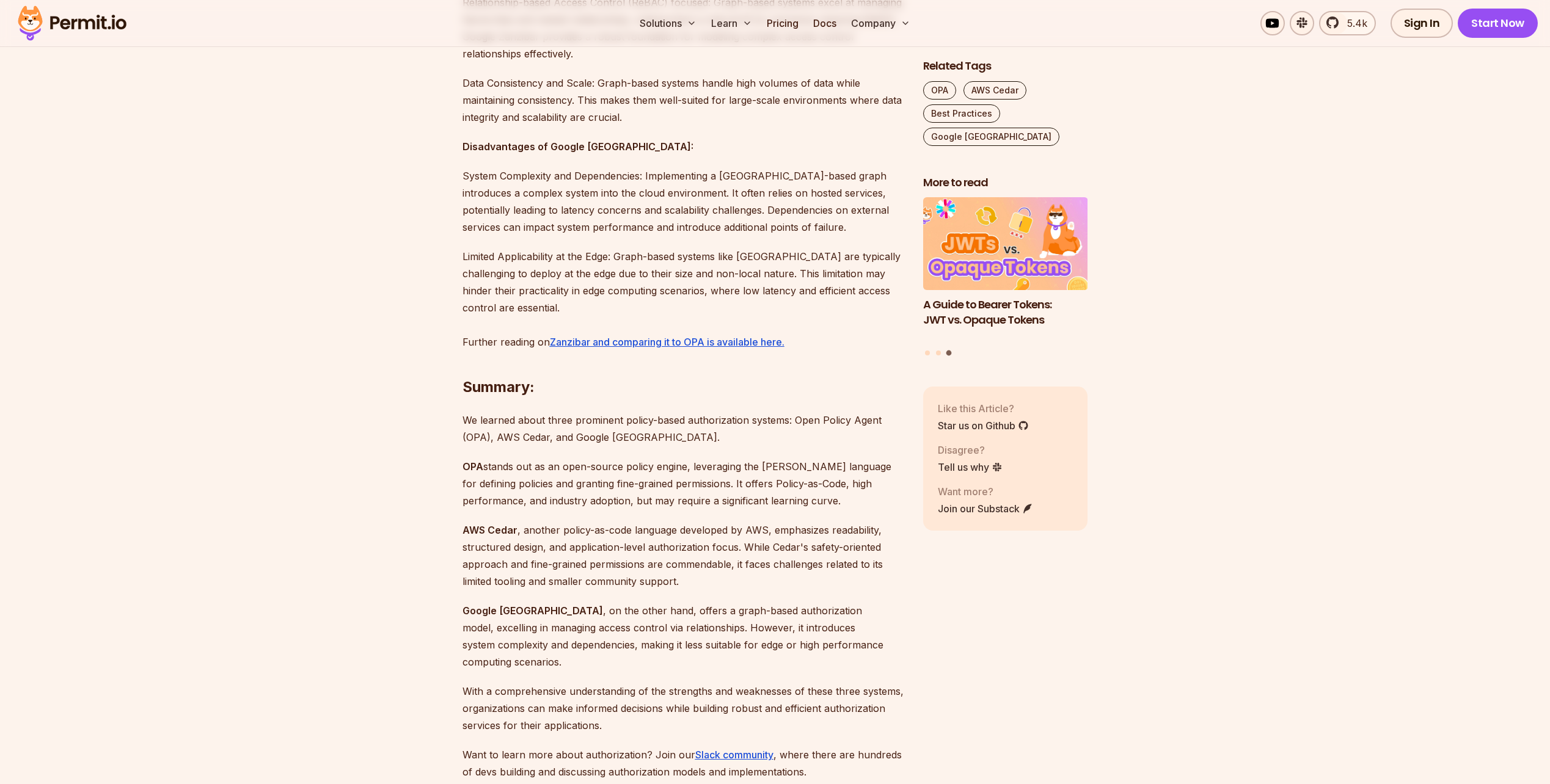
click at [589, 522] on p "AWS Cedar , another policy-as-code language developed by AWS, emphasizes readab…" at bounding box center [683, 556] width 441 height 69
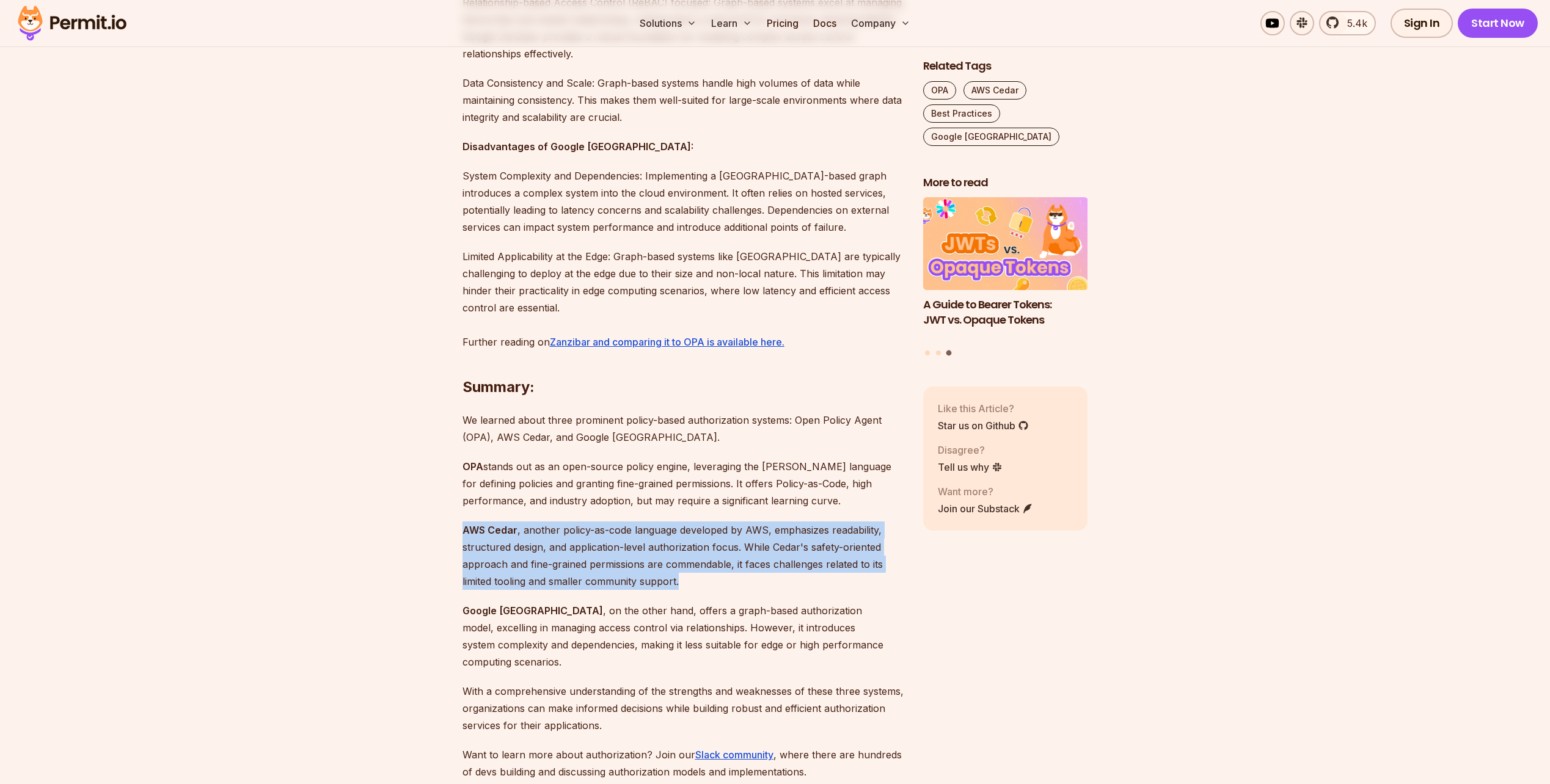
click at [589, 522] on p "AWS Cedar , another policy-as-code language developed by AWS, emphasizes readab…" at bounding box center [683, 556] width 441 height 69
click at [771, 551] on p "AWS Cedar , another policy-as-code language developed by AWS, emphasizes readab…" at bounding box center [683, 556] width 441 height 69
drag, startPoint x: 752, startPoint y: 543, endPoint x: 451, endPoint y: 490, distance: 305.6
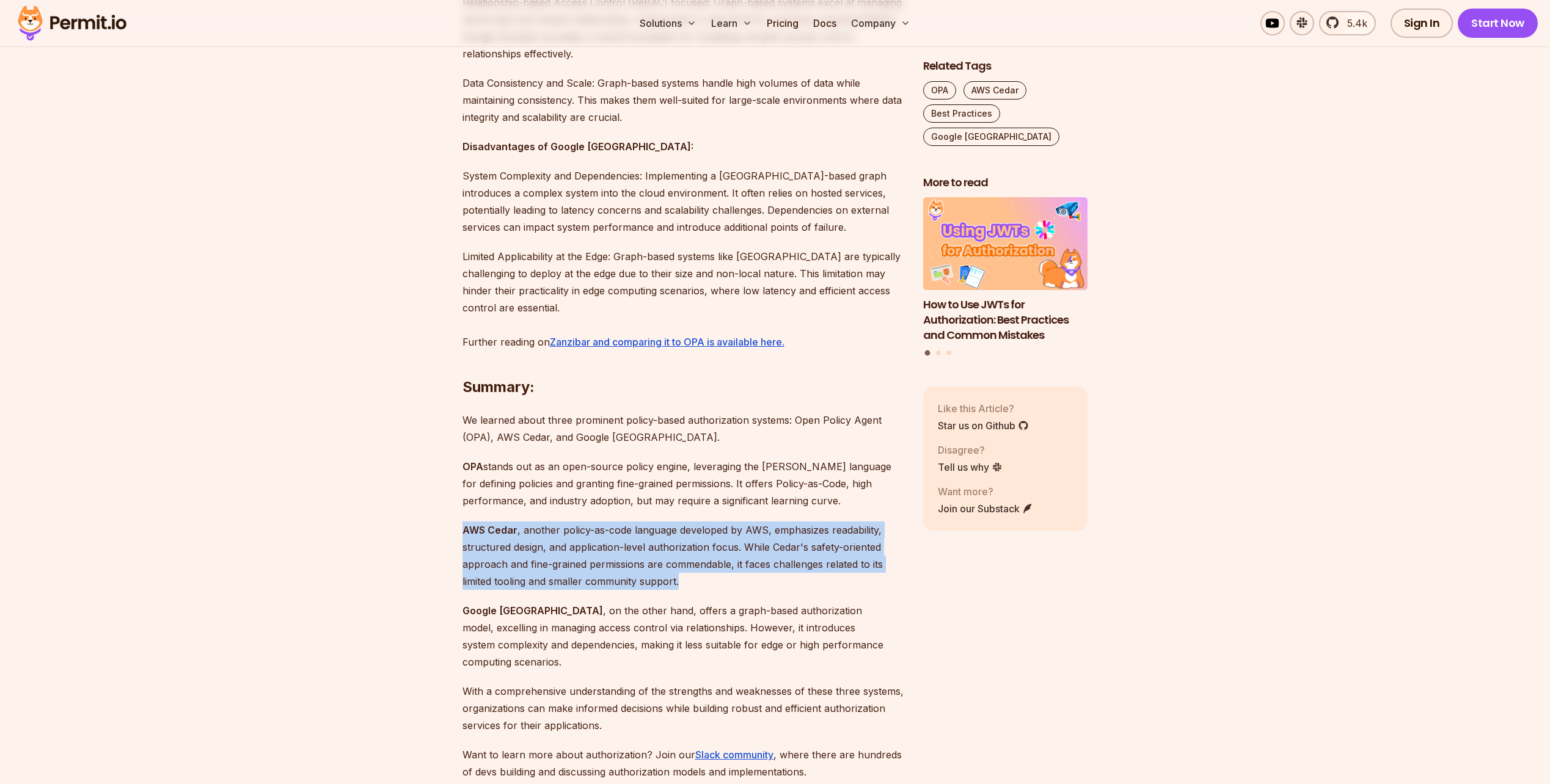
drag, startPoint x: 451, startPoint y: 490, endPoint x: 733, endPoint y: 543, distance: 286.9
click at [733, 543] on p "AWS Cedar , another policy-as-code language developed by AWS, emphasizes readab…" at bounding box center [683, 556] width 441 height 69
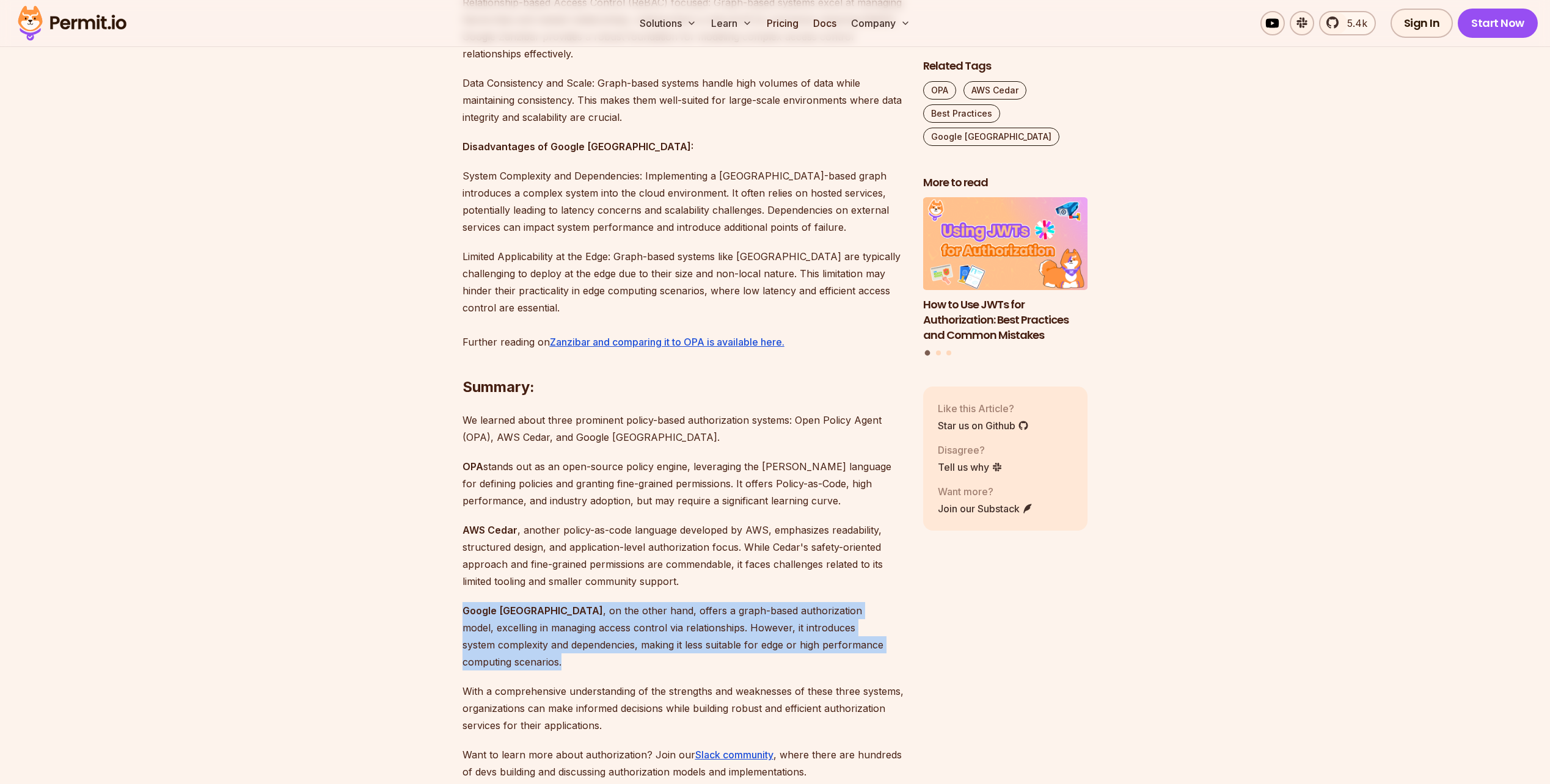
drag, startPoint x: 738, startPoint y: 552, endPoint x: 904, endPoint y: 608, distance: 175.2
drag, startPoint x: 904, startPoint y: 608, endPoint x: 863, endPoint y: 550, distance: 71.0
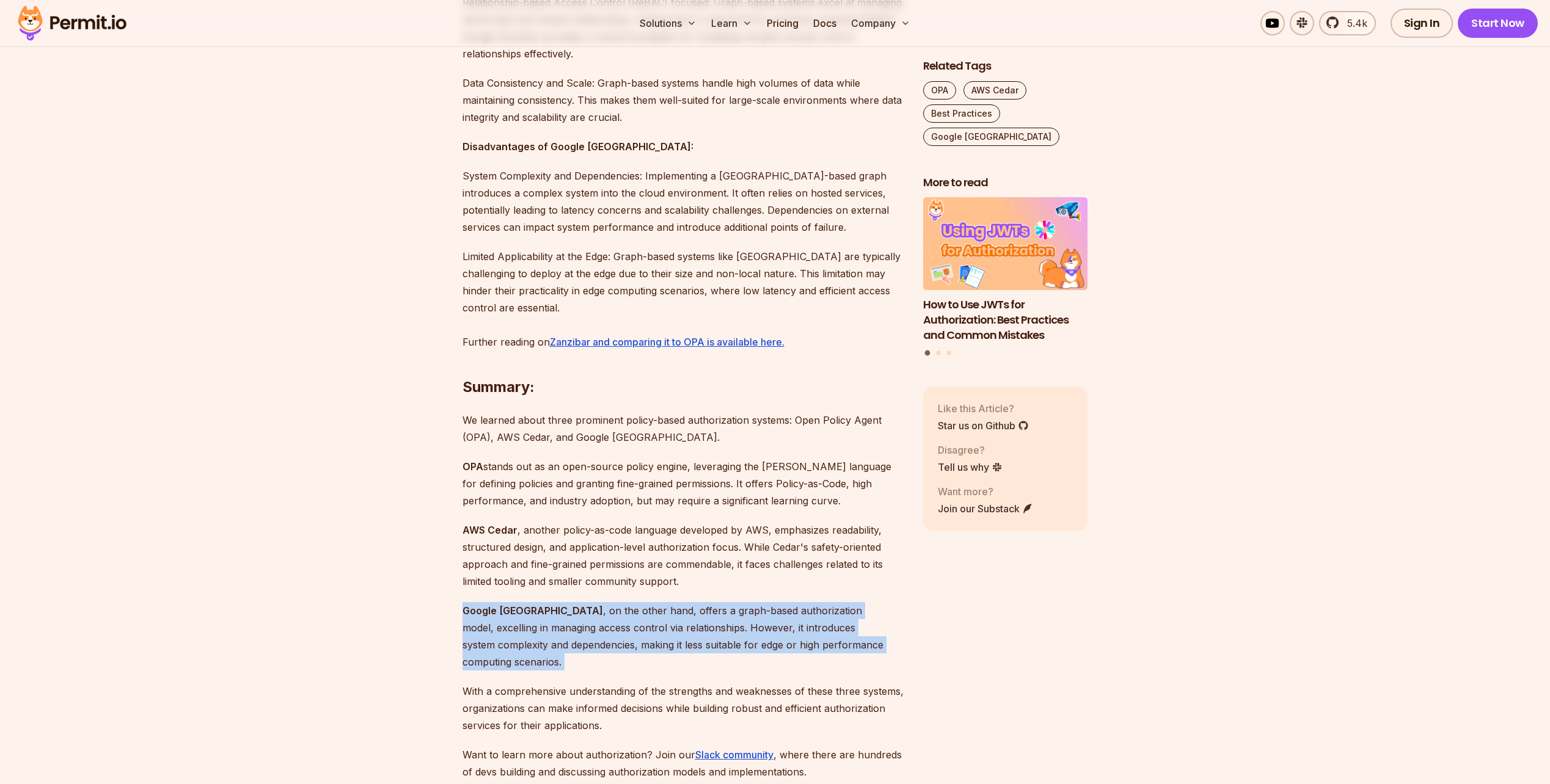
click at [863, 550] on p "AWS Cedar , another policy-as-code language developed by AWS, emphasizes readab…" at bounding box center [683, 556] width 441 height 69
drag, startPoint x: 863, startPoint y: 550, endPoint x: 898, endPoint y: 612, distance: 71.2
click at [898, 612] on p "Google Zanzibar , on the other hand, offers a graph-based authorization model, …" at bounding box center [683, 636] width 441 height 69
drag, startPoint x: 899, startPoint y: 612, endPoint x: 873, endPoint y: 548, distance: 69.1
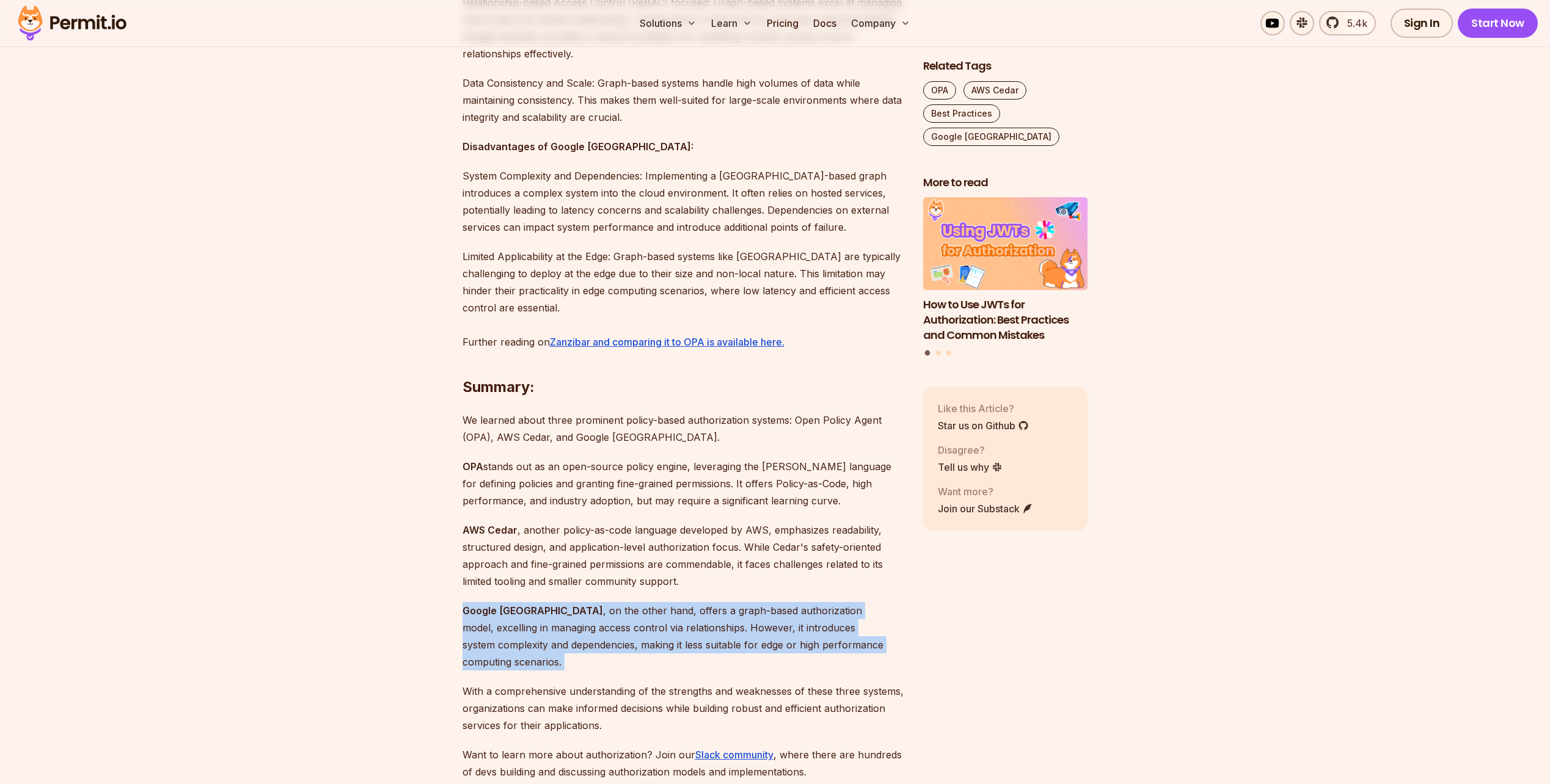
click at [873, 548] on p "AWS Cedar , another policy-as-code language developed by AWS, emphasizes readab…" at bounding box center [683, 556] width 441 height 69
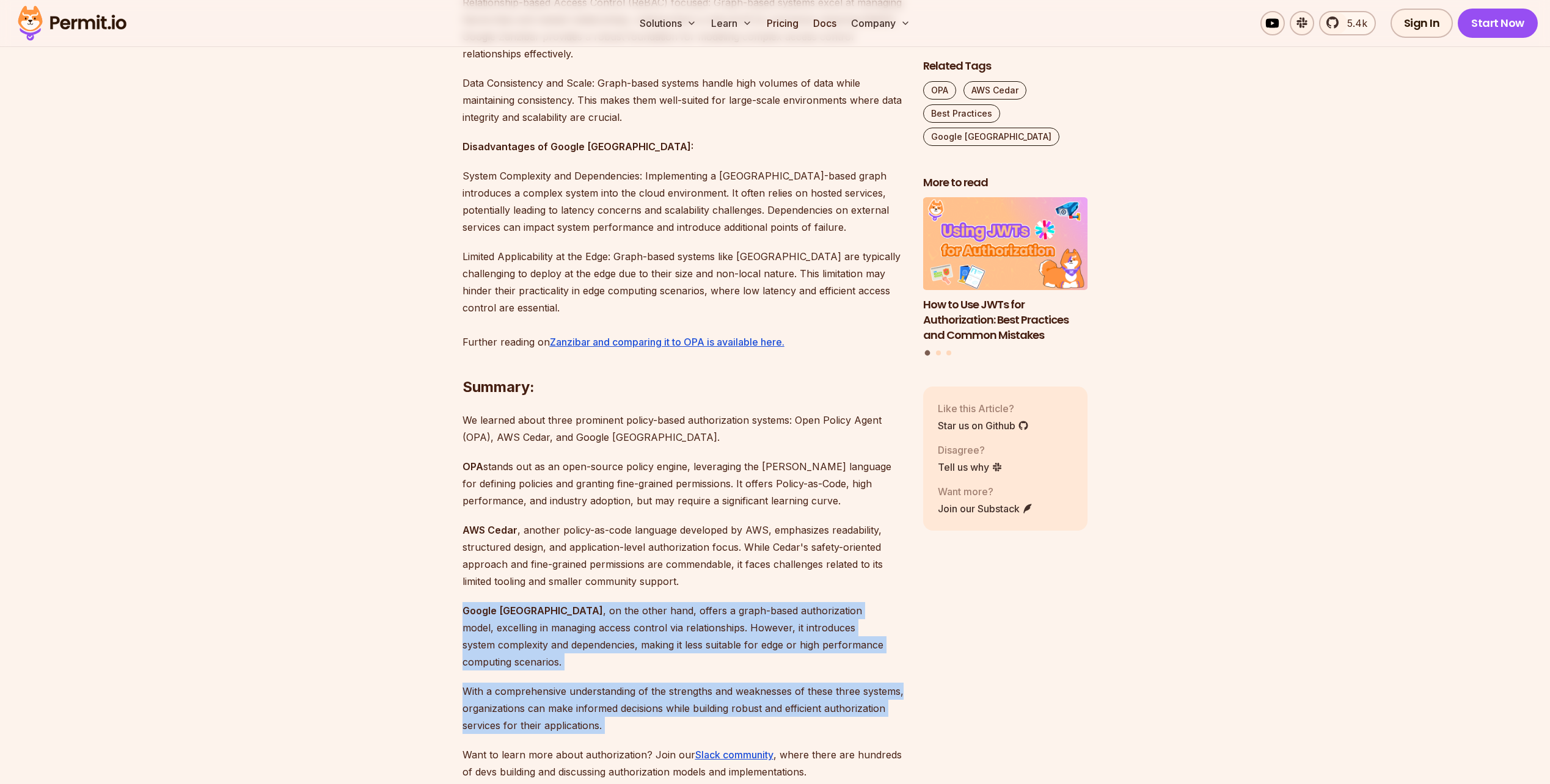
drag, startPoint x: 874, startPoint y: 548, endPoint x: 901, endPoint y: 669, distance: 124.0
click at [901, 683] on p "With a comprehensive understanding of the strengths and weaknesses of these thr…" at bounding box center [683, 708] width 441 height 51
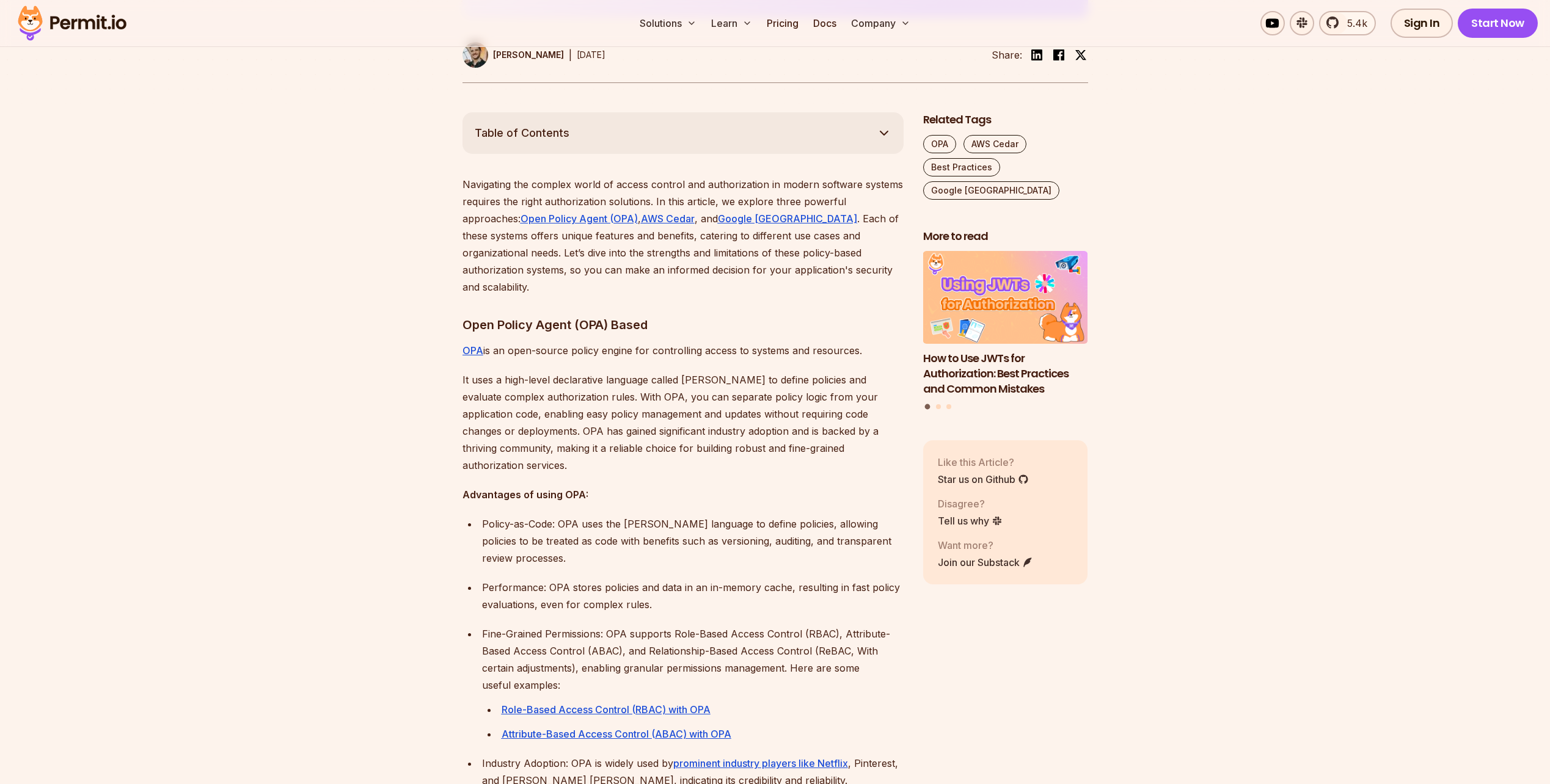
scroll to position [550, 0]
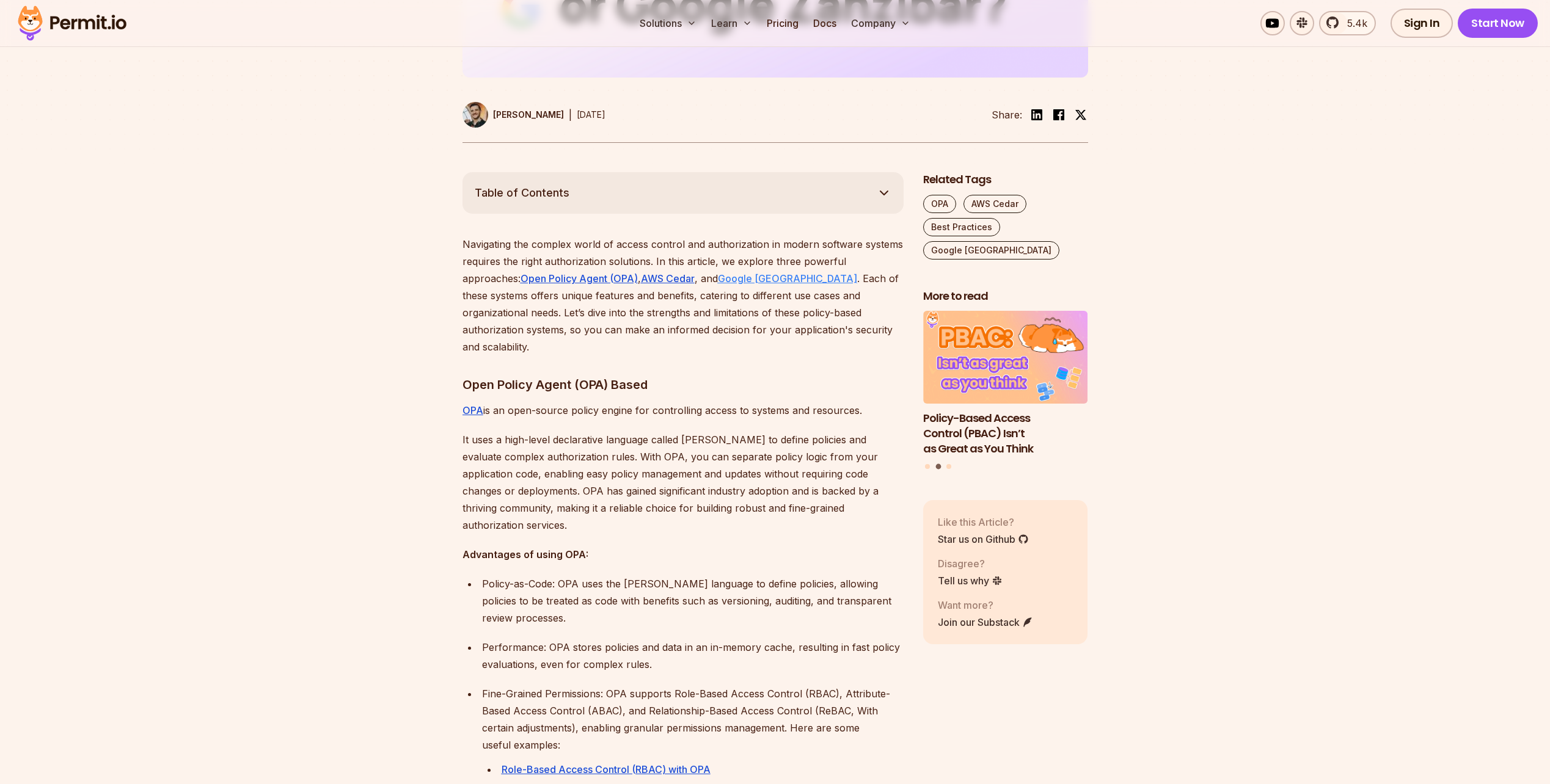
click at [748, 279] on u "Google [GEOGRAPHIC_DATA]" at bounding box center [787, 278] width 139 height 12
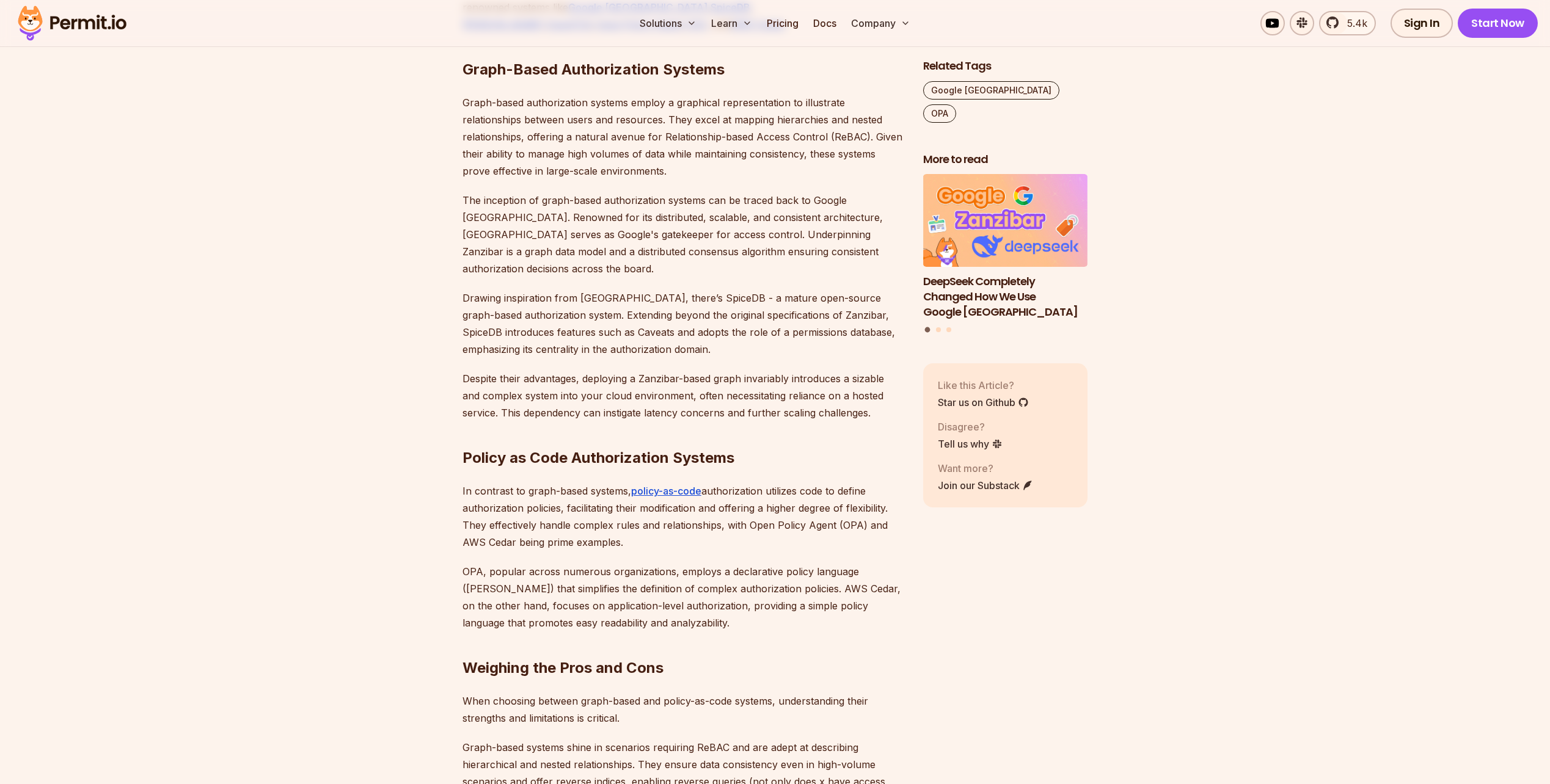
scroll to position [932, 0]
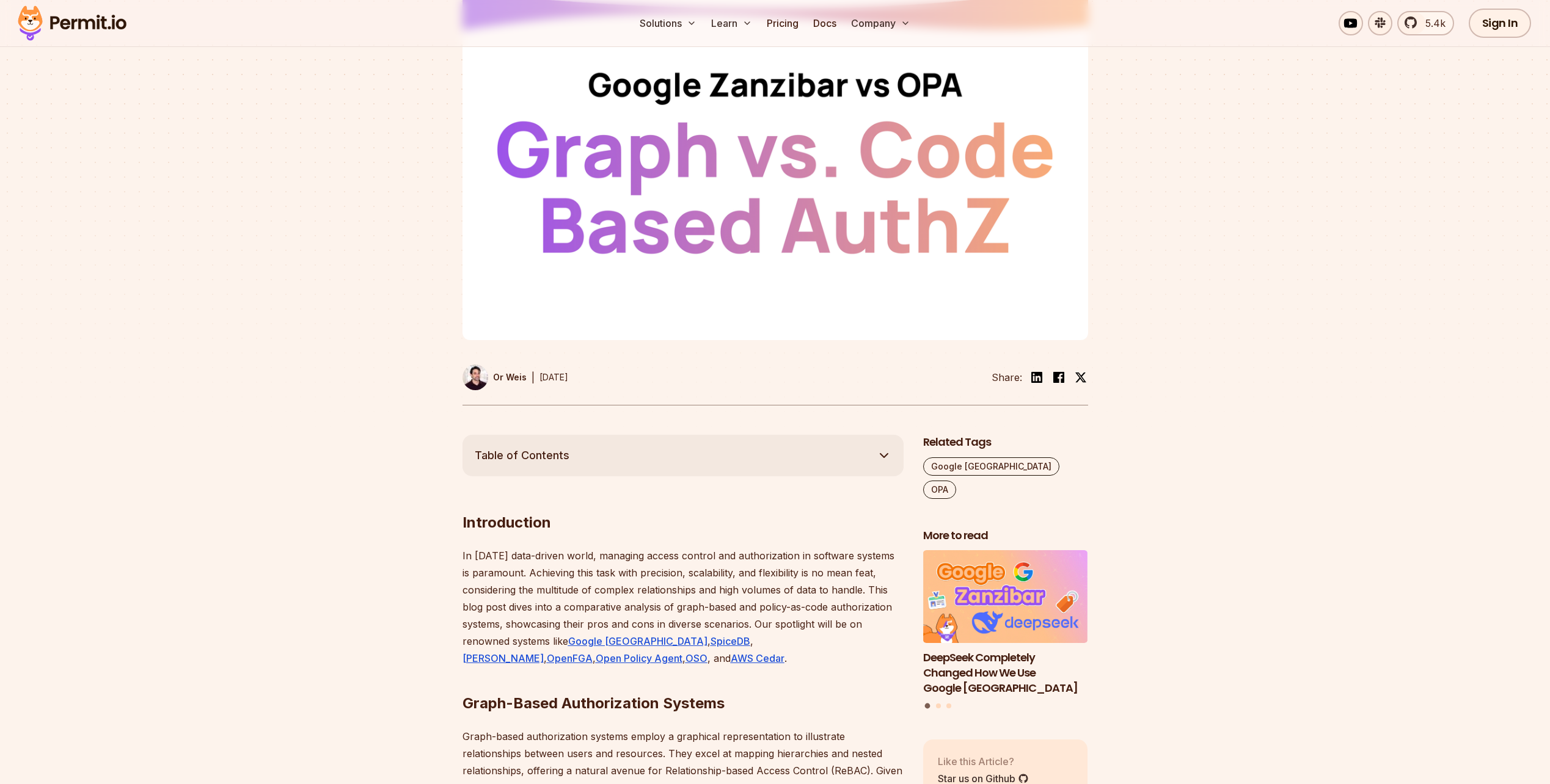
scroll to position [305, 0]
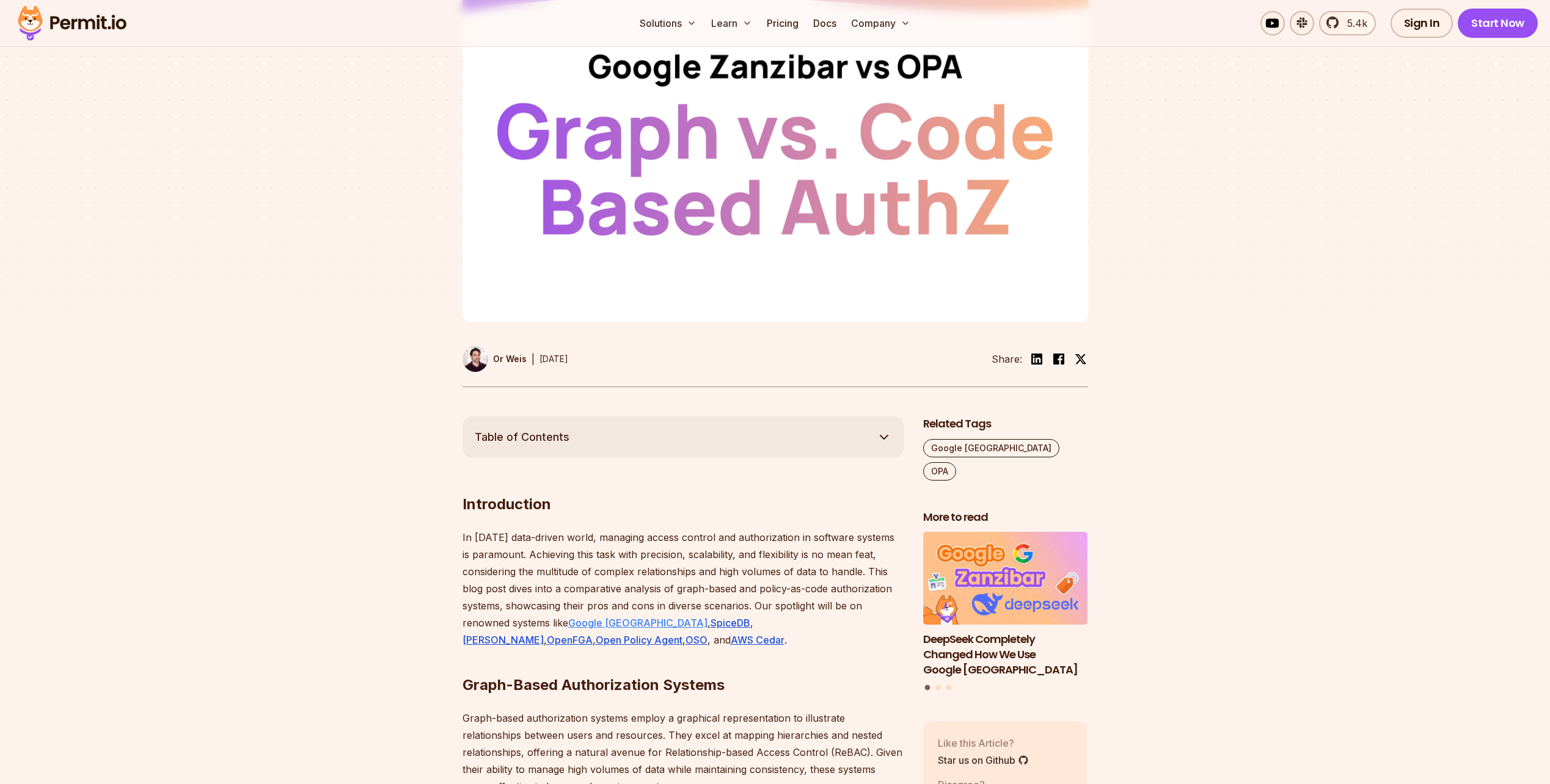
click at [599, 624] on u "Google [GEOGRAPHIC_DATA]" at bounding box center [637, 622] width 139 height 12
